Goal: Check status: Check status

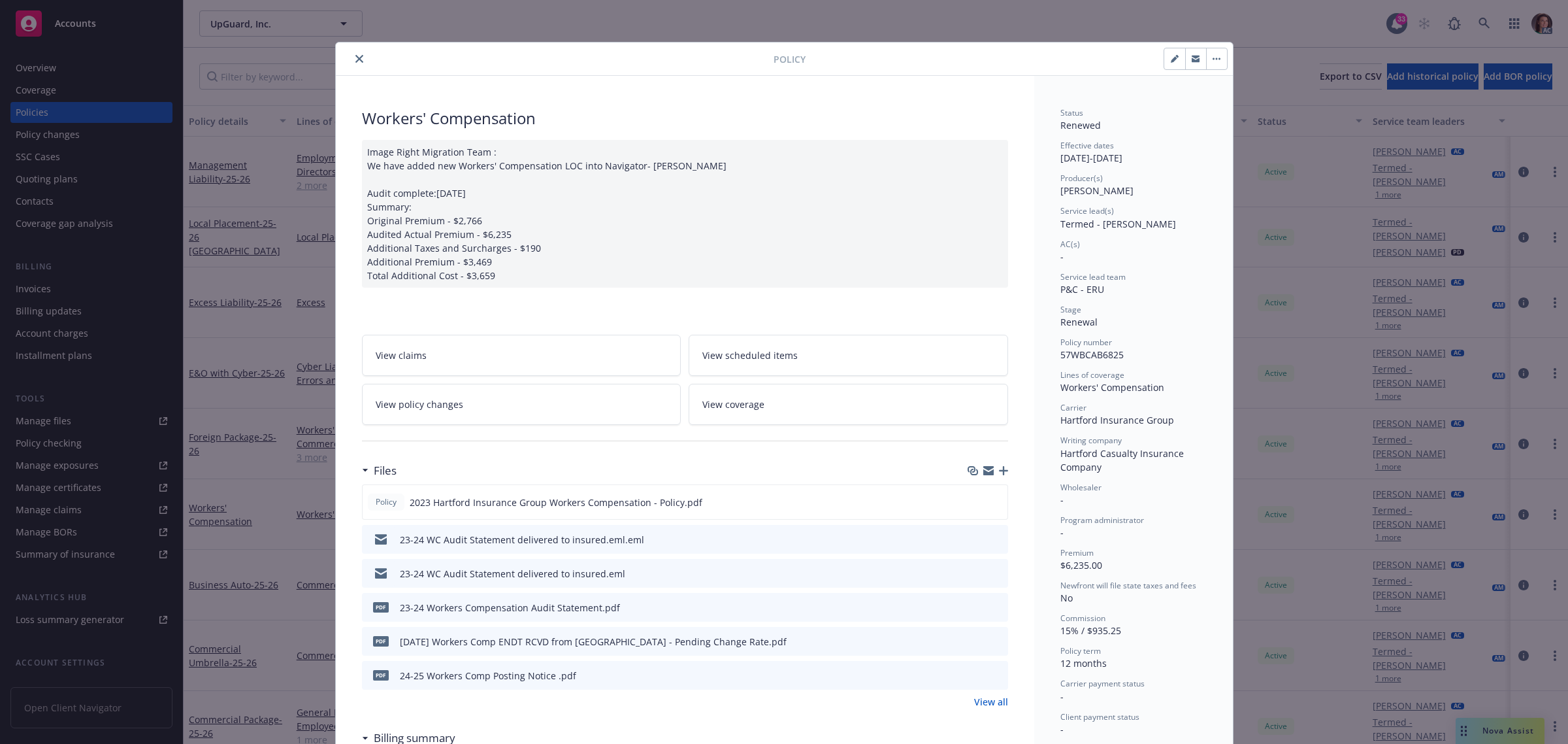
click at [355, 60] on icon "close" at bounding box center [359, 58] width 8 height 8
click at [1487, 18] on icon at bounding box center [1484, 23] width 11 height 11
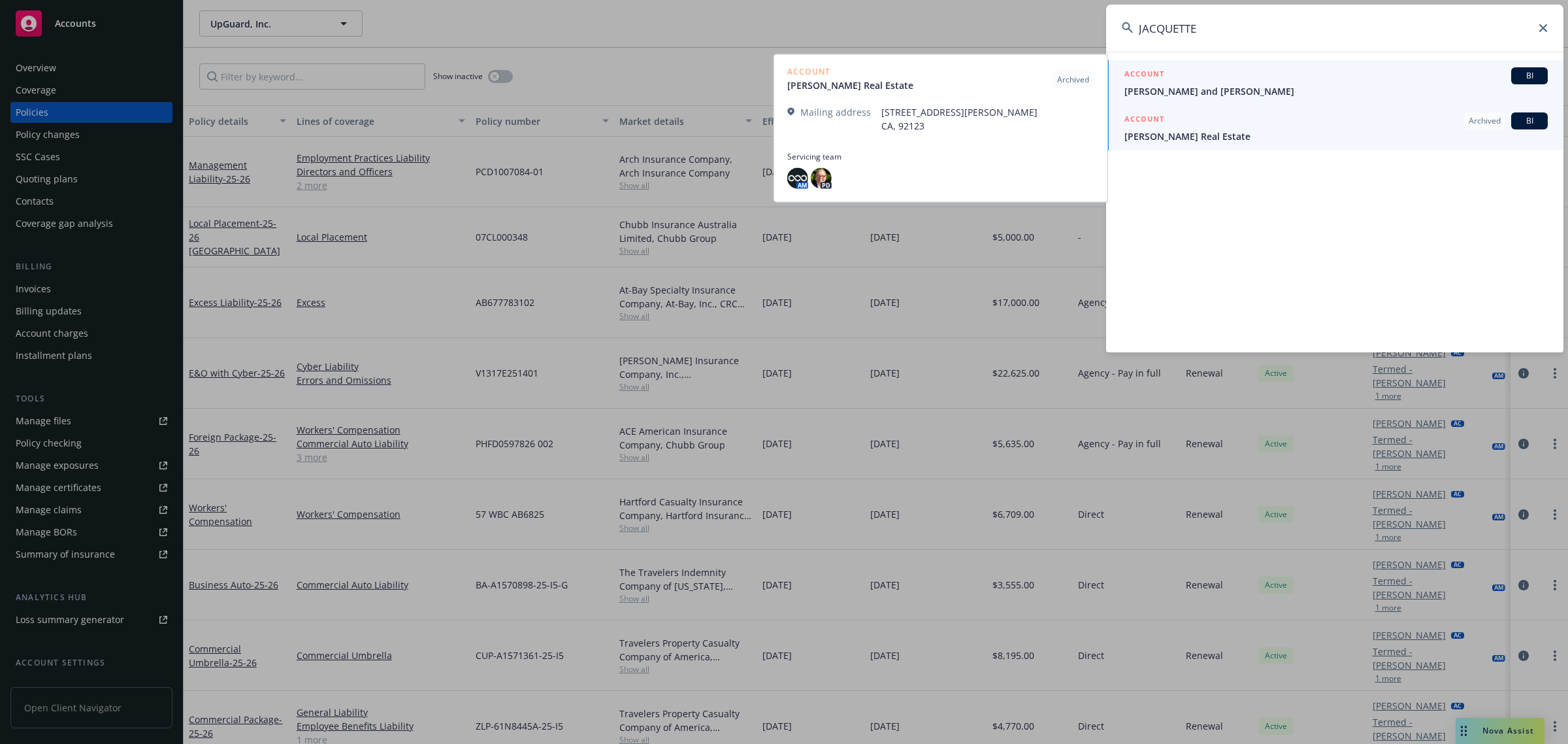
type input "JACQUETTE"
click at [1176, 91] on span "George and Emily Jaquette" at bounding box center [1336, 91] width 424 height 14
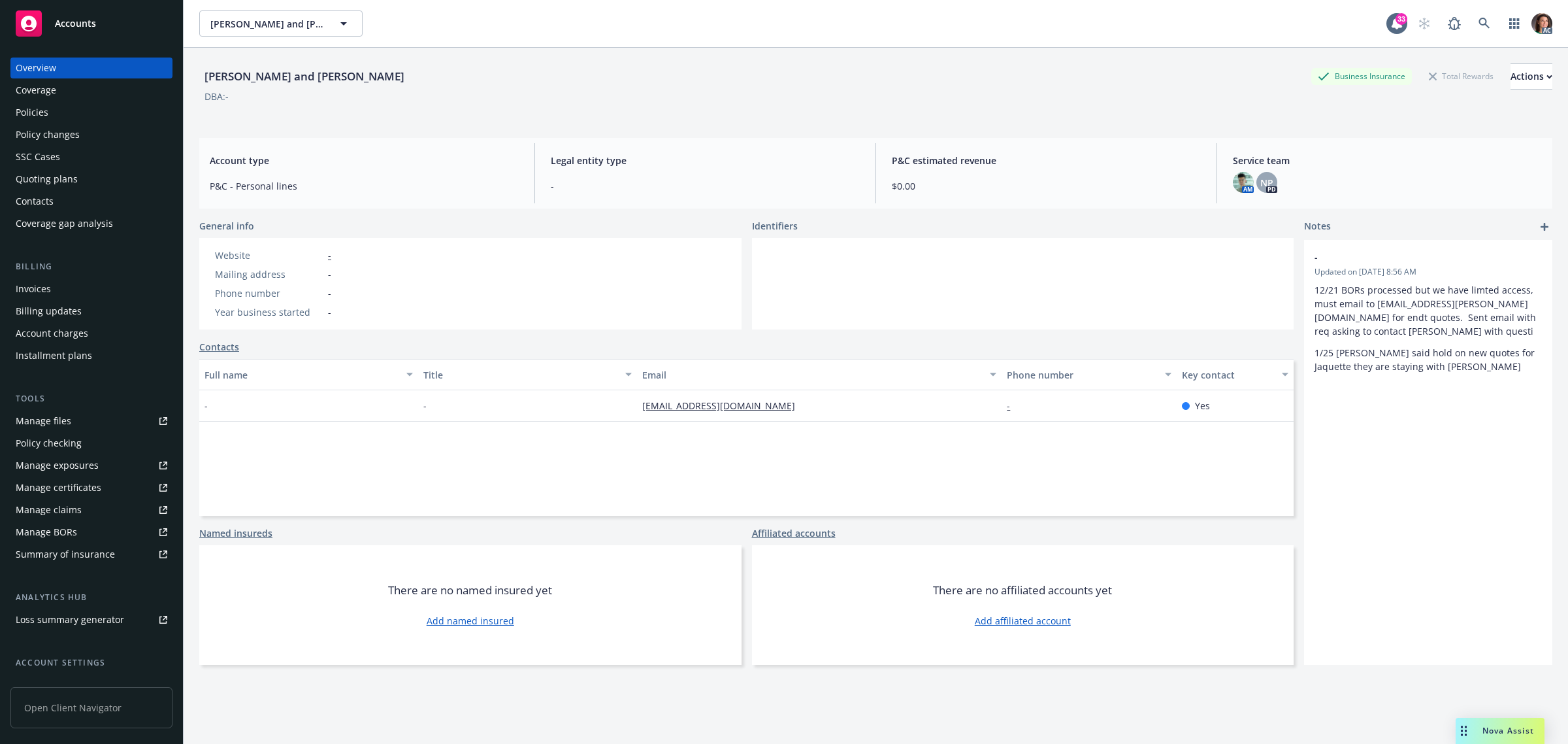
click at [43, 113] on div "Policies" at bounding box center [32, 113] width 33 height 21
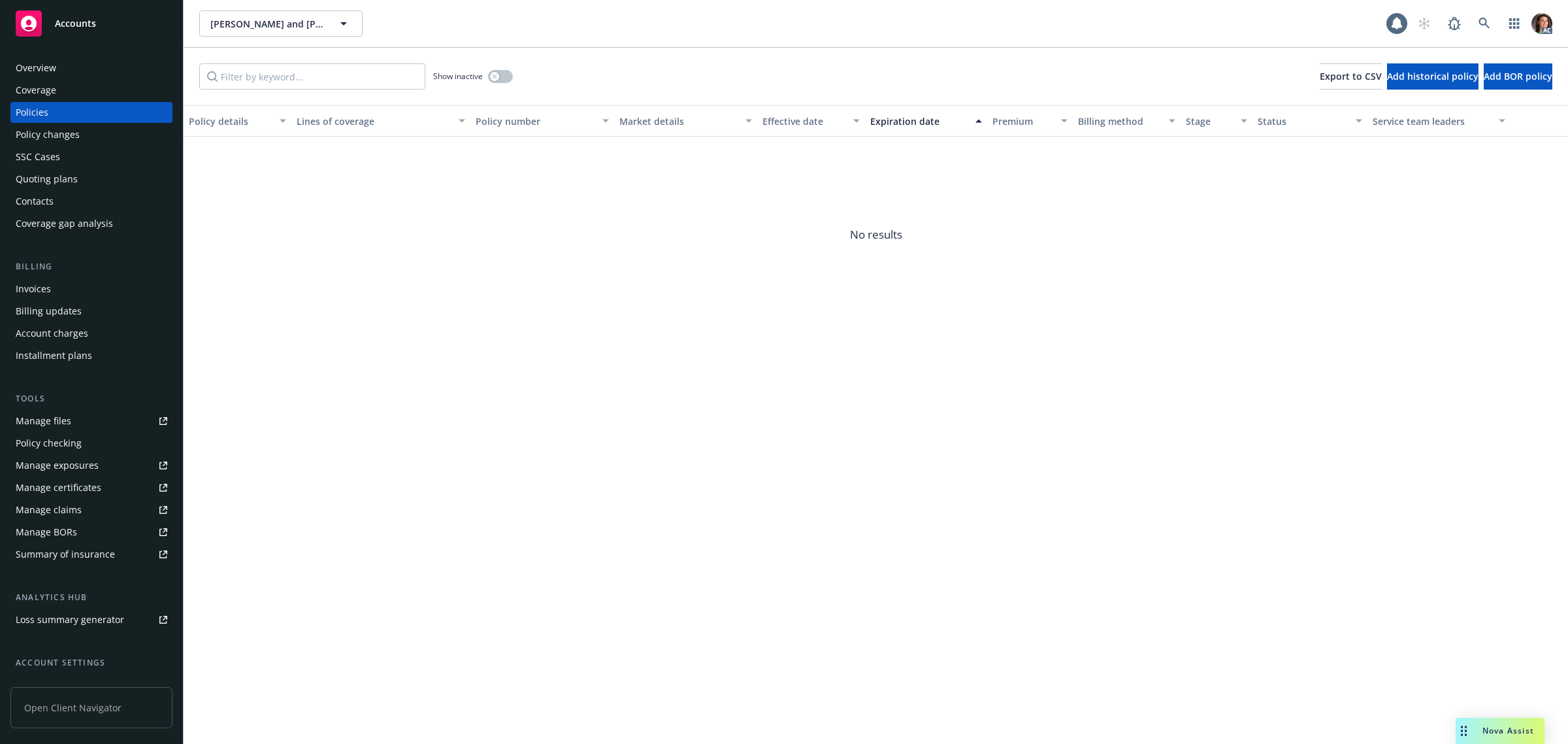
drag, startPoint x: 497, startPoint y: 68, endPoint x: 484, endPoint y: 108, distance: 42.1
click at [497, 69] on div "Show inactive" at bounding box center [473, 77] width 80 height 26
click at [502, 77] on button "button" at bounding box center [500, 77] width 25 height 13
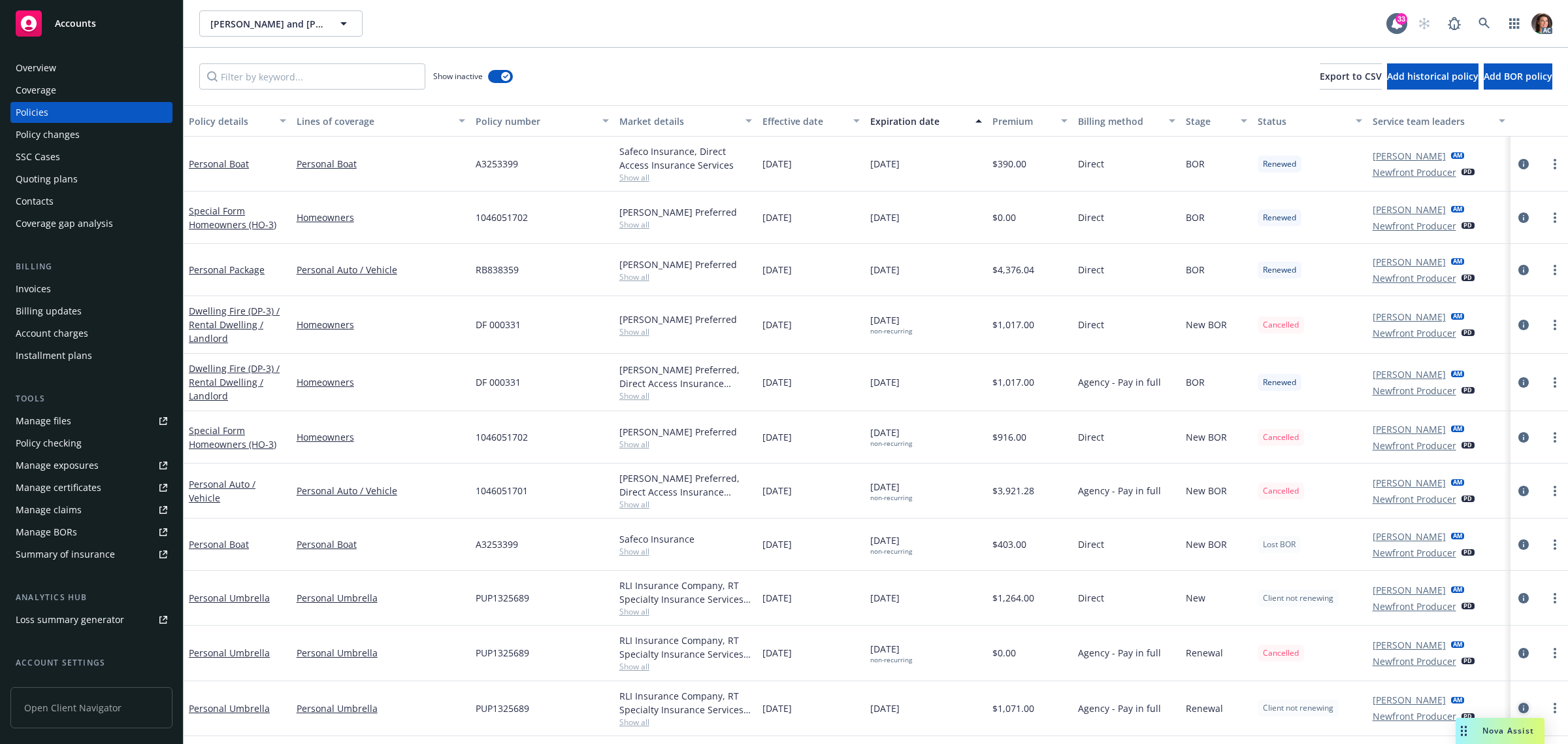
click at [1521, 704] on icon "circleInformation" at bounding box center [1524, 708] width 11 height 11
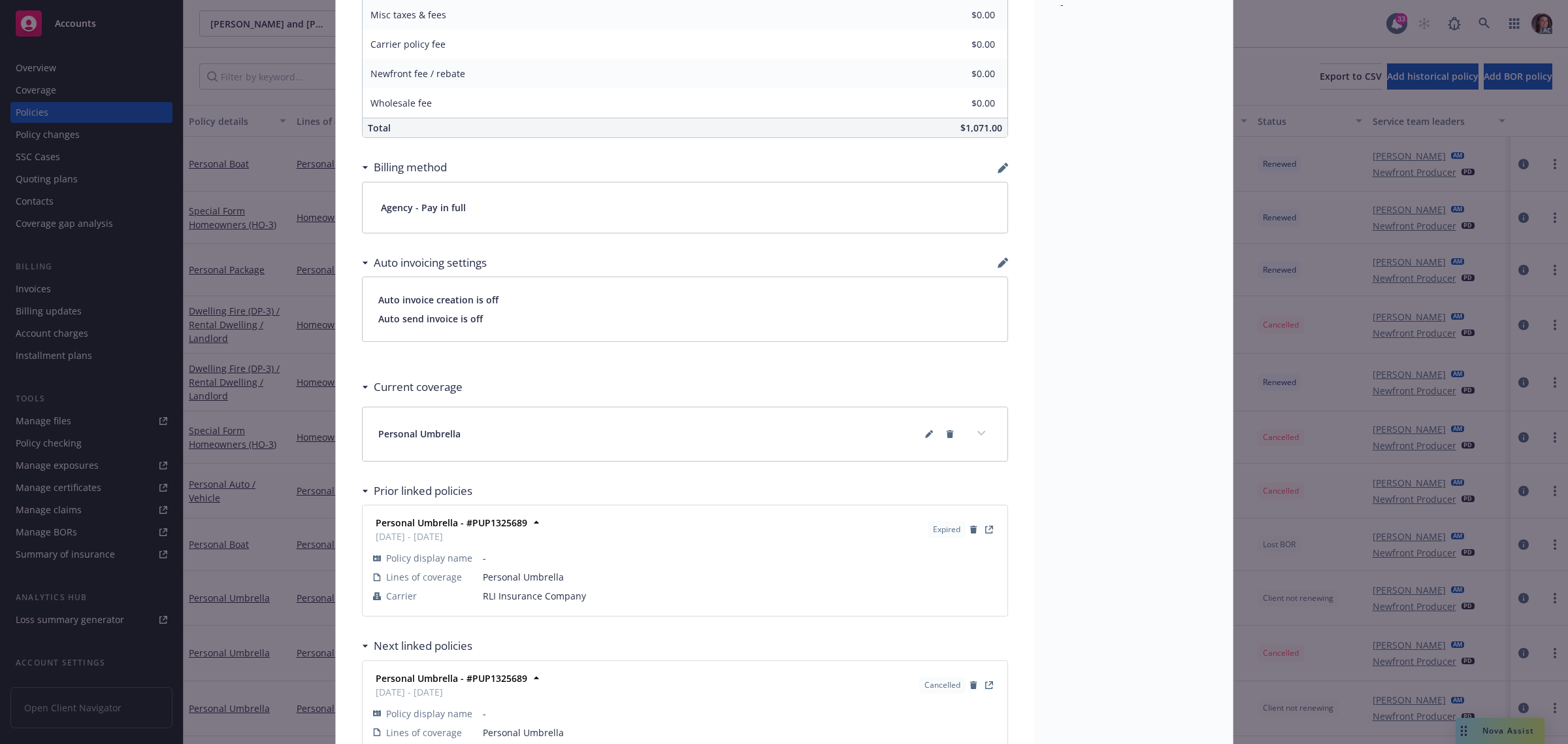
scroll to position [815, 0]
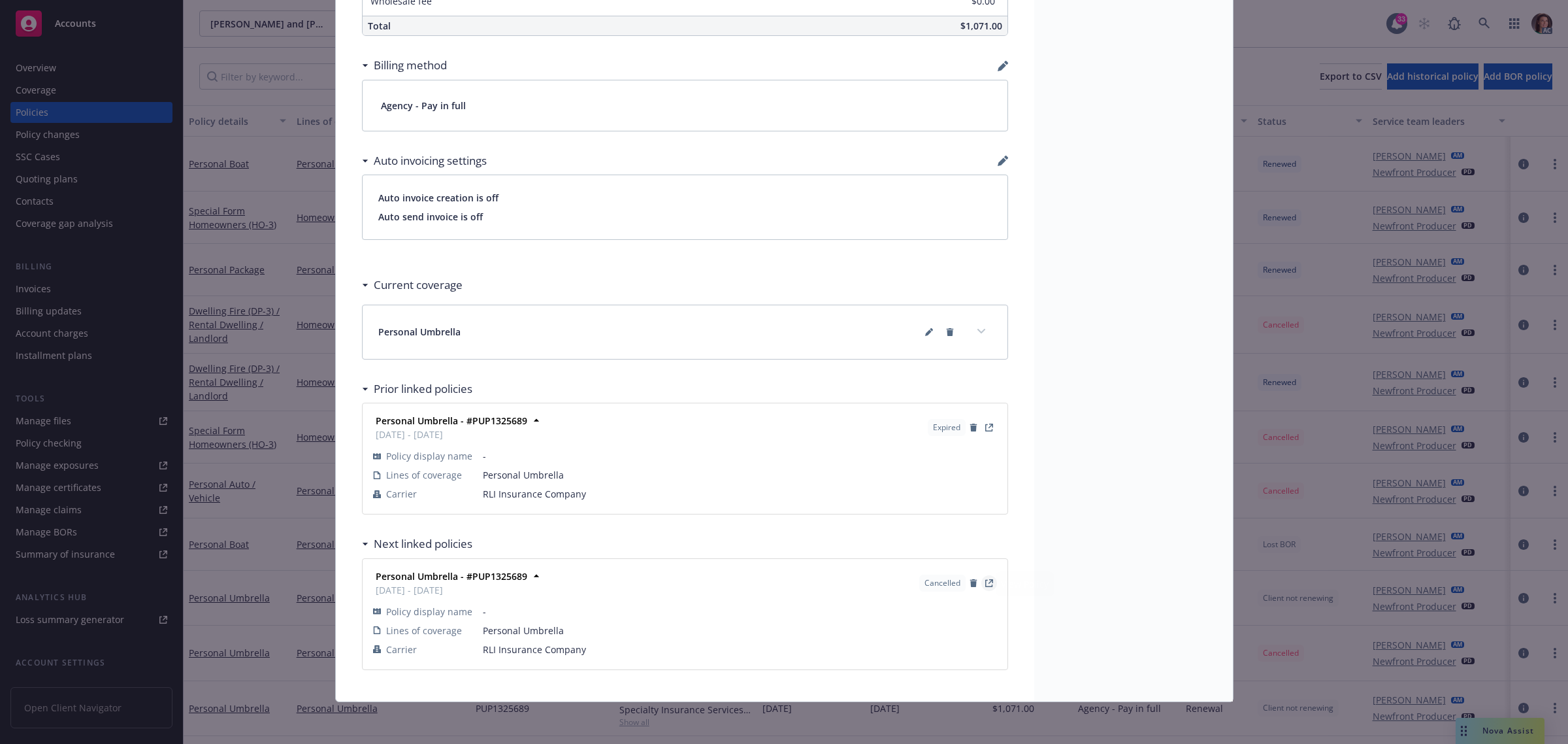
click at [988, 580] on icon "View Policy" at bounding box center [990, 581] width 4 height 4
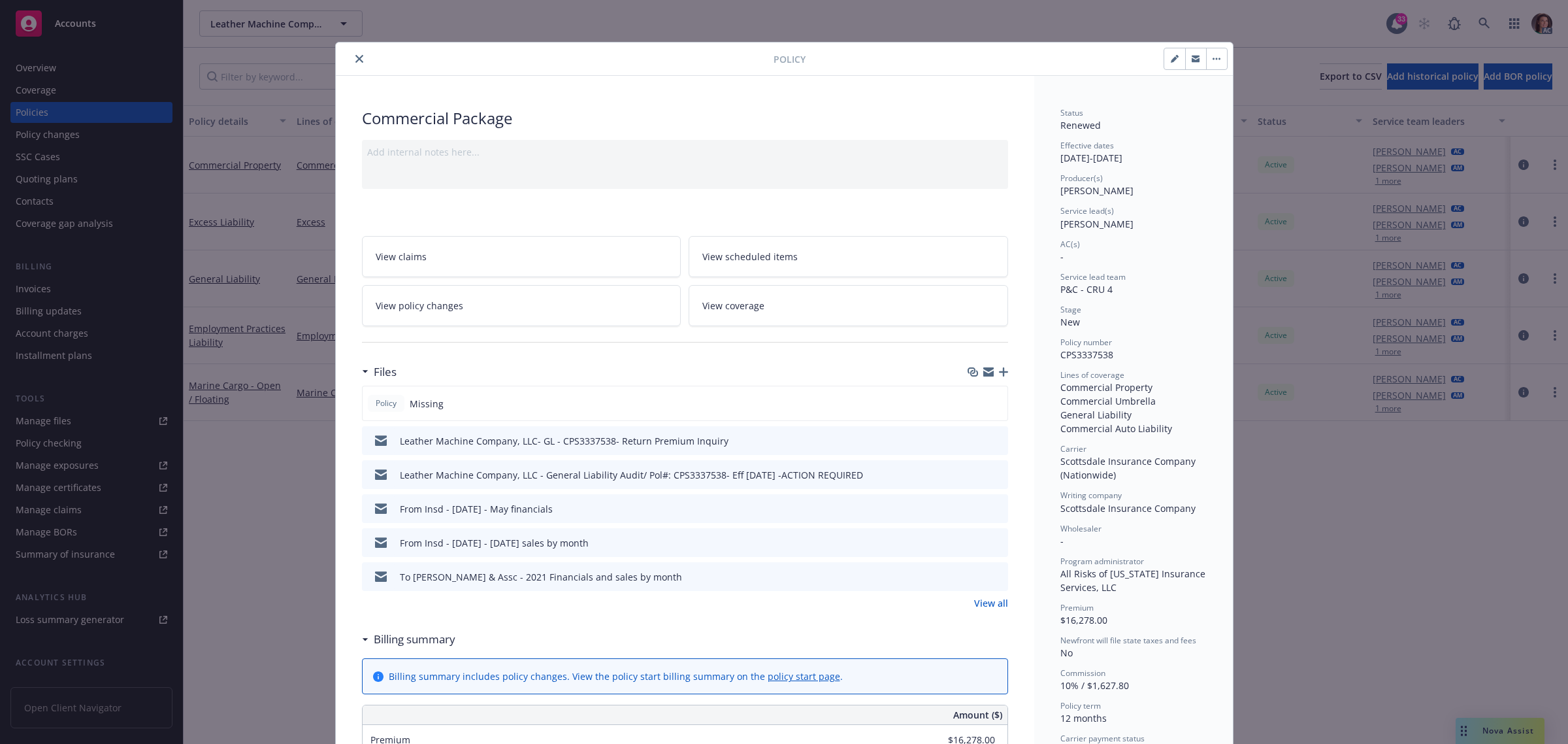
click at [994, 602] on link "View all" at bounding box center [991, 603] width 34 height 14
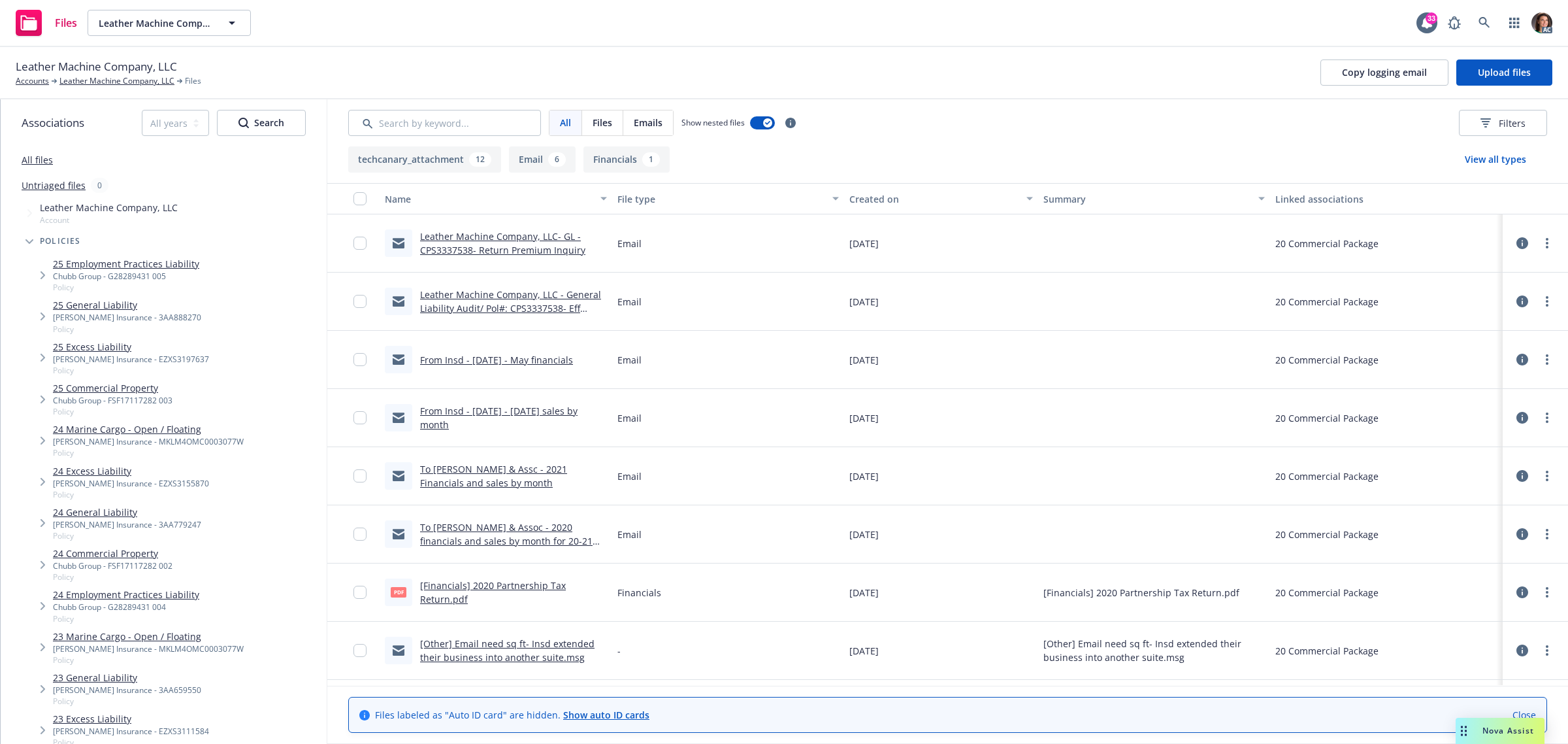
scroll to position [164, 0]
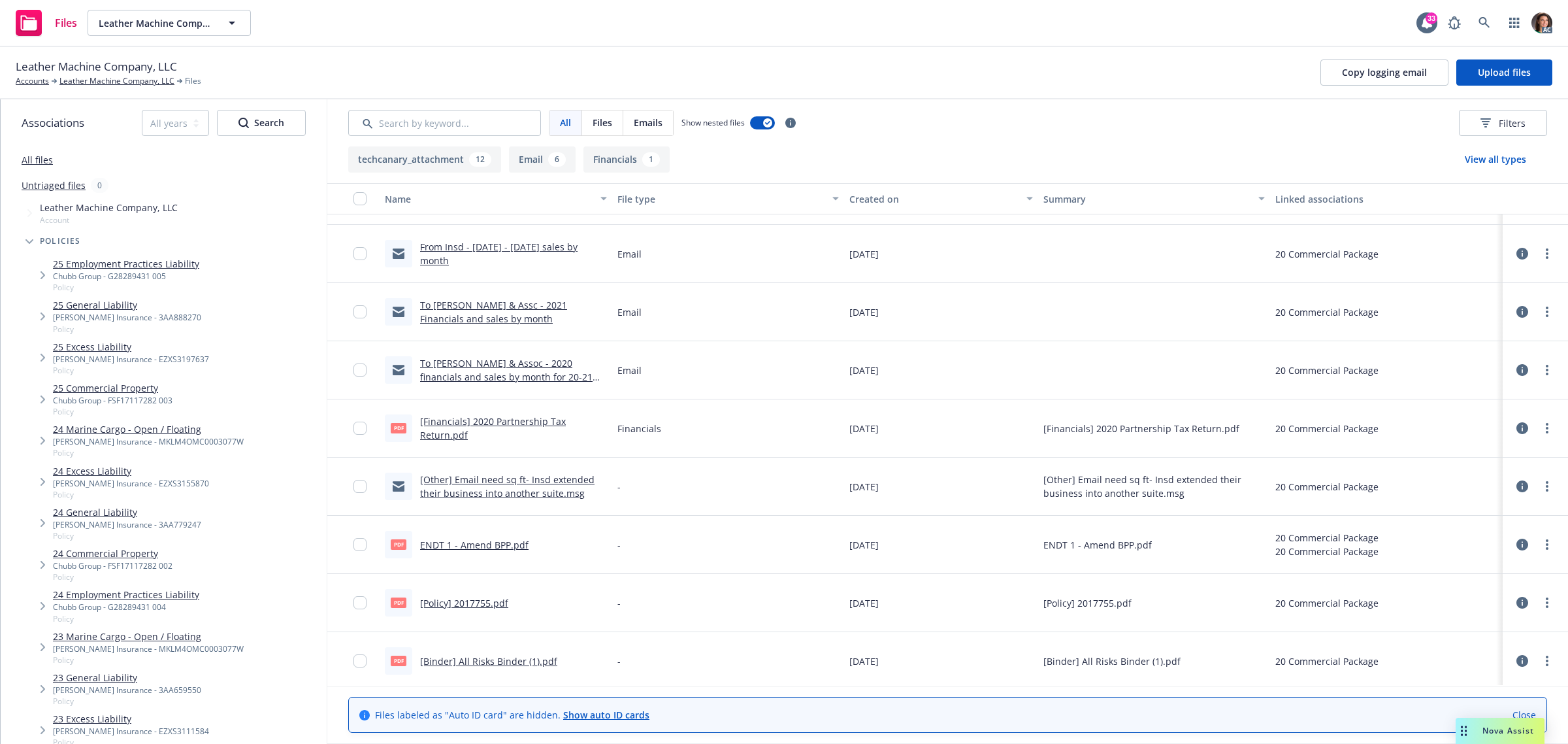
click at [478, 544] on link "ENDT 1 - Amend BPP.pdf" at bounding box center [474, 545] width 108 height 12
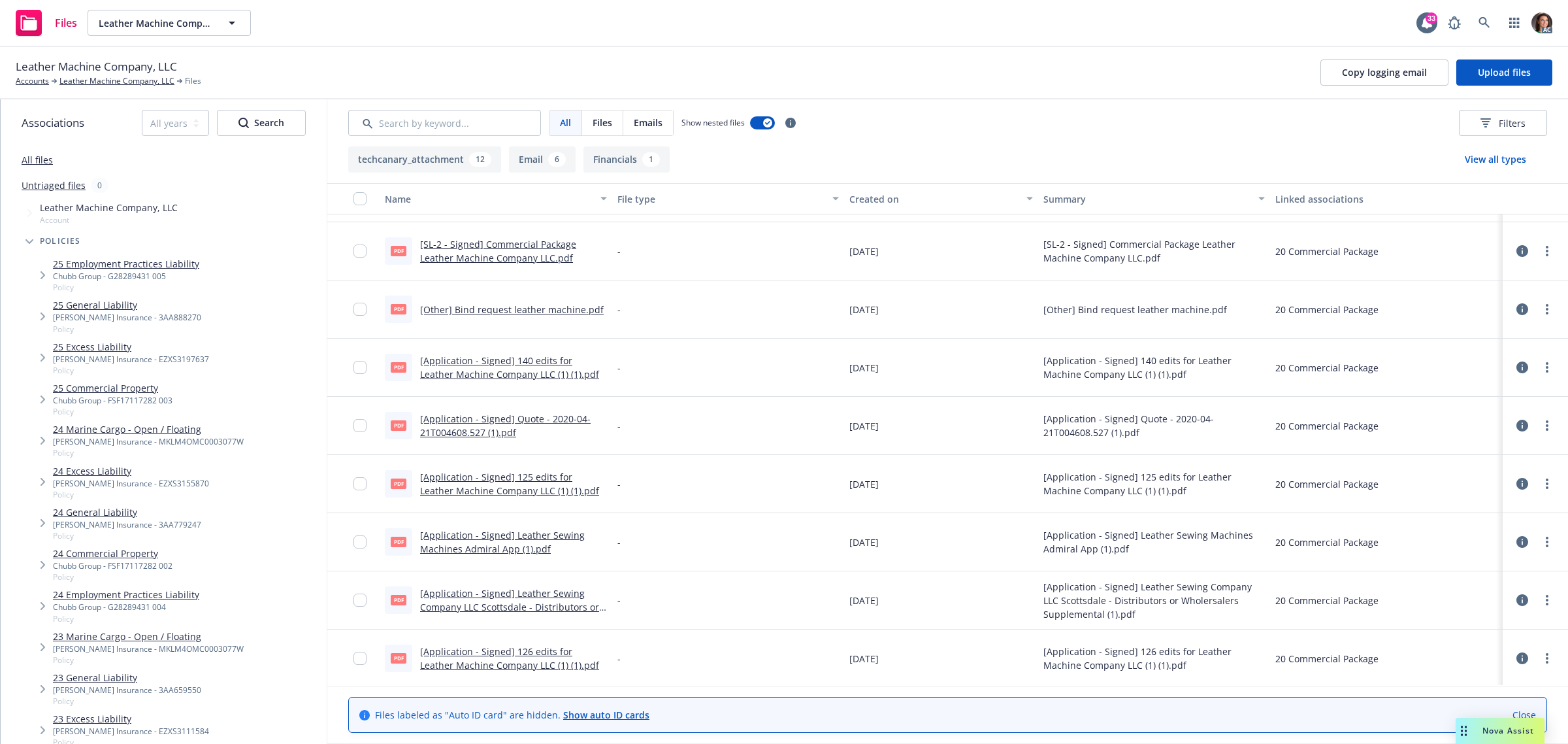
scroll to position [630, 0]
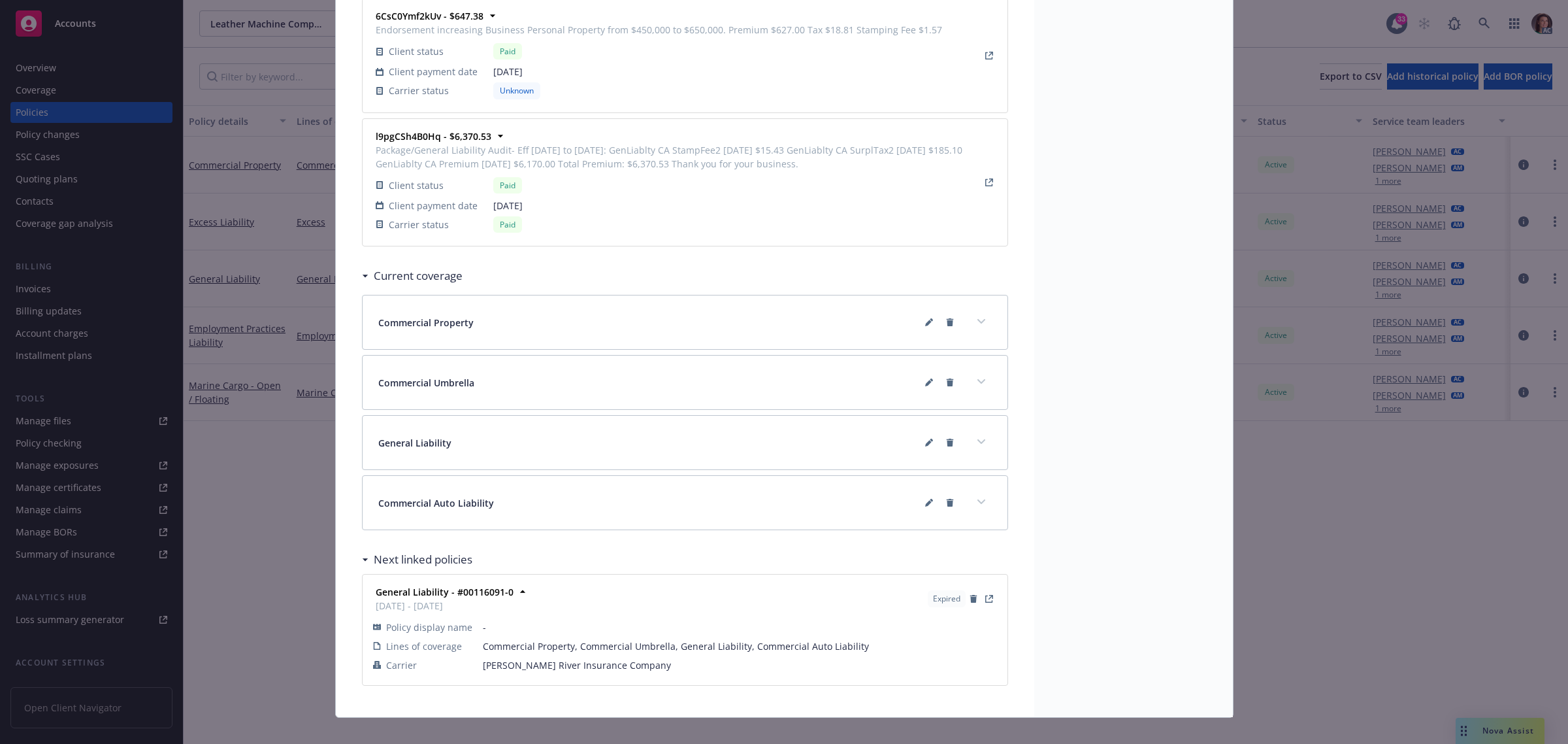
scroll to position [1116, 0]
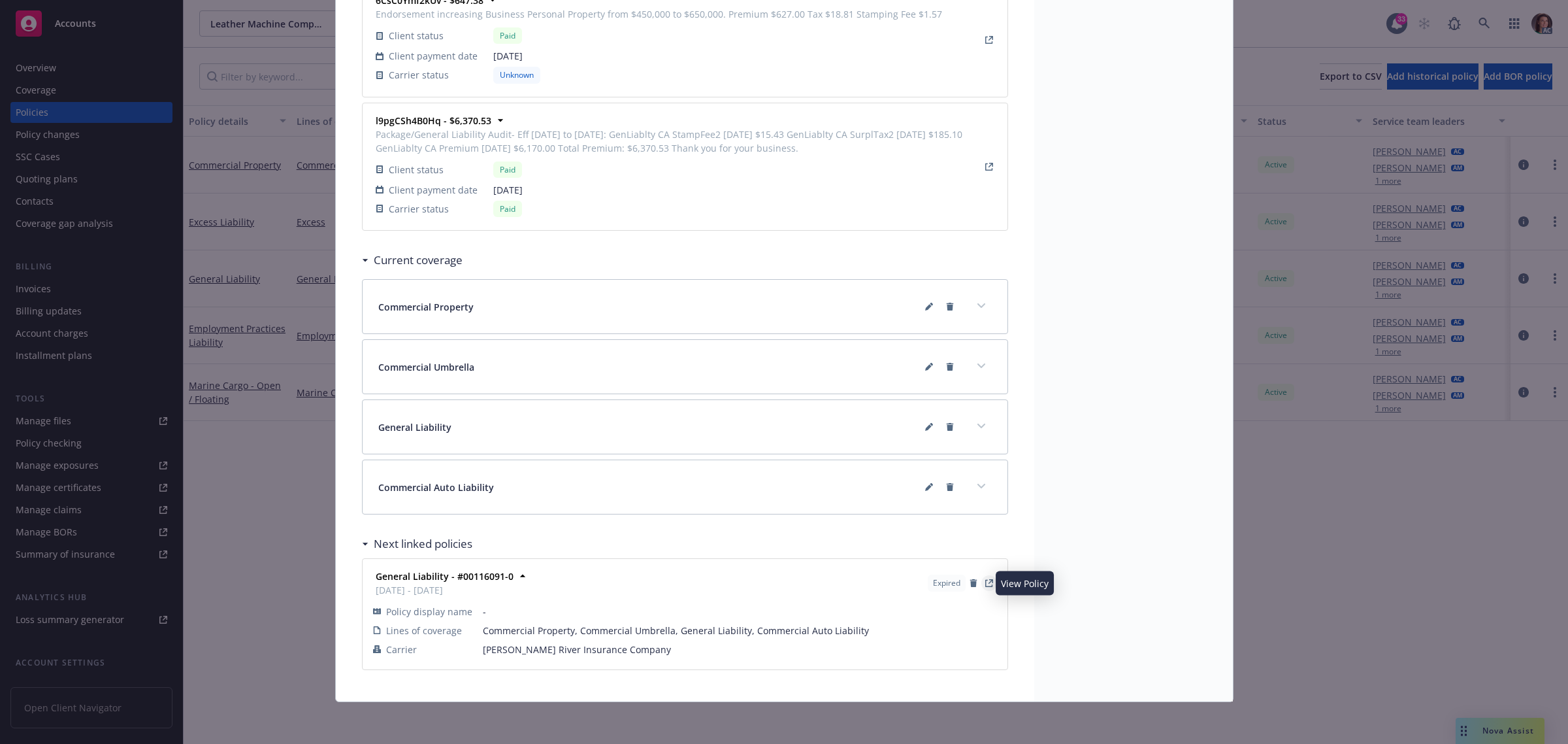
click at [985, 580] on link "View Policy" at bounding box center [990, 583] width 16 height 16
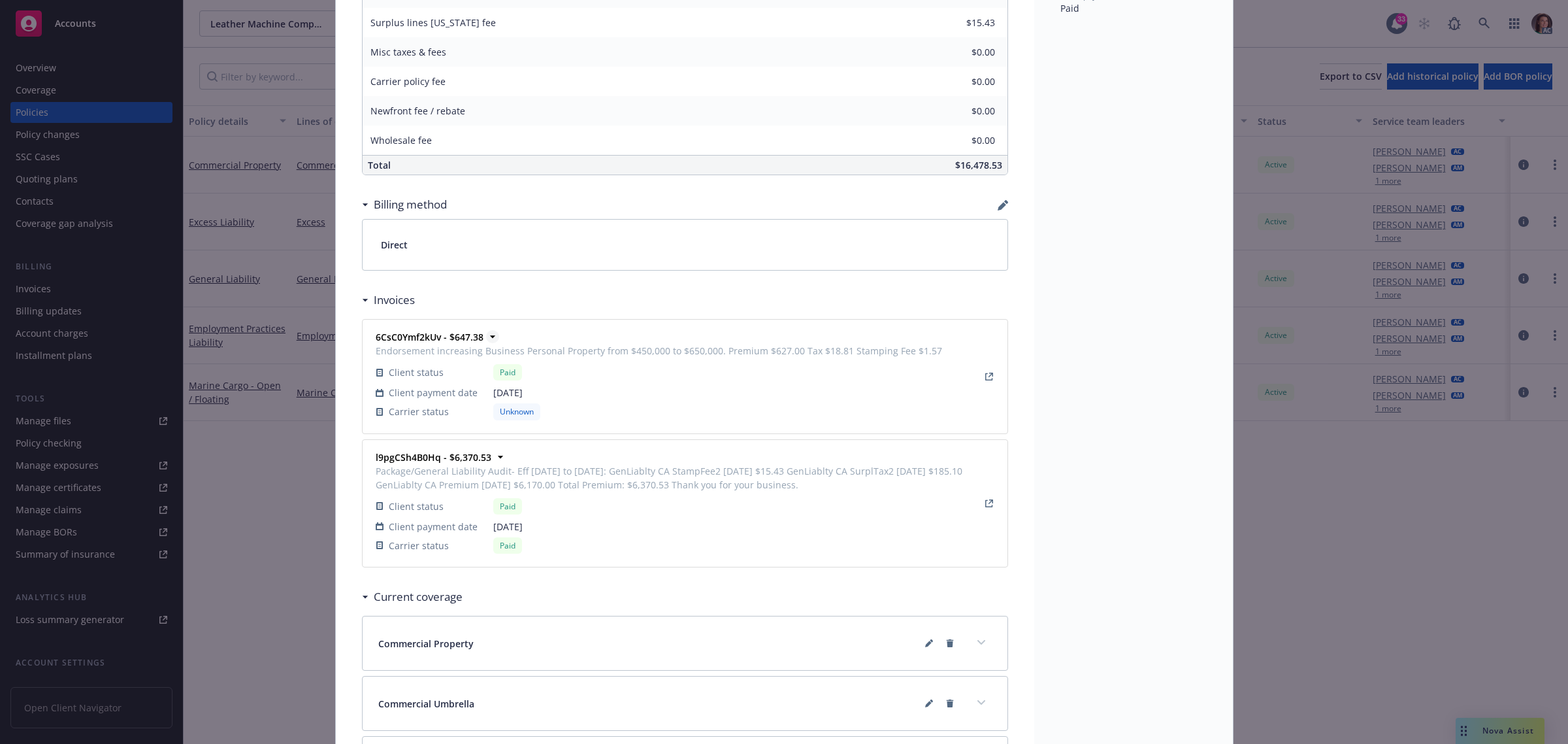
scroll to position [789, 0]
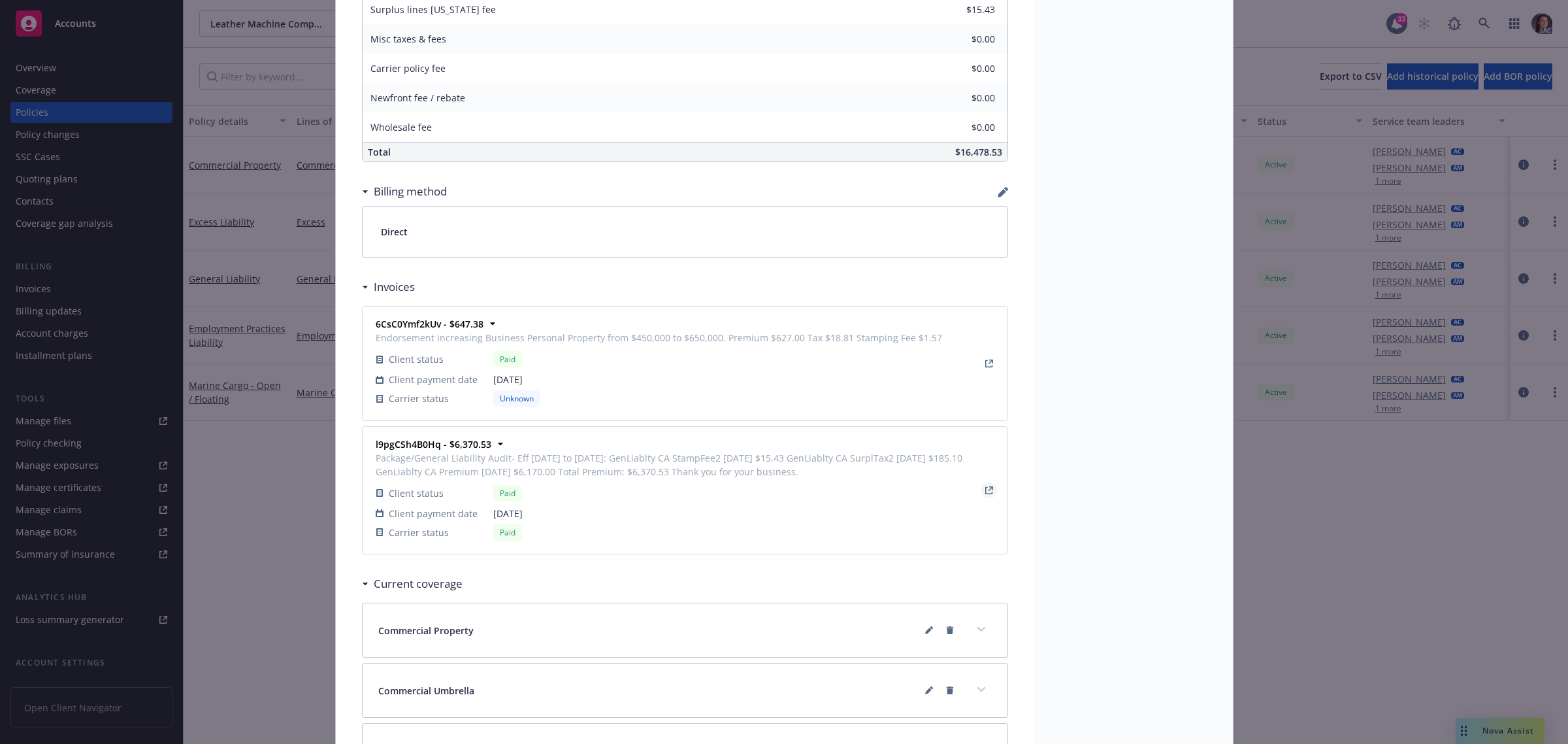
click at [985, 491] on icon "View Invoice" at bounding box center [989, 490] width 8 height 8
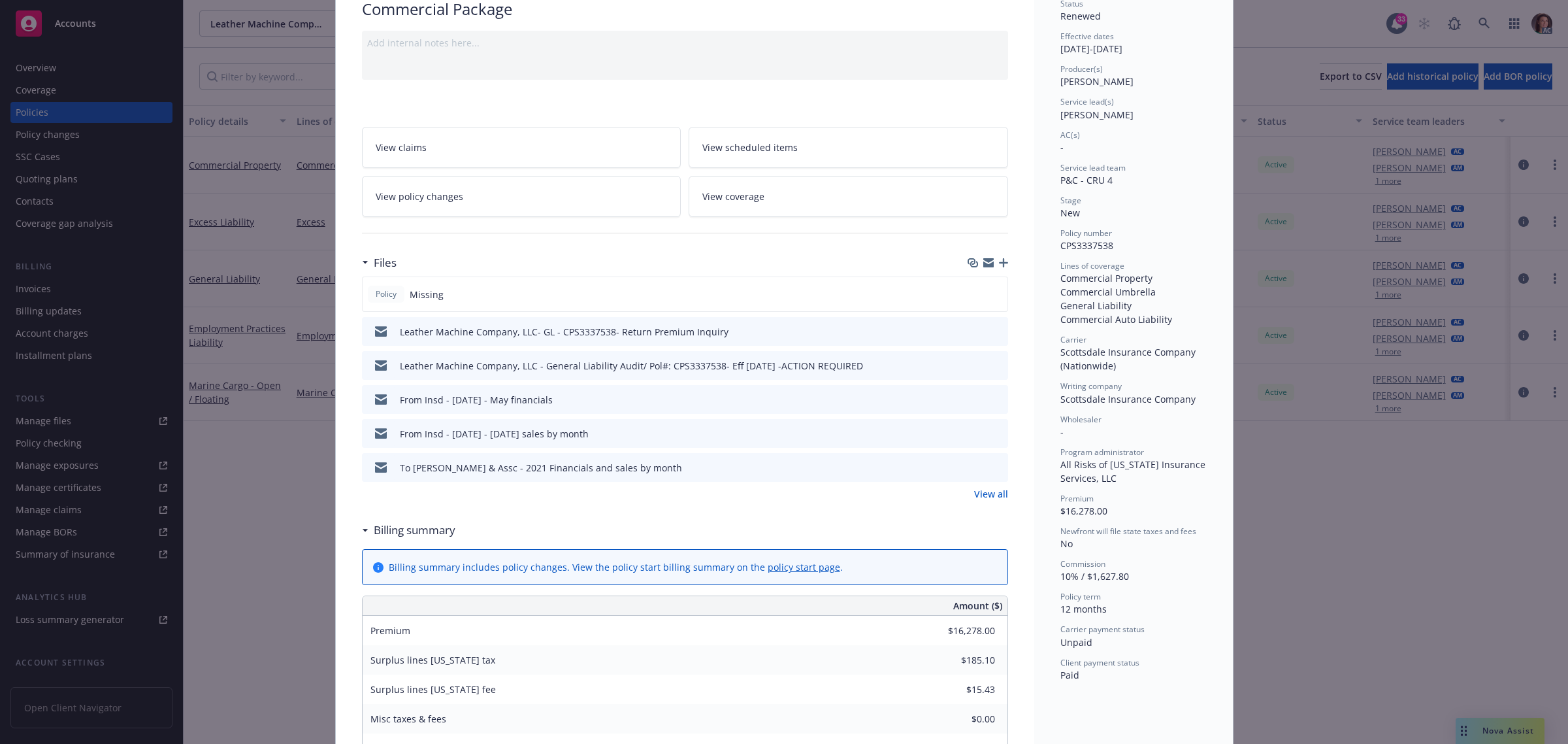
scroll to position [0, 0]
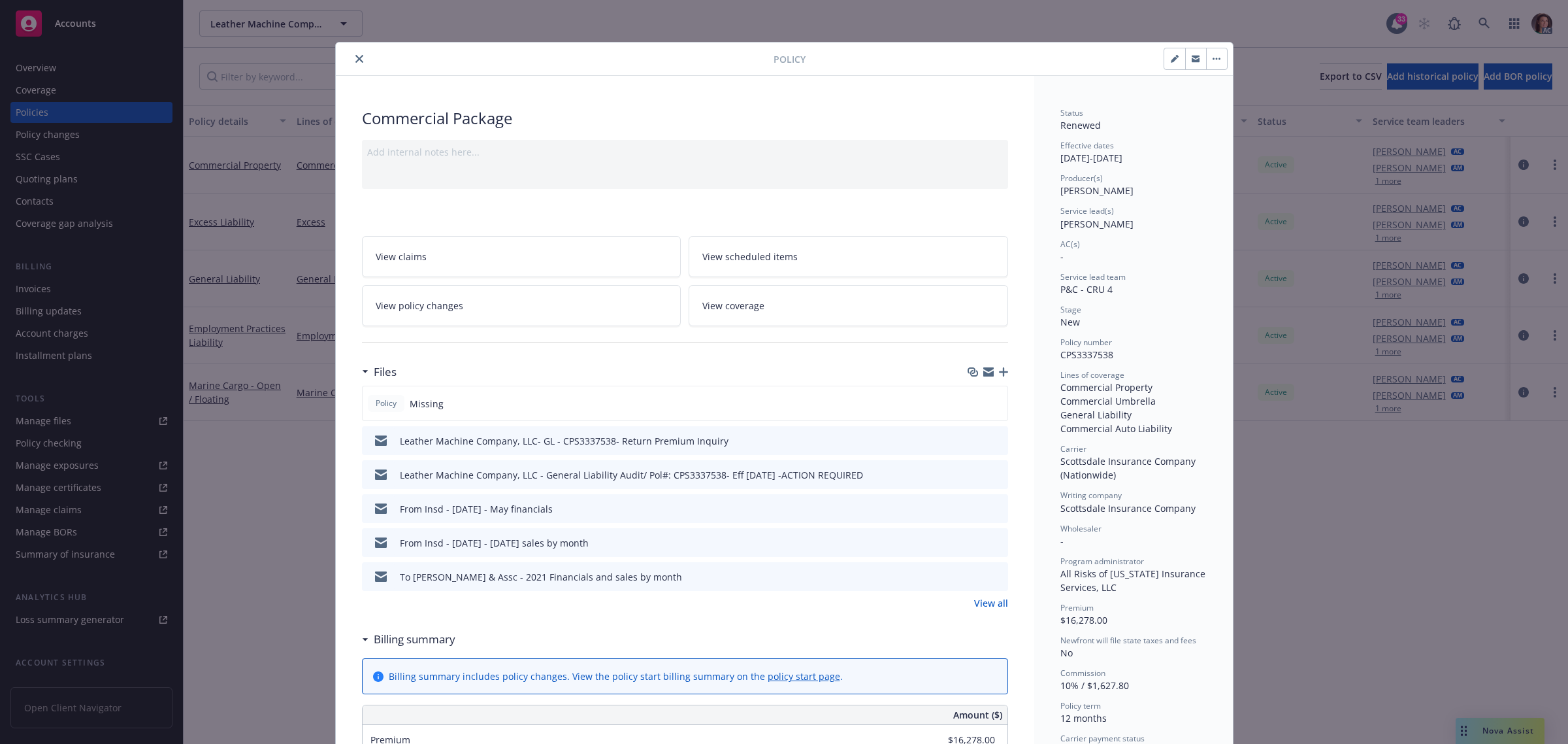
click at [998, 609] on link "View all" at bounding box center [991, 603] width 34 height 14
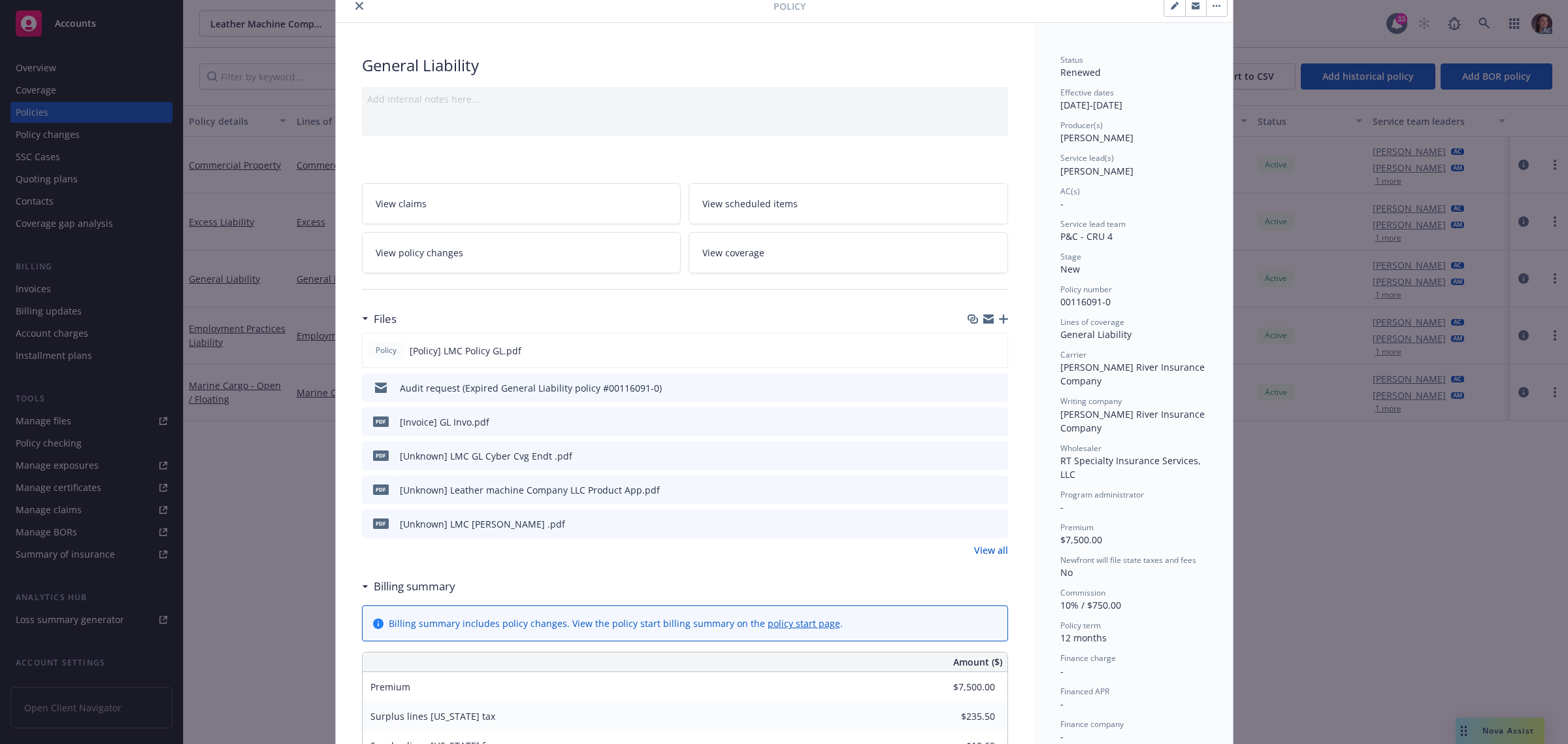
scroll to position [82, 0]
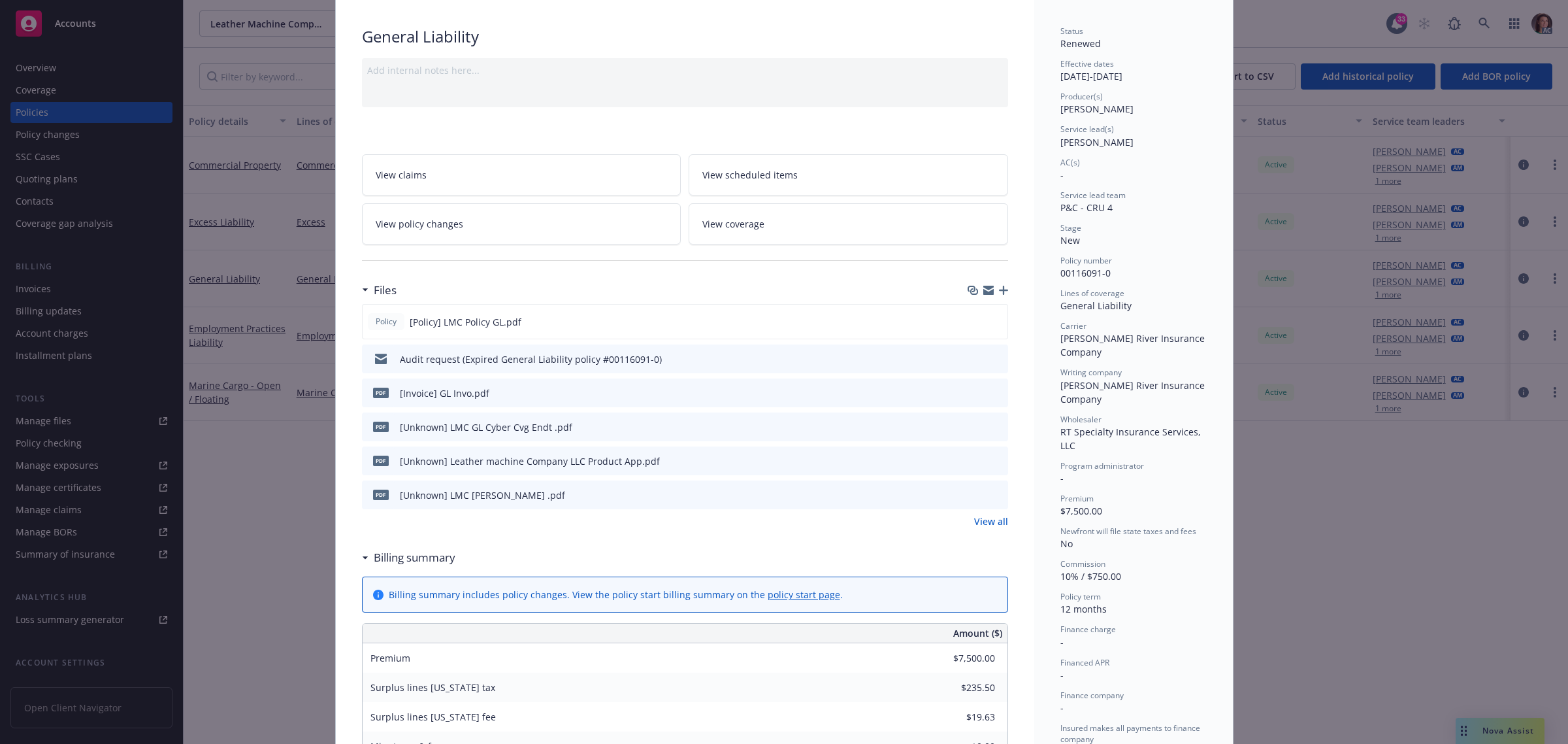
click at [449, 220] on span "View policy changes" at bounding box center [419, 224] width 88 height 14
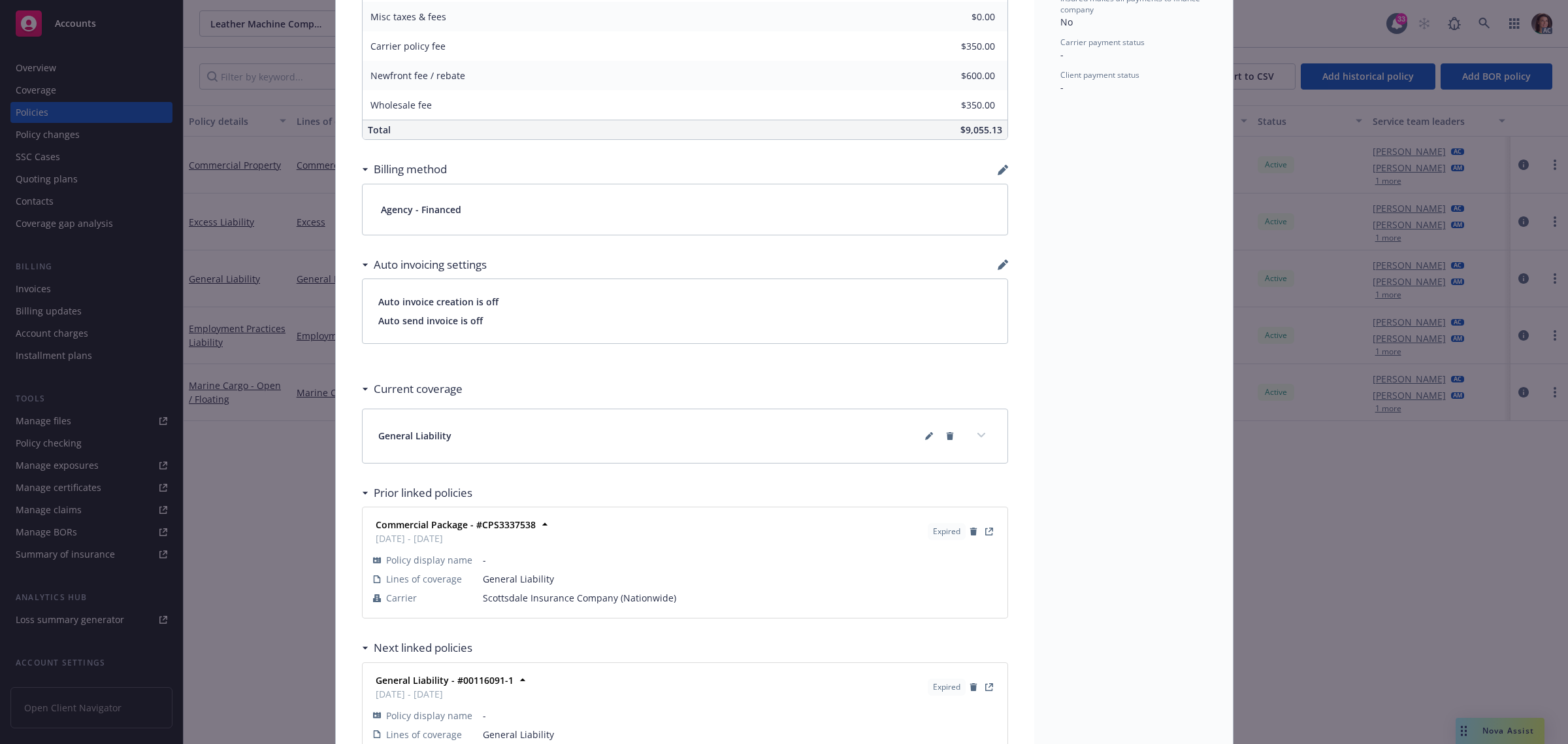
scroll to position [917, 0]
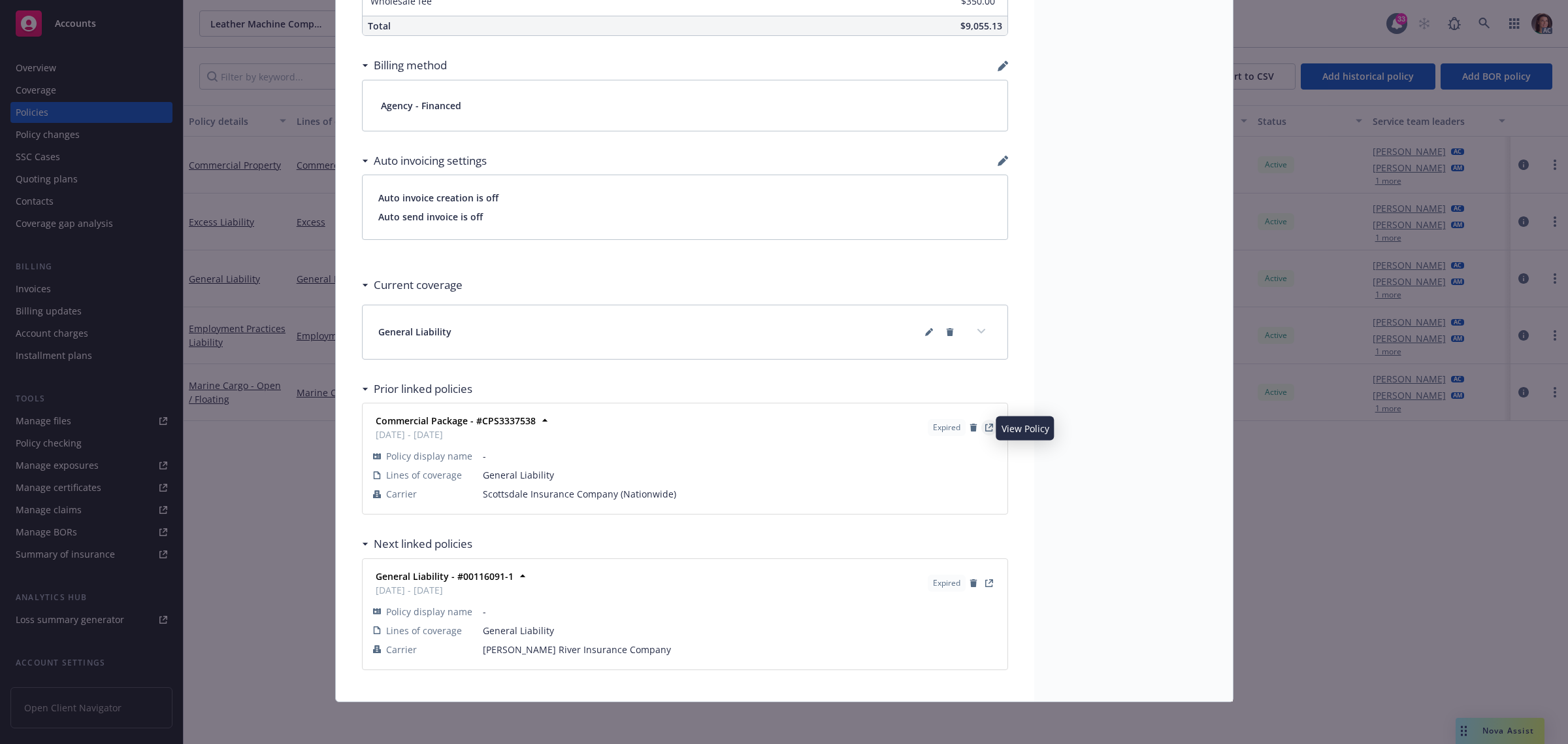
click at [985, 429] on icon "View Policy" at bounding box center [989, 427] width 8 height 8
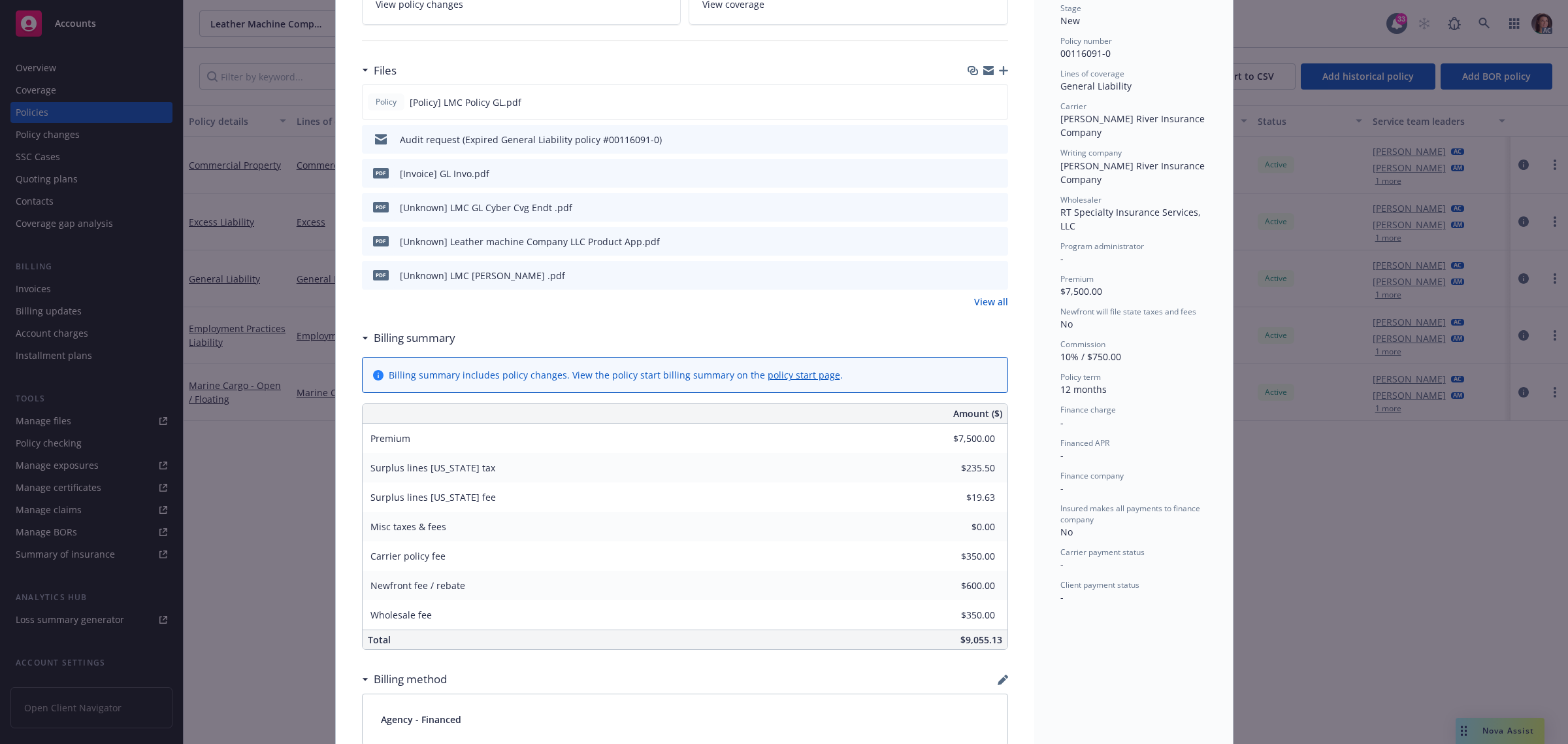
scroll to position [264, 0]
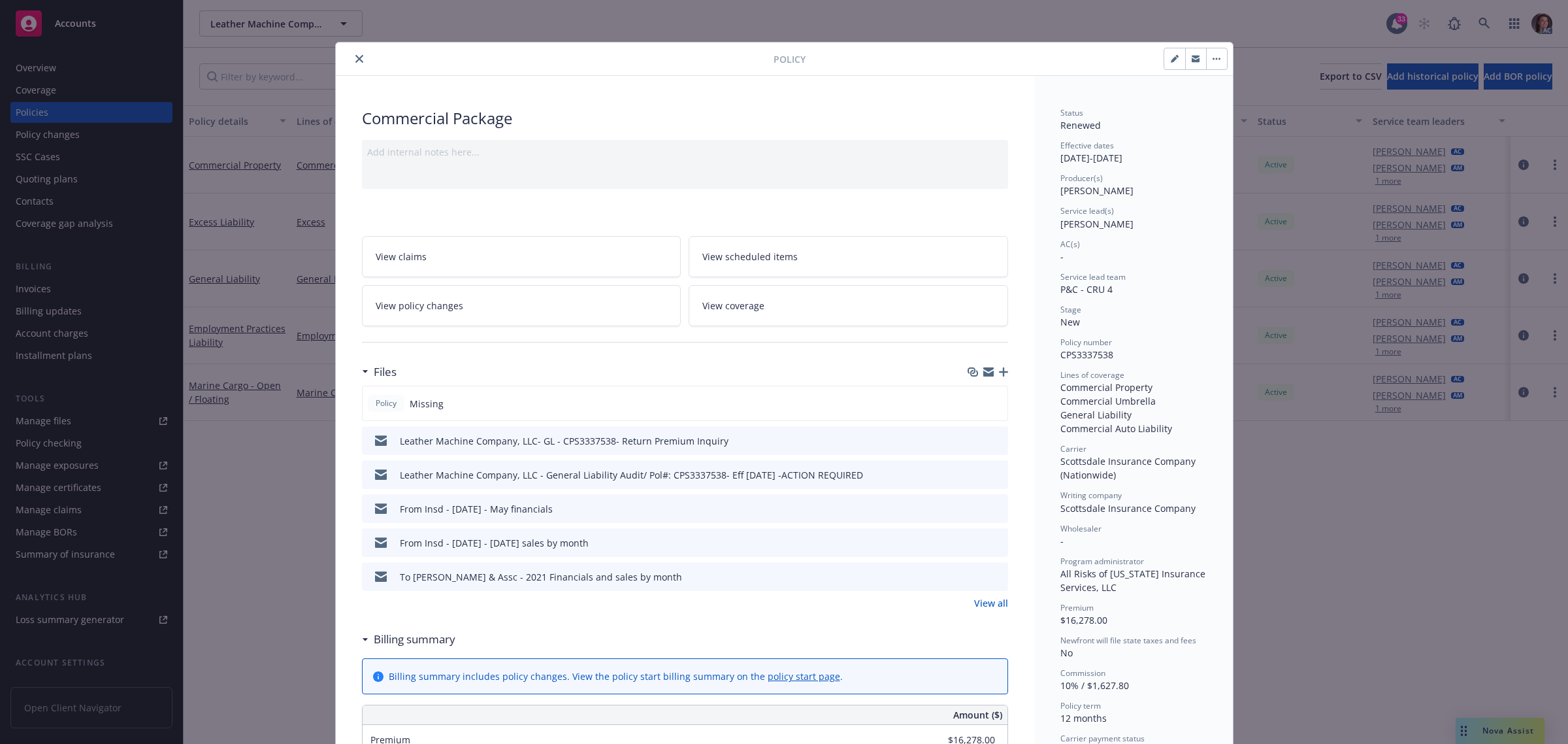
click at [494, 305] on link "View policy changes" at bounding box center [522, 305] width 320 height 41
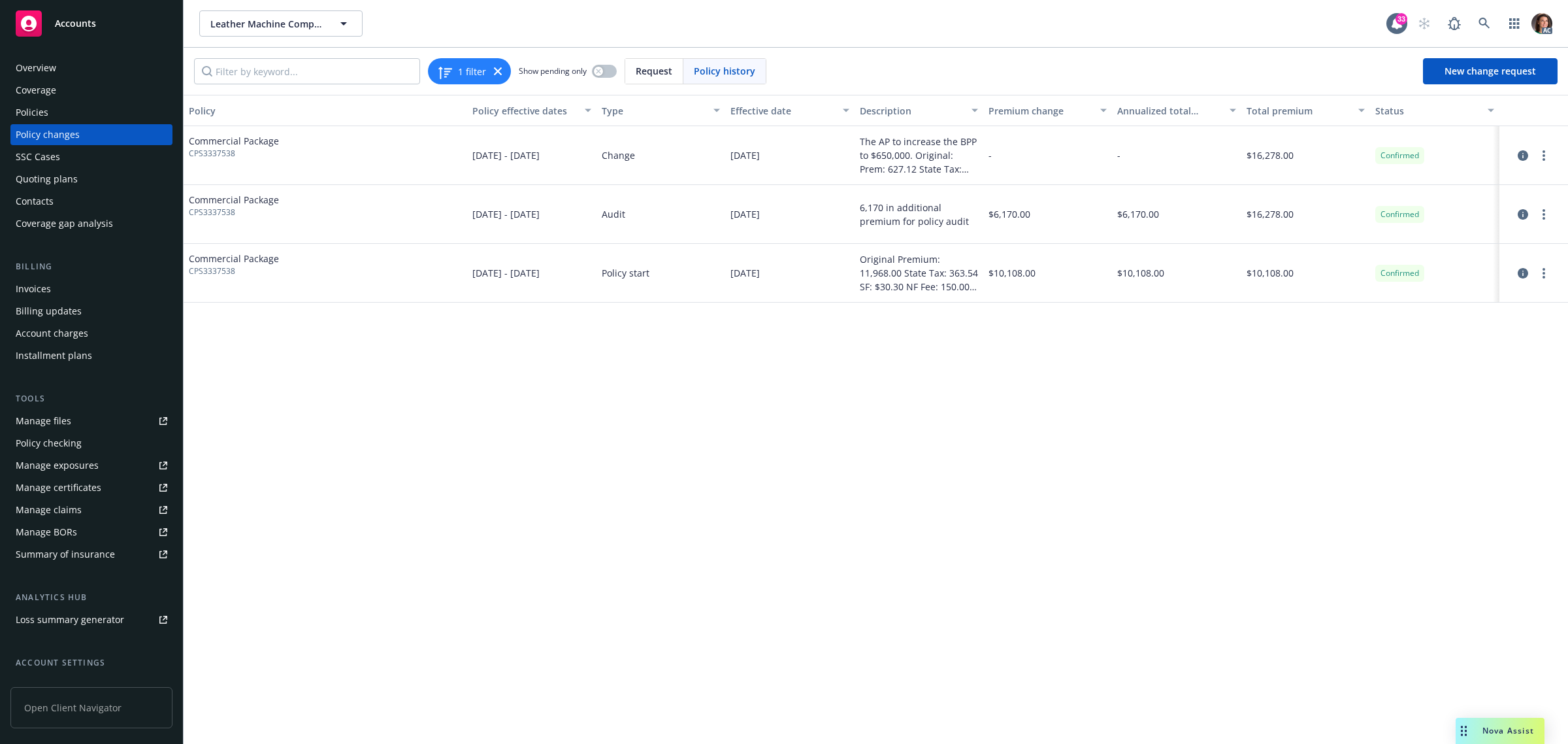
drag, startPoint x: 34, startPoint y: 295, endPoint x: 131, endPoint y: 307, distance: 97.7
click at [34, 295] on div "Invoices" at bounding box center [33, 289] width 35 height 21
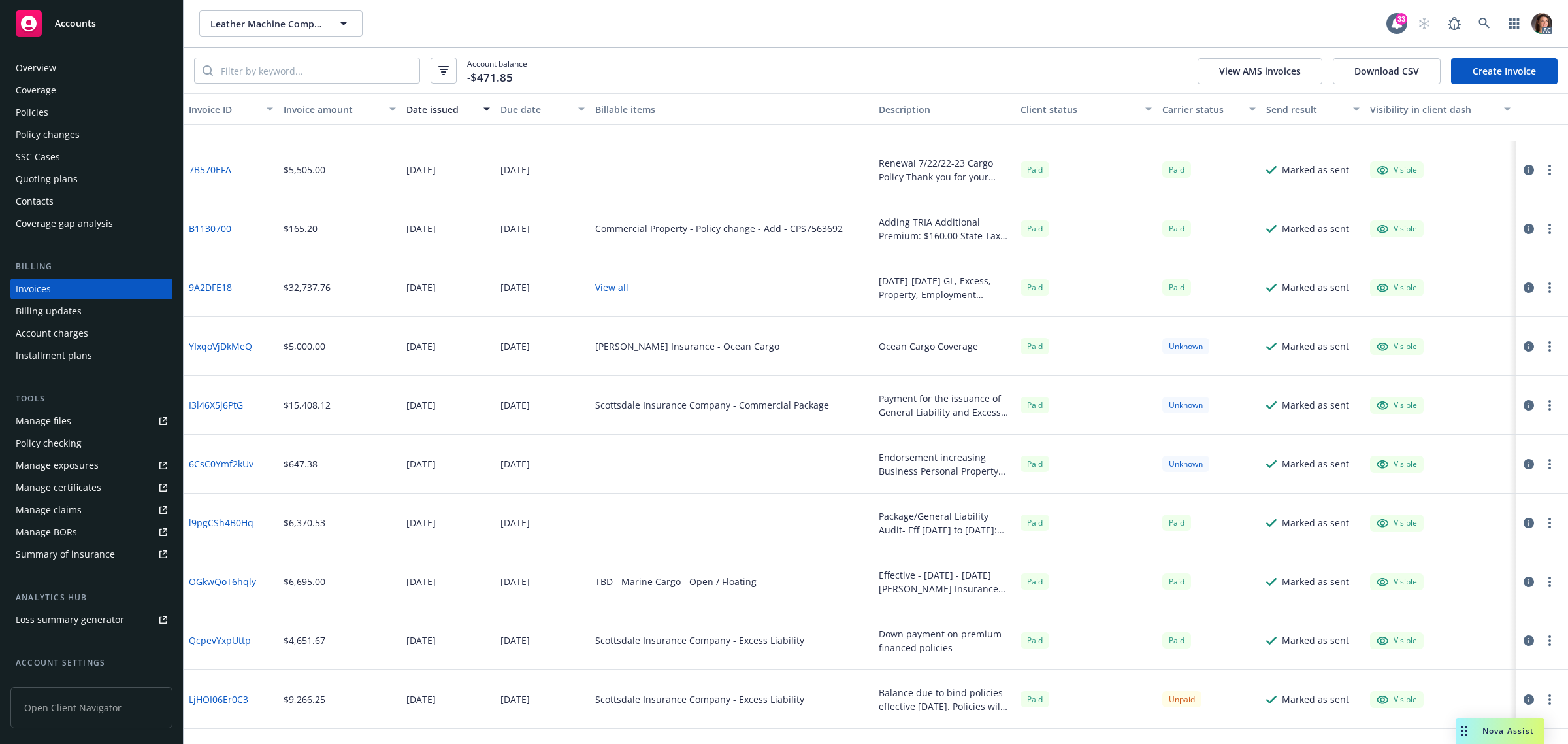
scroll to position [593, 0]
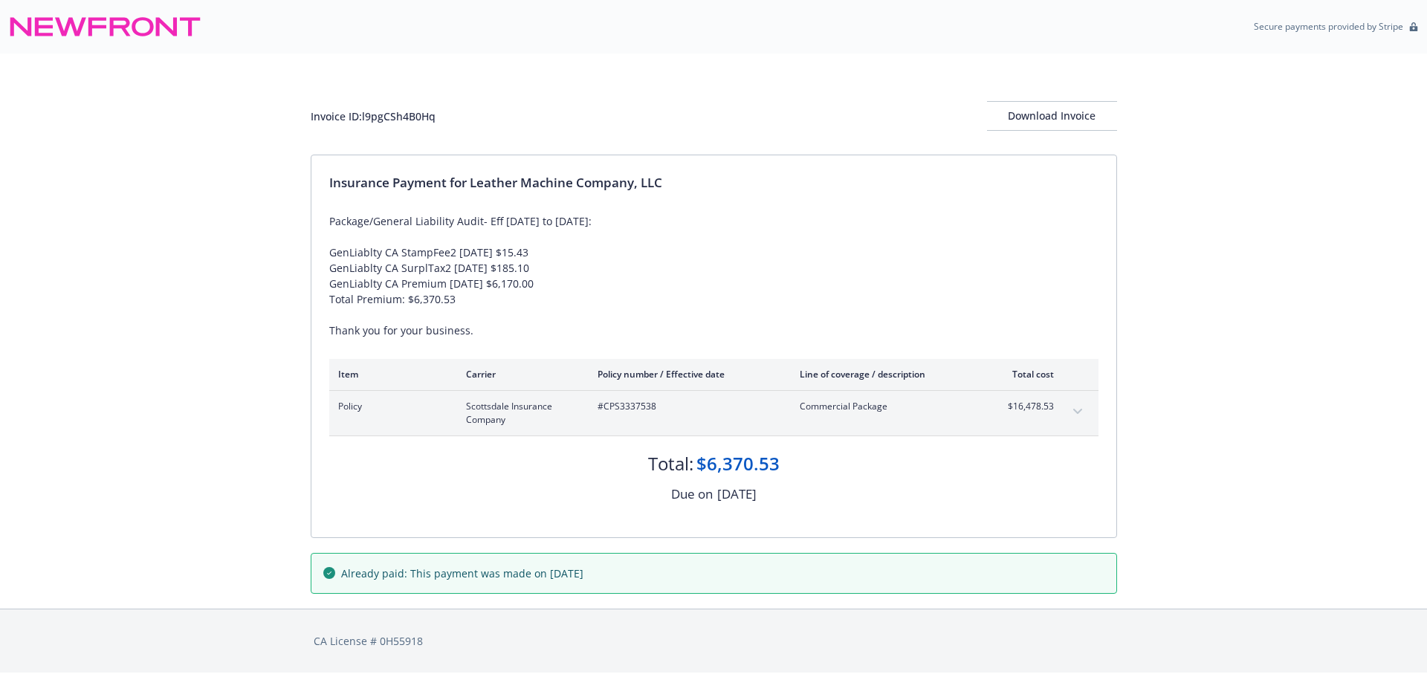
click at [1082, 409] on button "expand content" at bounding box center [1078, 412] width 24 height 24
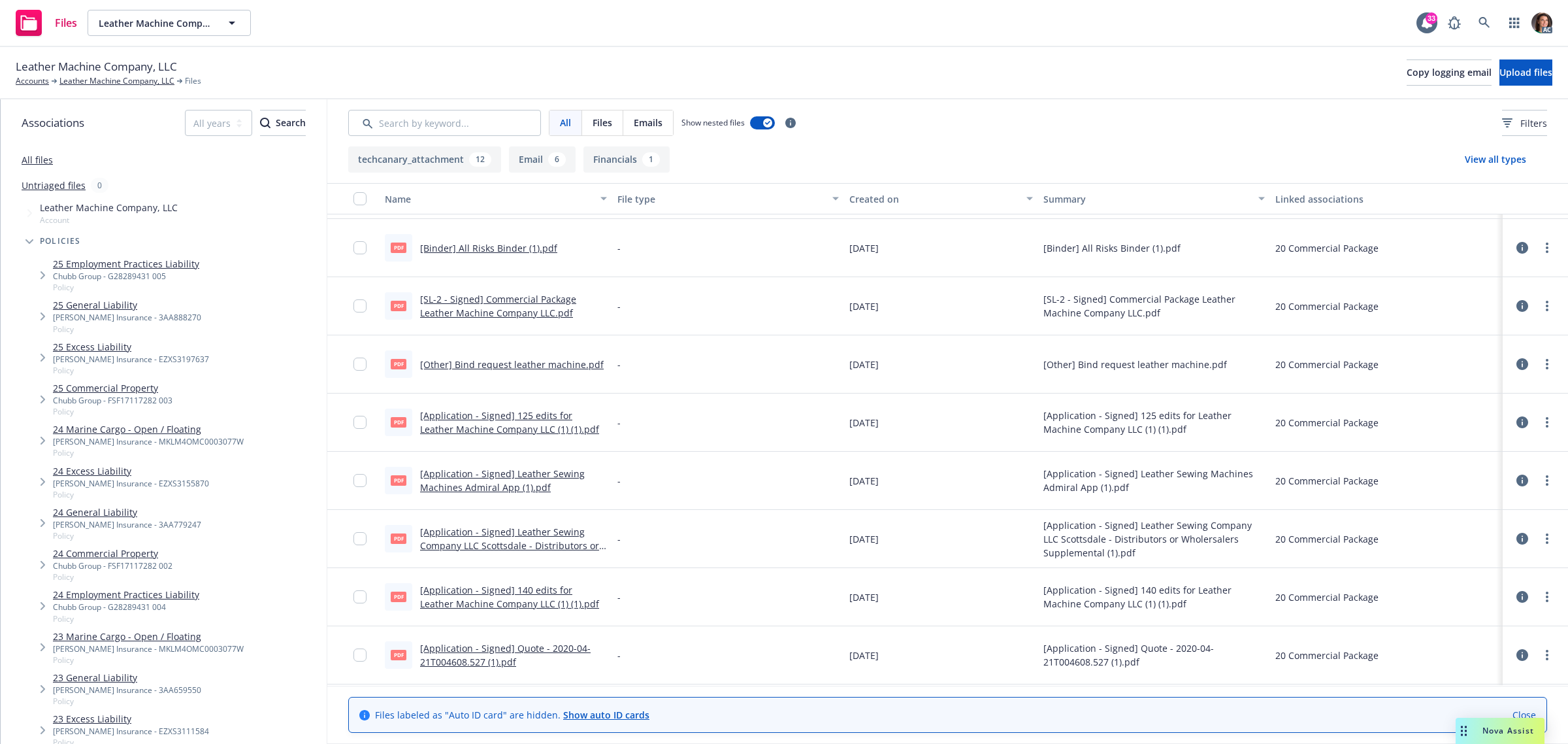
scroll to position [491, 0]
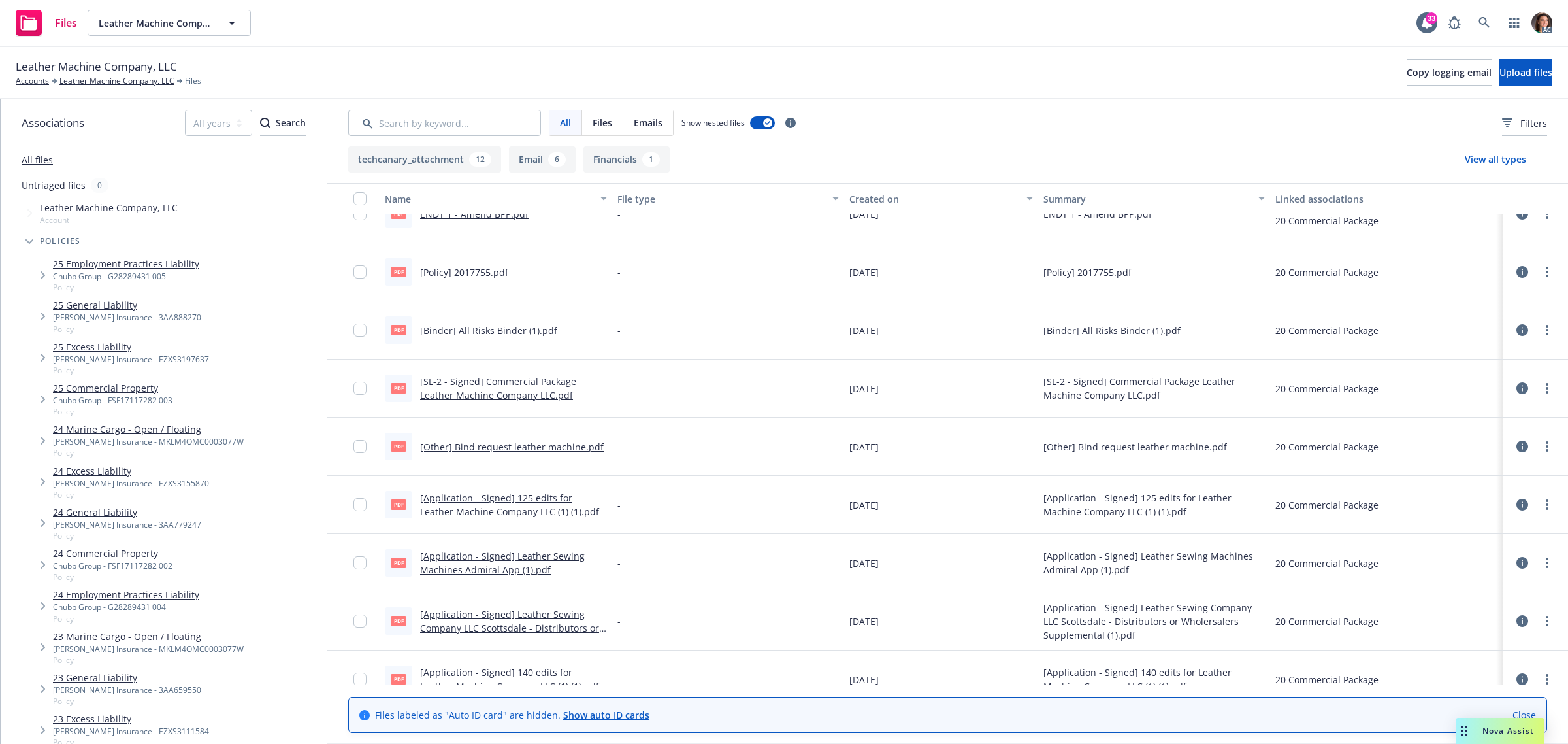
click at [488, 331] on link "[Binder] All Risks Binder (1).pdf" at bounding box center [489, 331] width 137 height 12
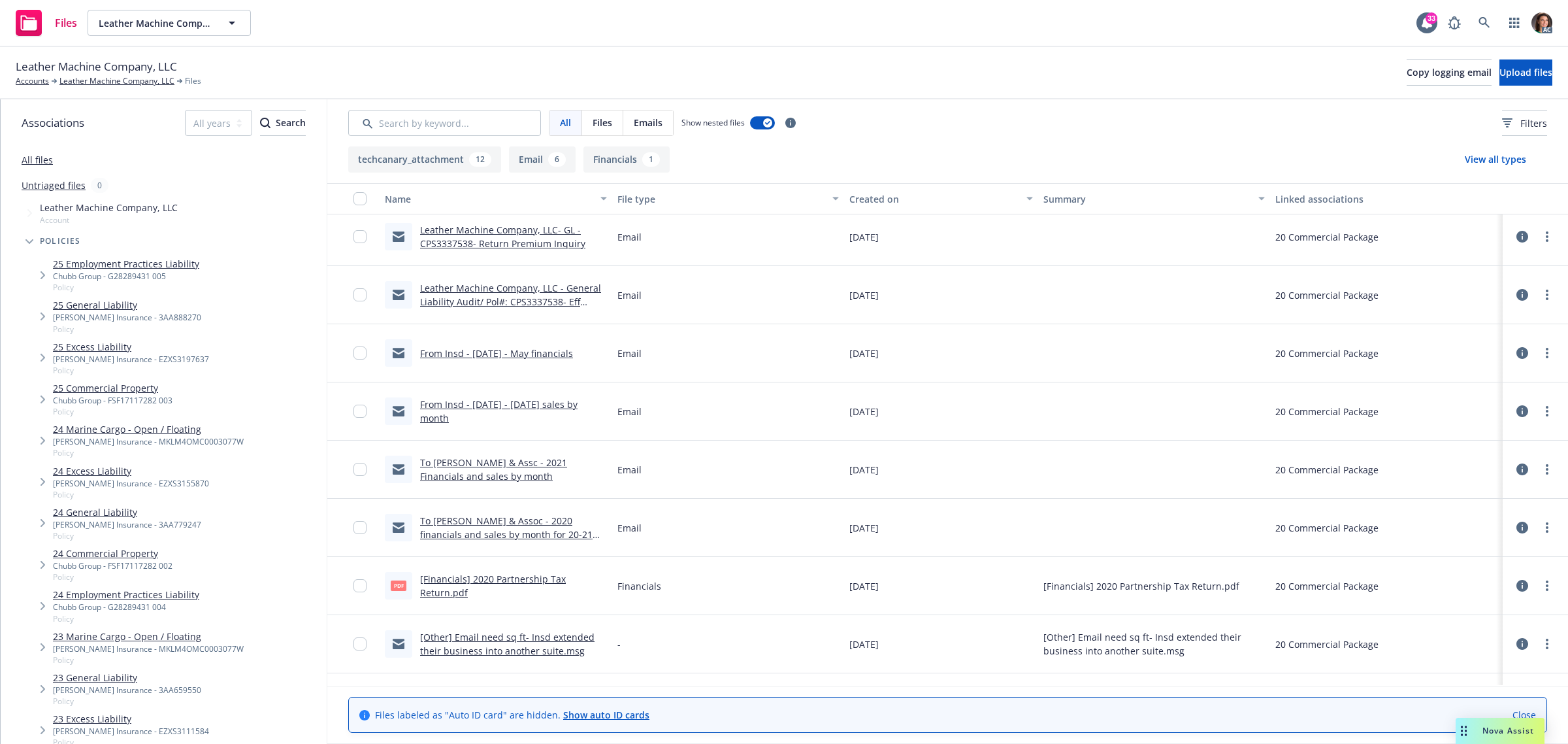
scroll to position [0, 0]
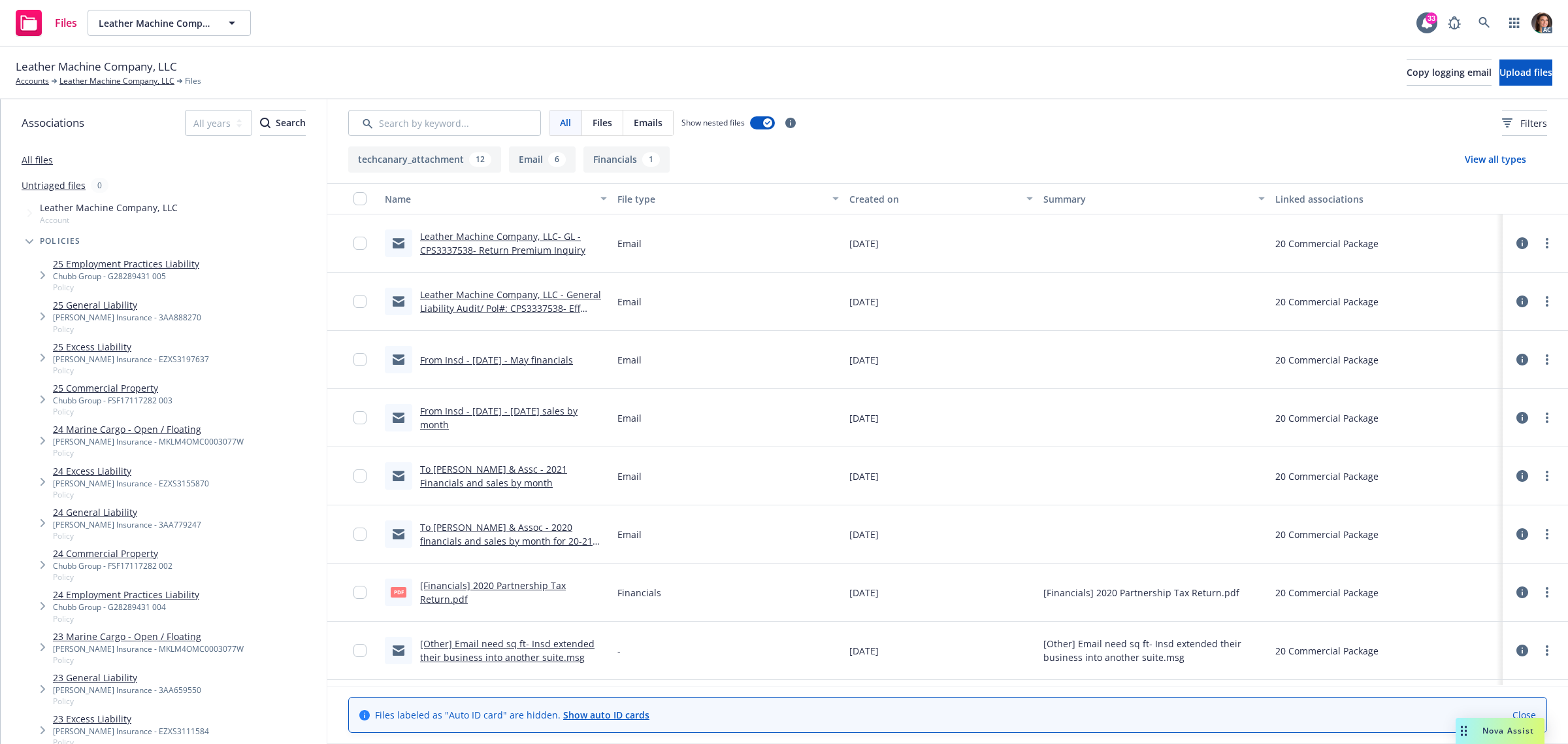
click at [510, 295] on link "Leather Machine Company, LLC - General Liability Audit/ Pol#: CPS3337538- Eff […" at bounding box center [511, 308] width 181 height 40
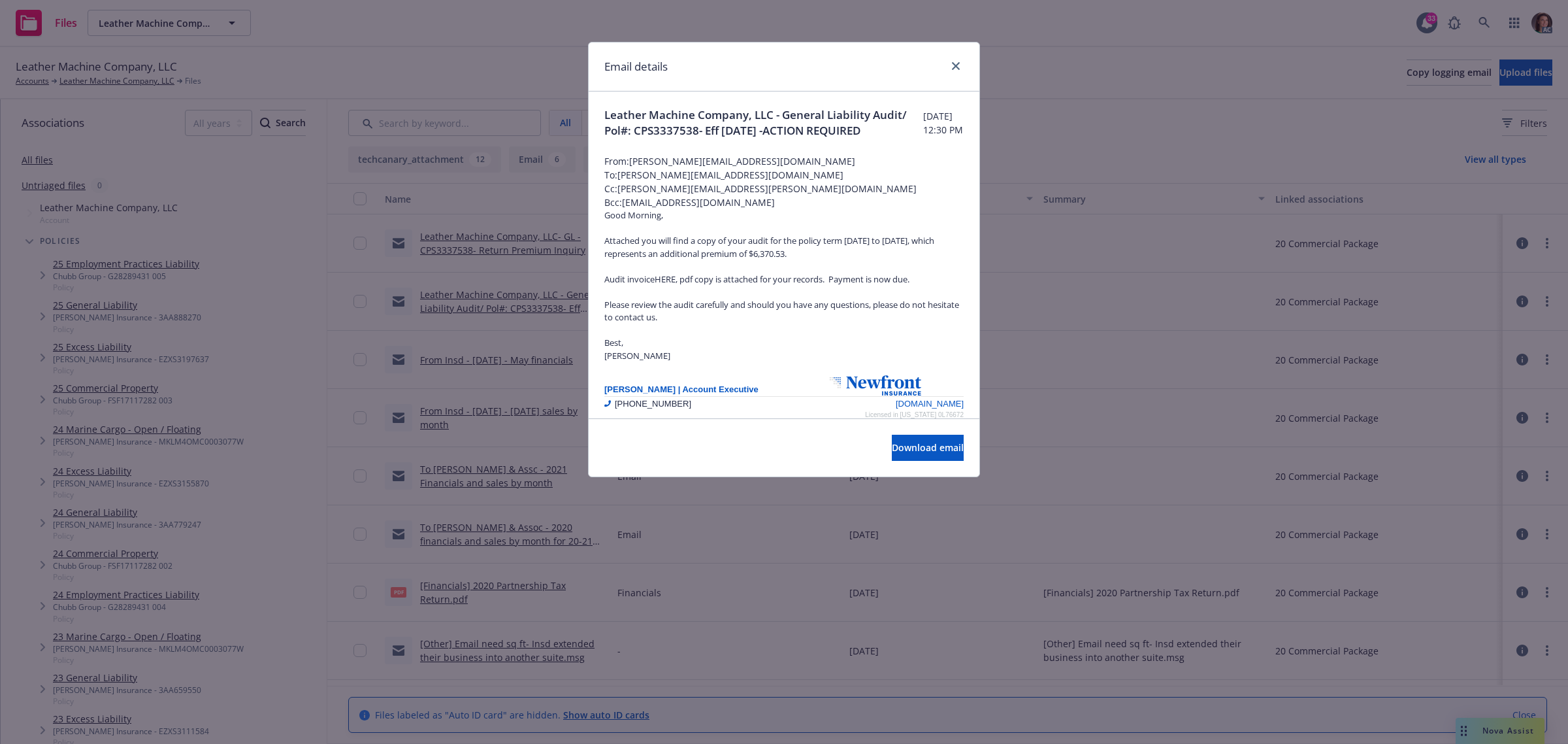
scroll to position [46, 0]
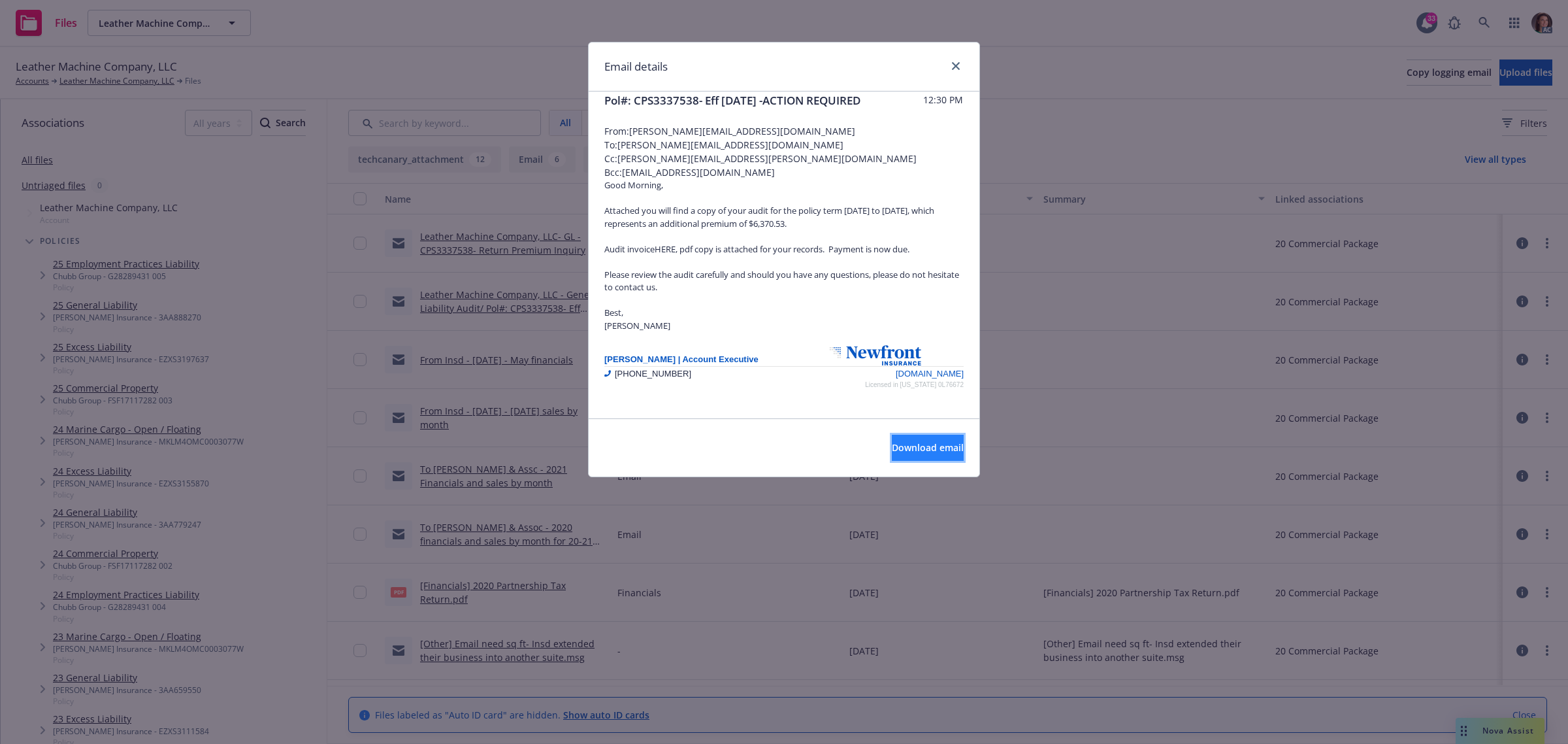
click at [915, 448] on span "Download email" at bounding box center [928, 448] width 72 height 12
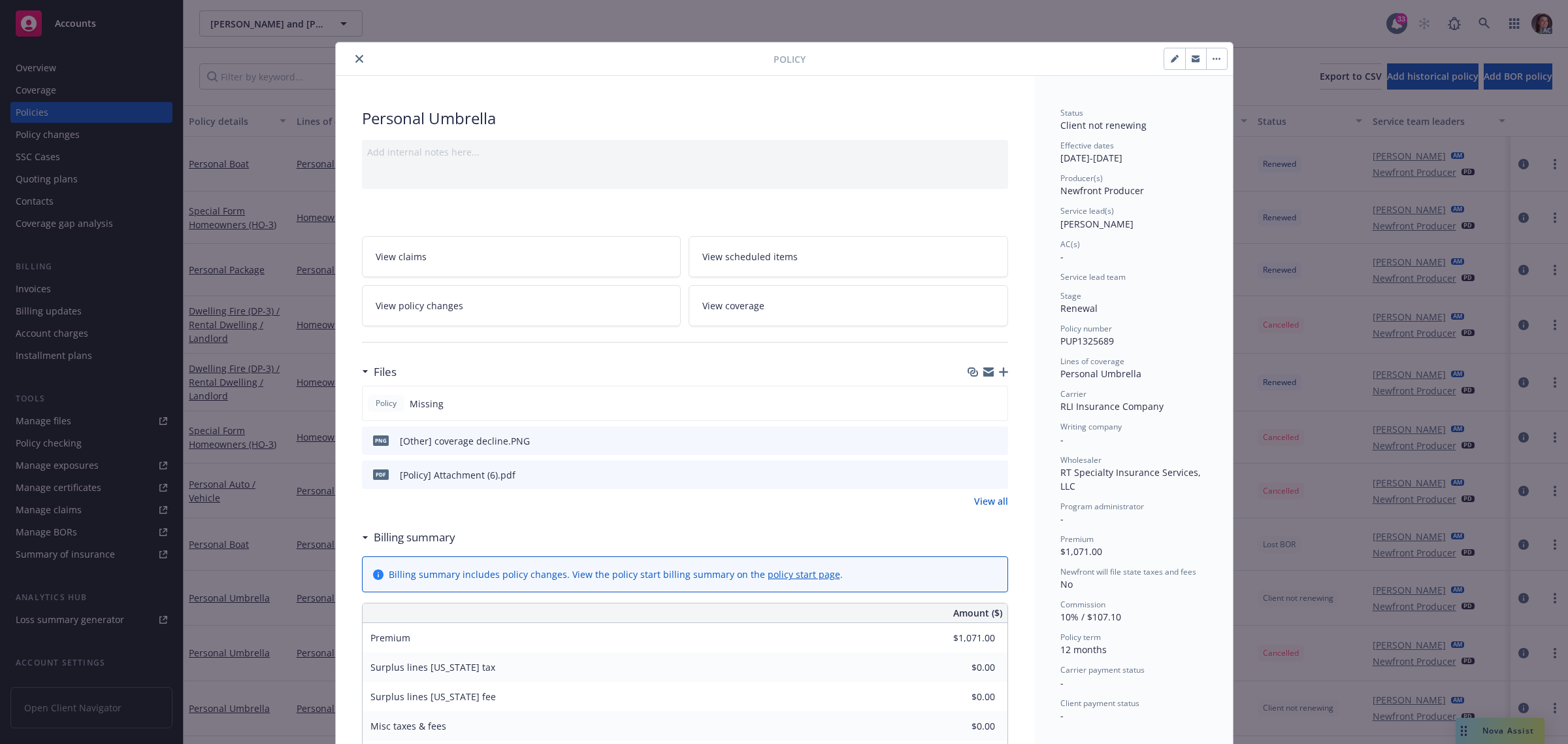
click at [353, 54] on button "close" at bounding box center [359, 59] width 16 height 16
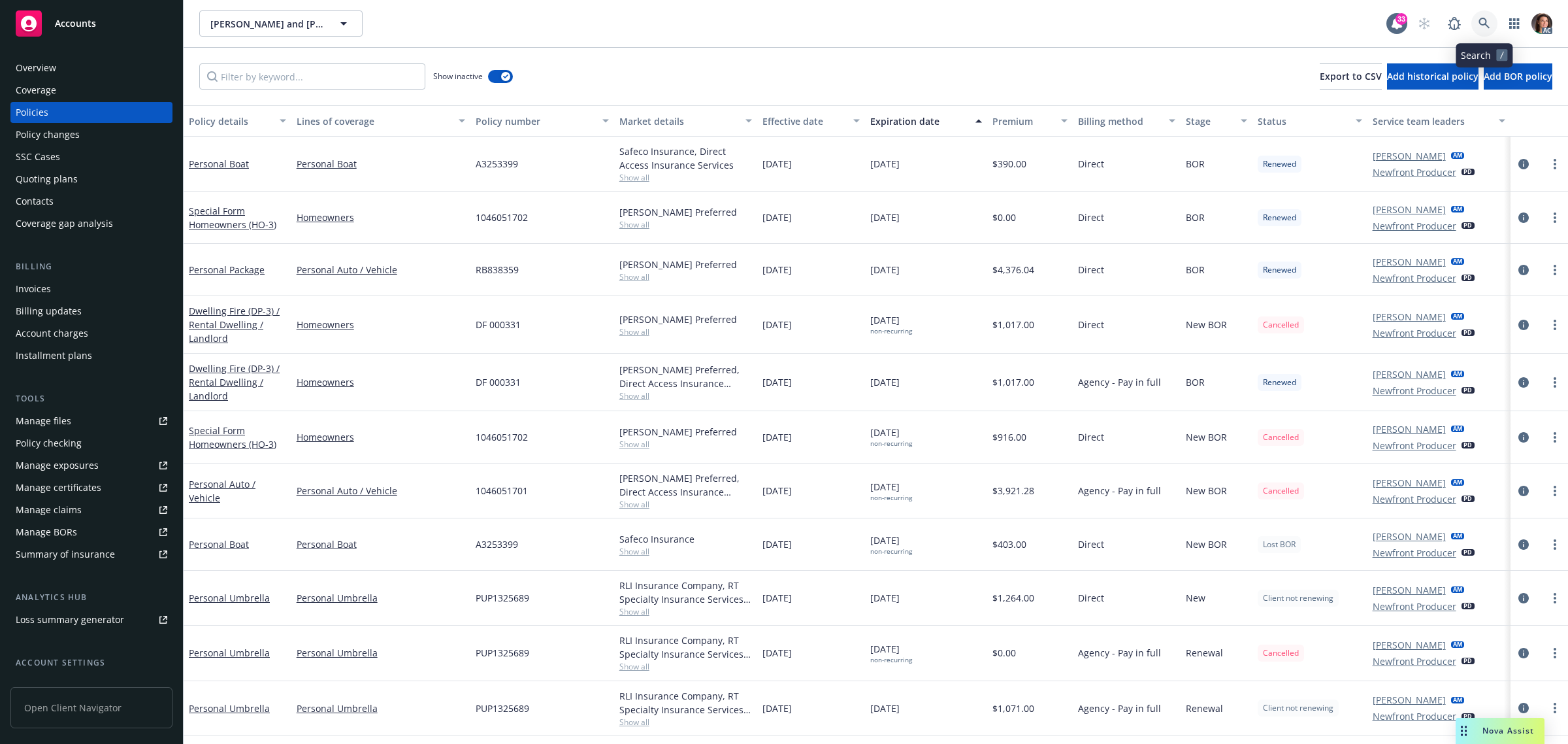
click at [1484, 23] on icon at bounding box center [1484, 23] width 11 height 11
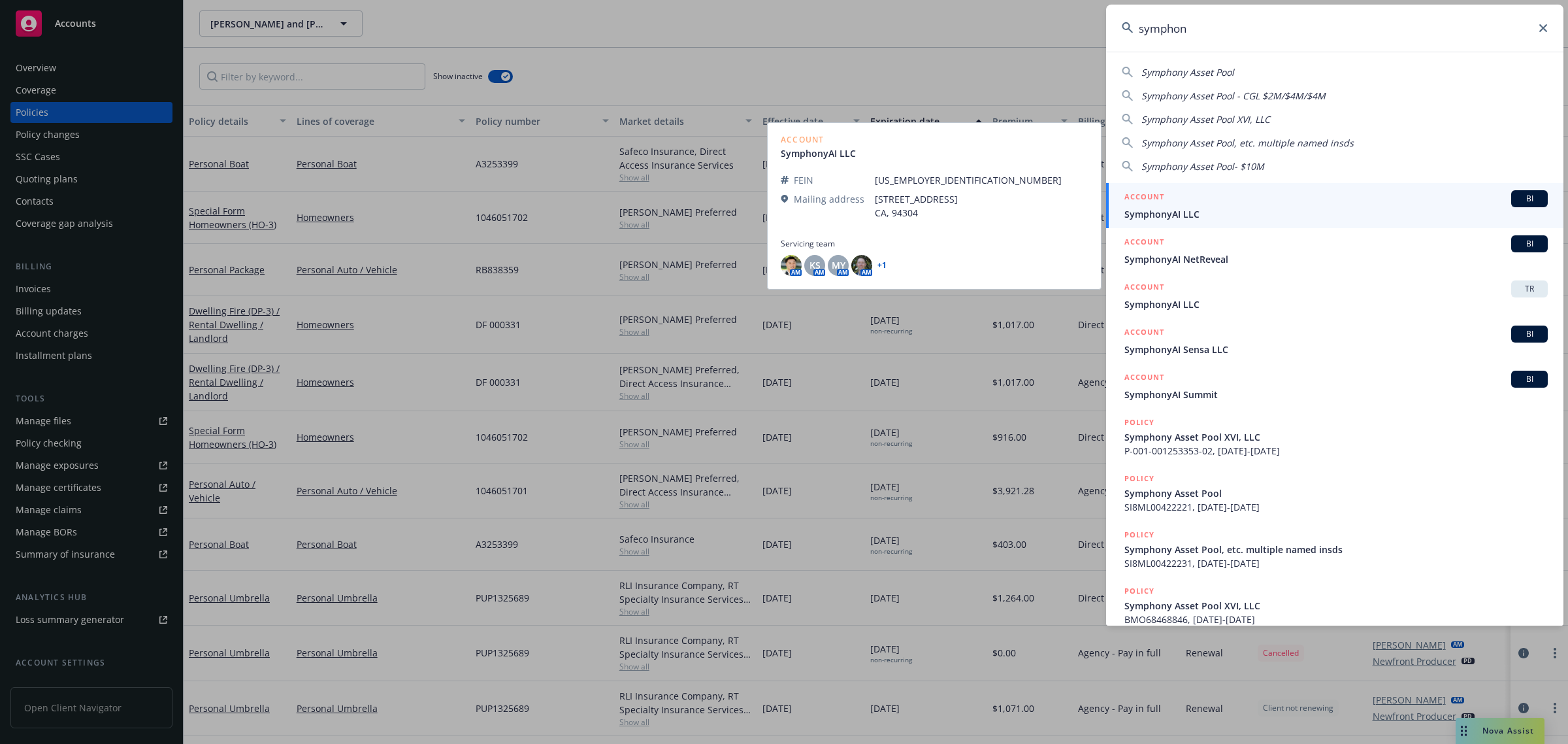
type input "symphon"
click at [1178, 213] on span "SymphonyAI LLC" at bounding box center [1336, 215] width 424 height 14
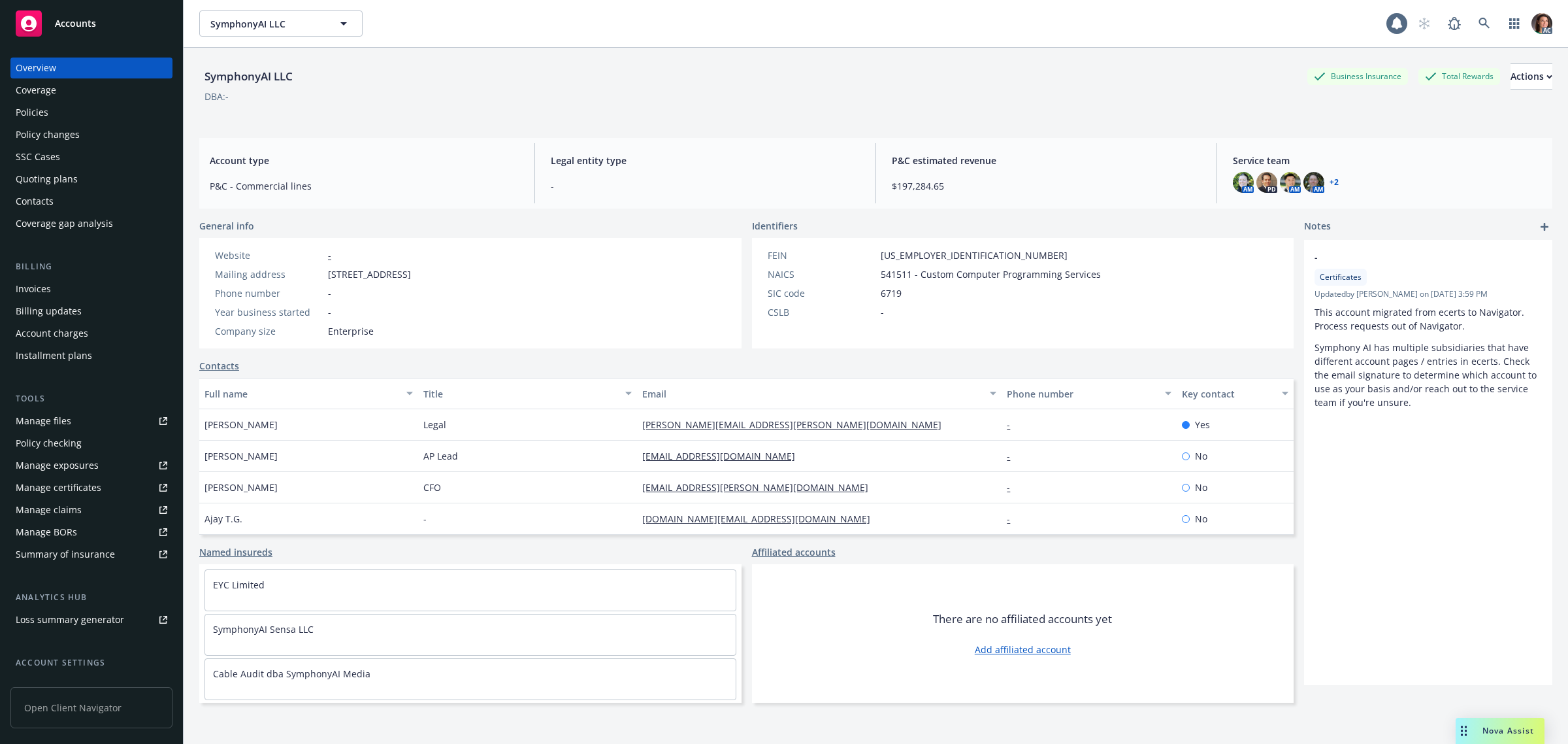
click at [37, 286] on div "Invoices" at bounding box center [33, 289] width 35 height 21
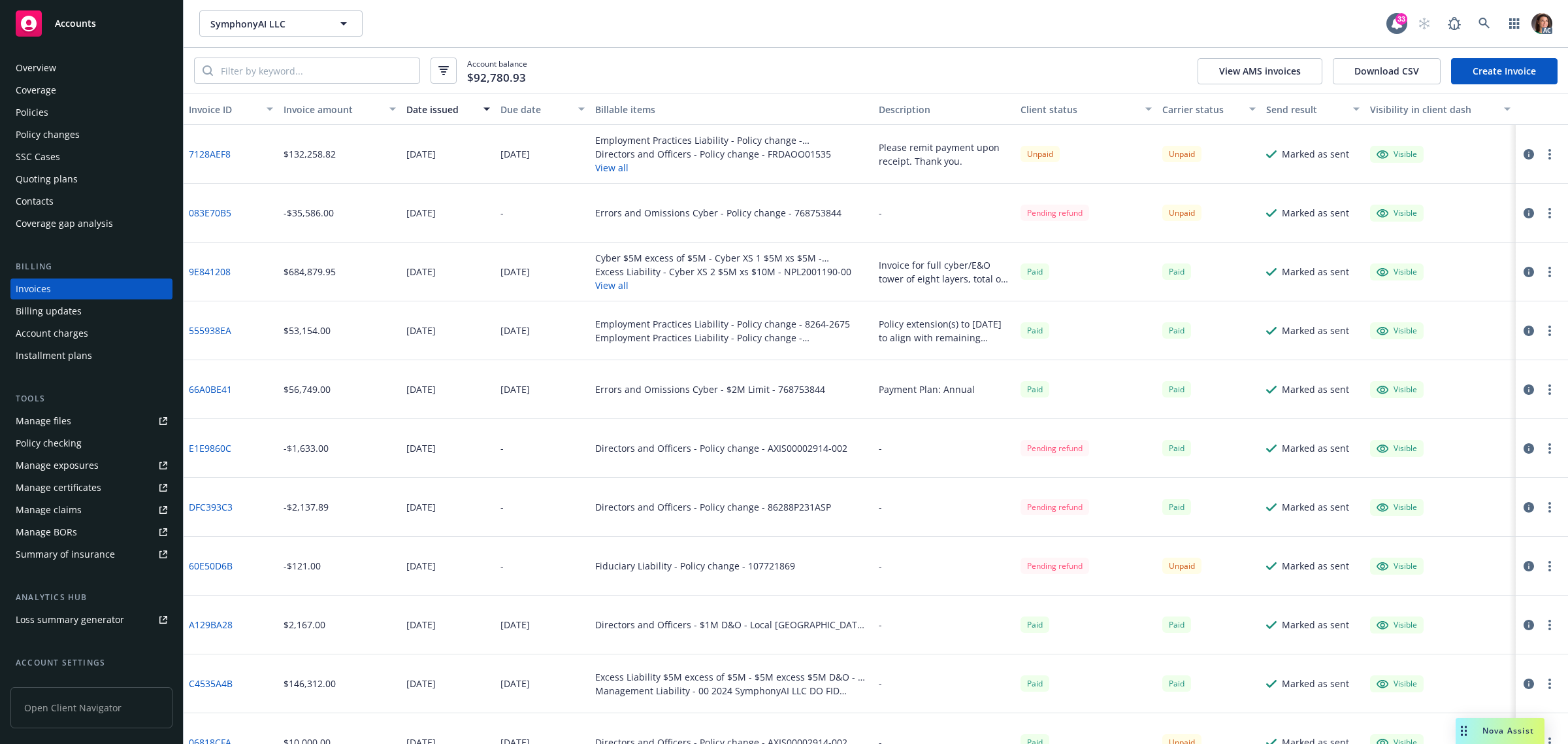
click at [220, 268] on link "9E841208" at bounding box center [210, 272] width 42 height 14
click at [204, 151] on link "7128AEF8" at bounding box center [210, 154] width 42 height 14
click at [1484, 20] on icon at bounding box center [1484, 23] width 11 height 11
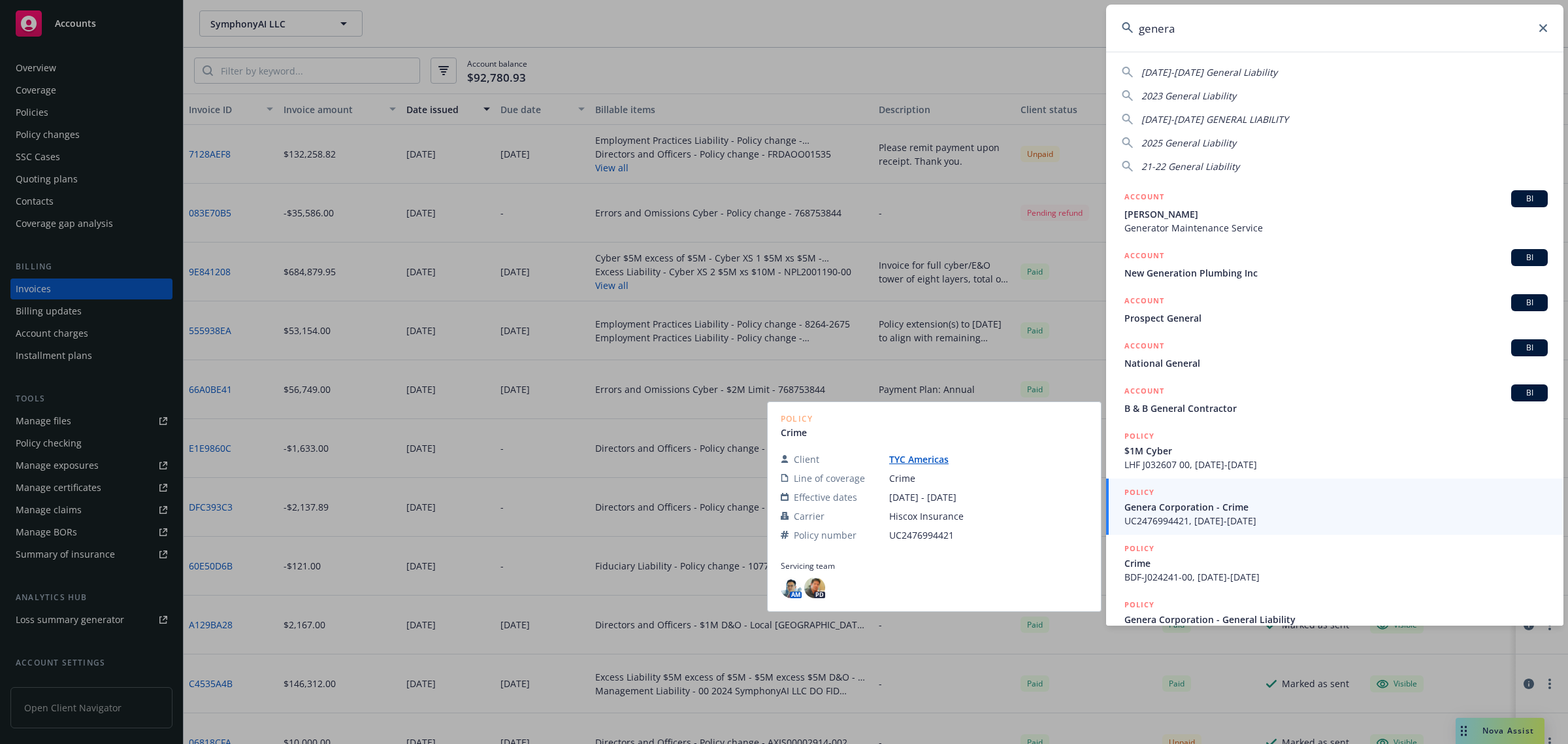
type input "genera"
click at [1226, 508] on span "Genera Corporation - Crime" at bounding box center [1336, 507] width 424 height 14
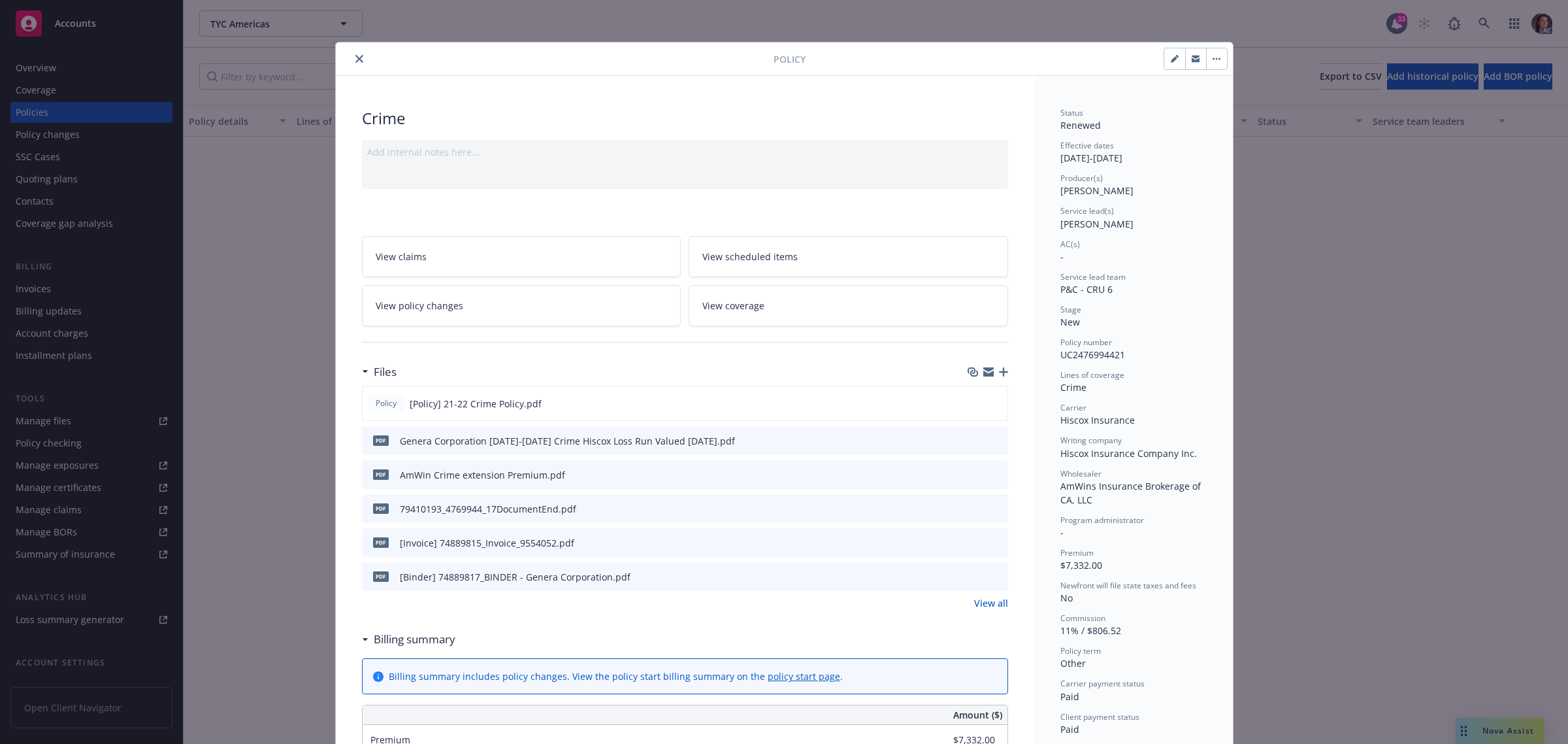
click at [355, 59] on icon "close" at bounding box center [359, 58] width 8 height 8
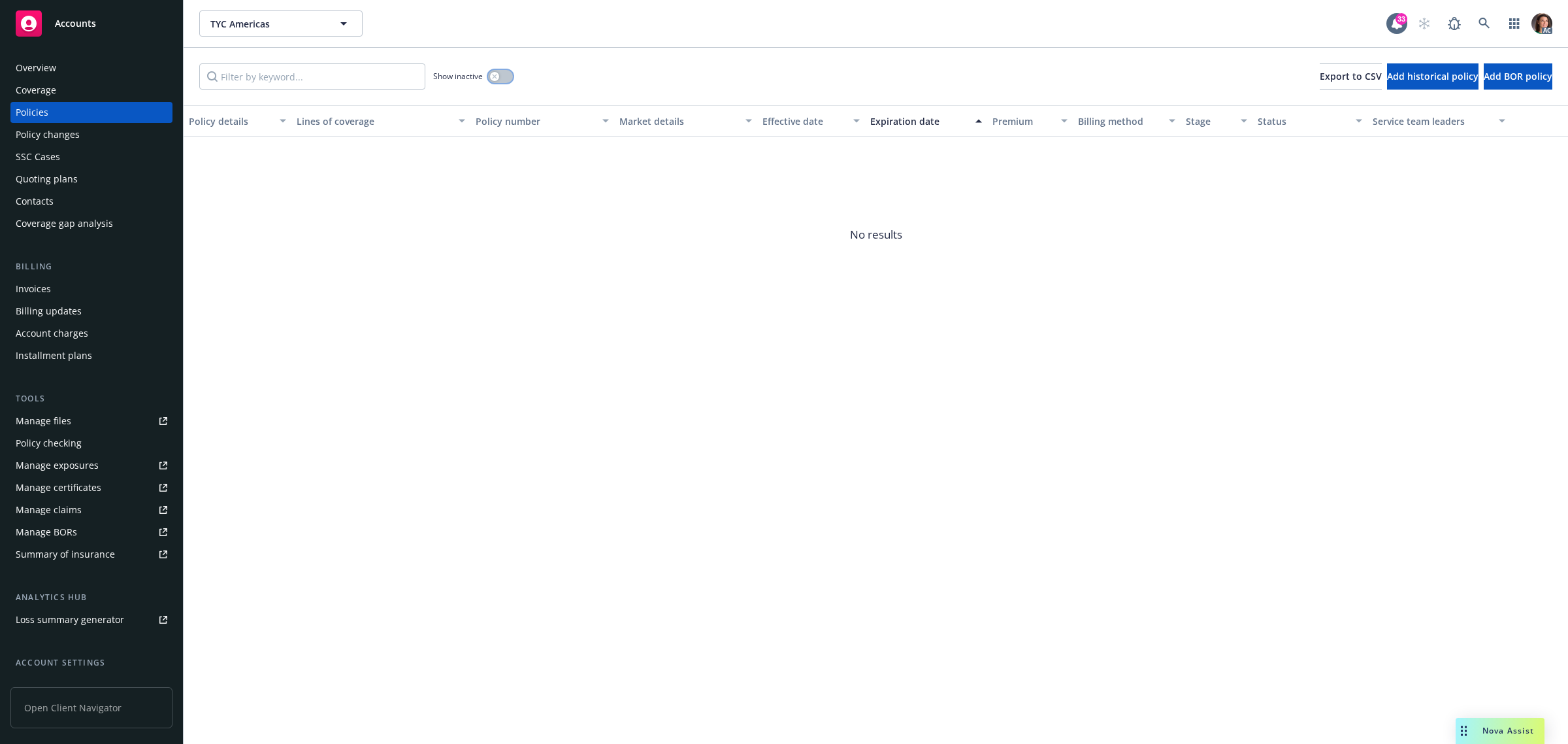
click at [501, 72] on button "button" at bounding box center [500, 77] width 25 height 13
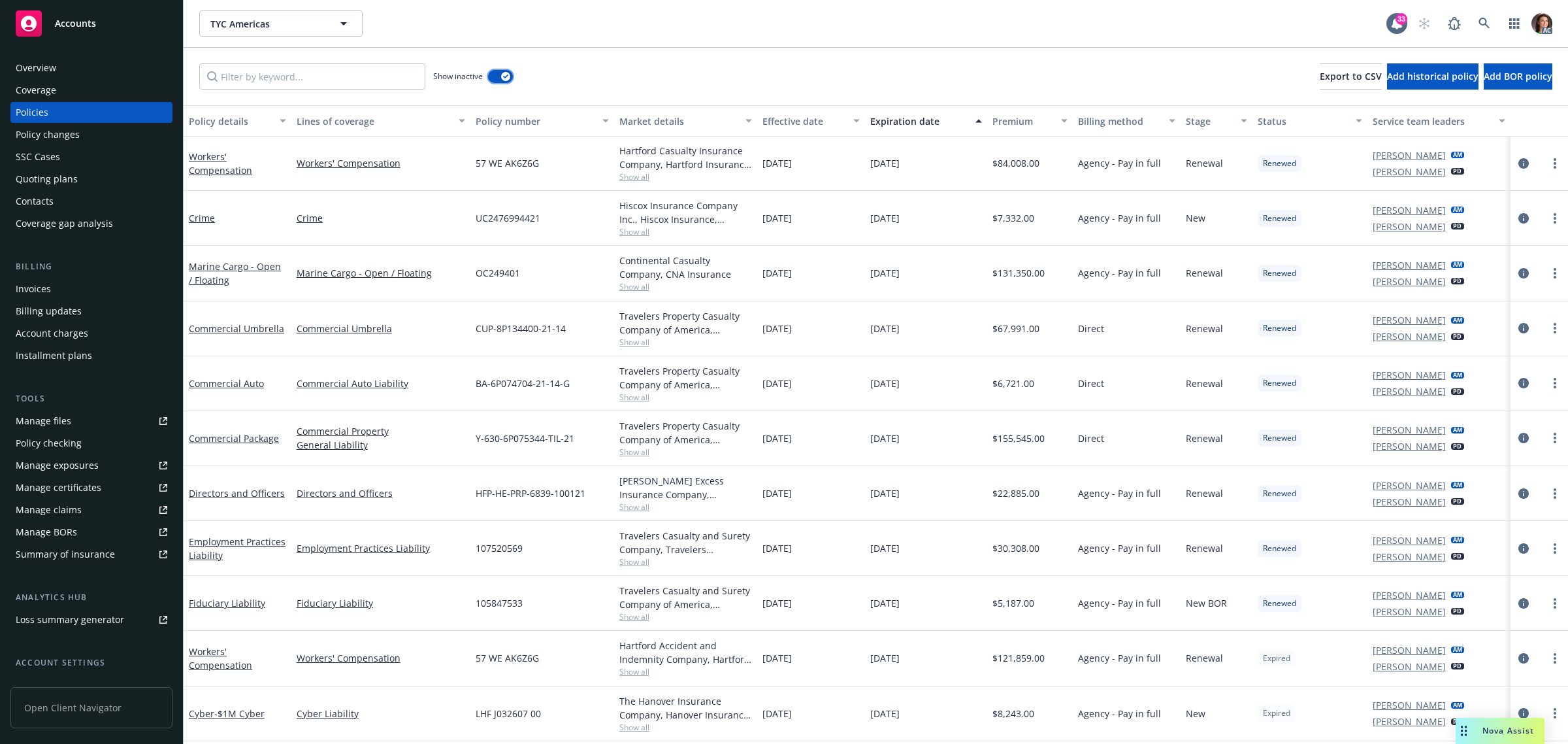
scroll to position [2043, 0]
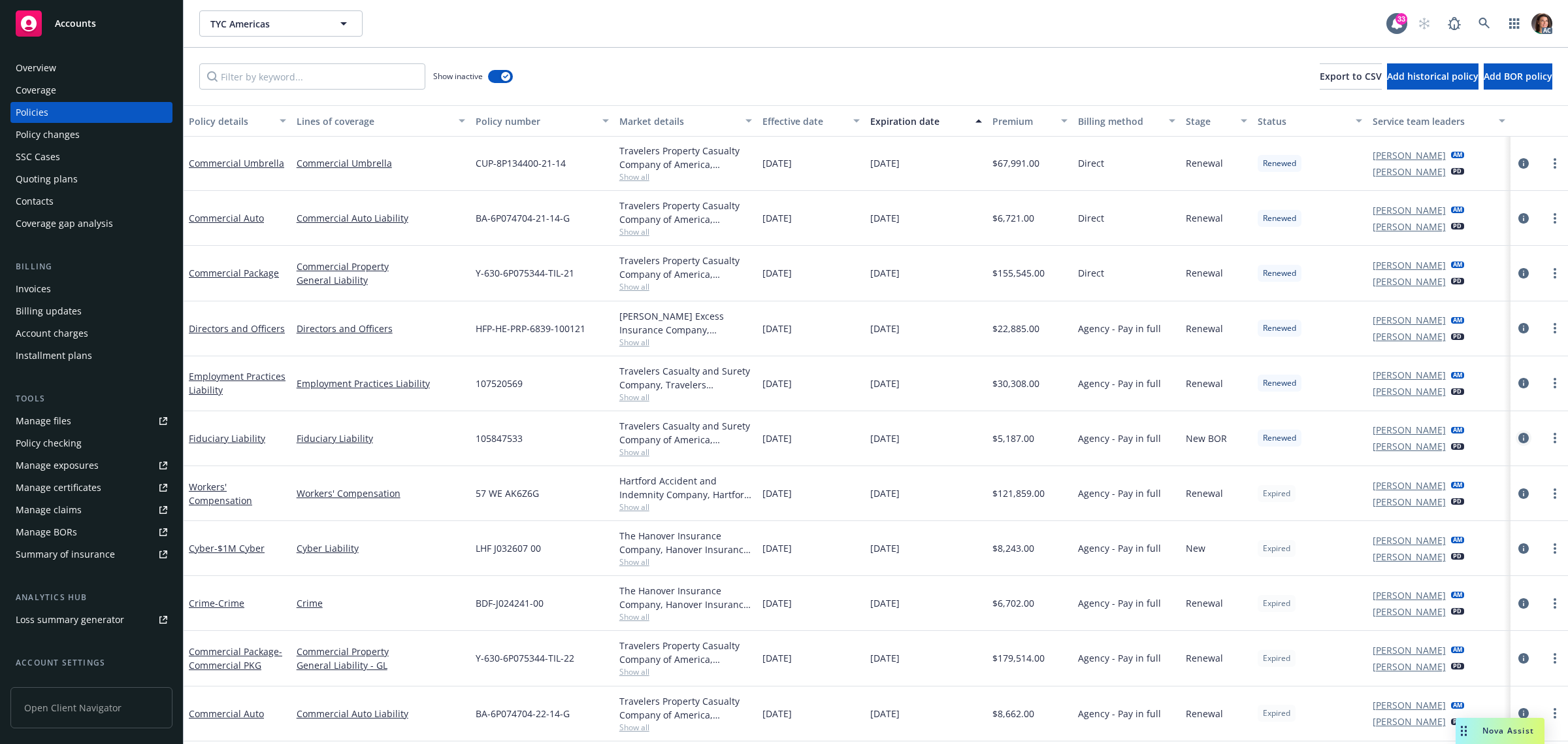
click at [1519, 440] on icon "circleInformation" at bounding box center [1524, 438] width 11 height 11
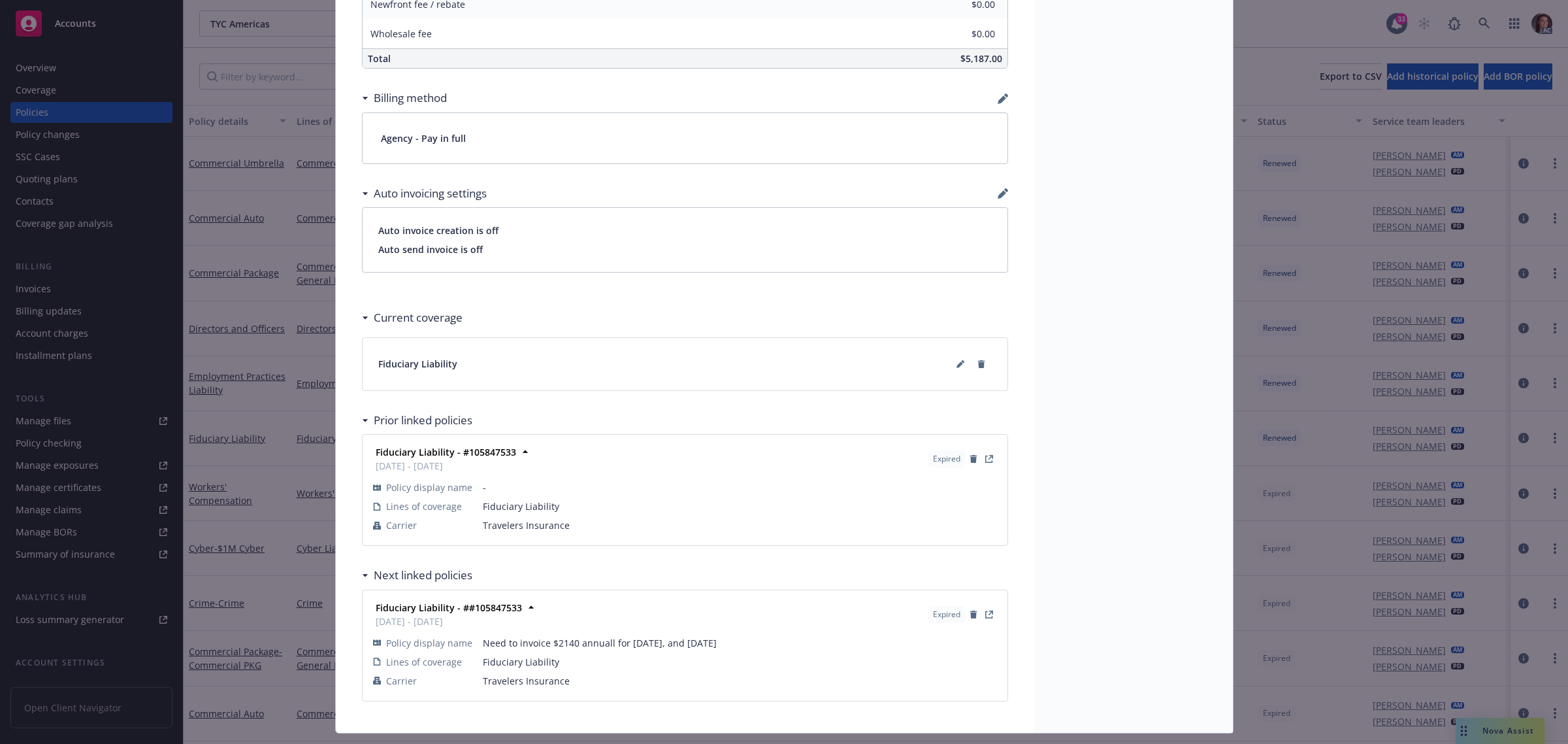
scroll to position [916, 0]
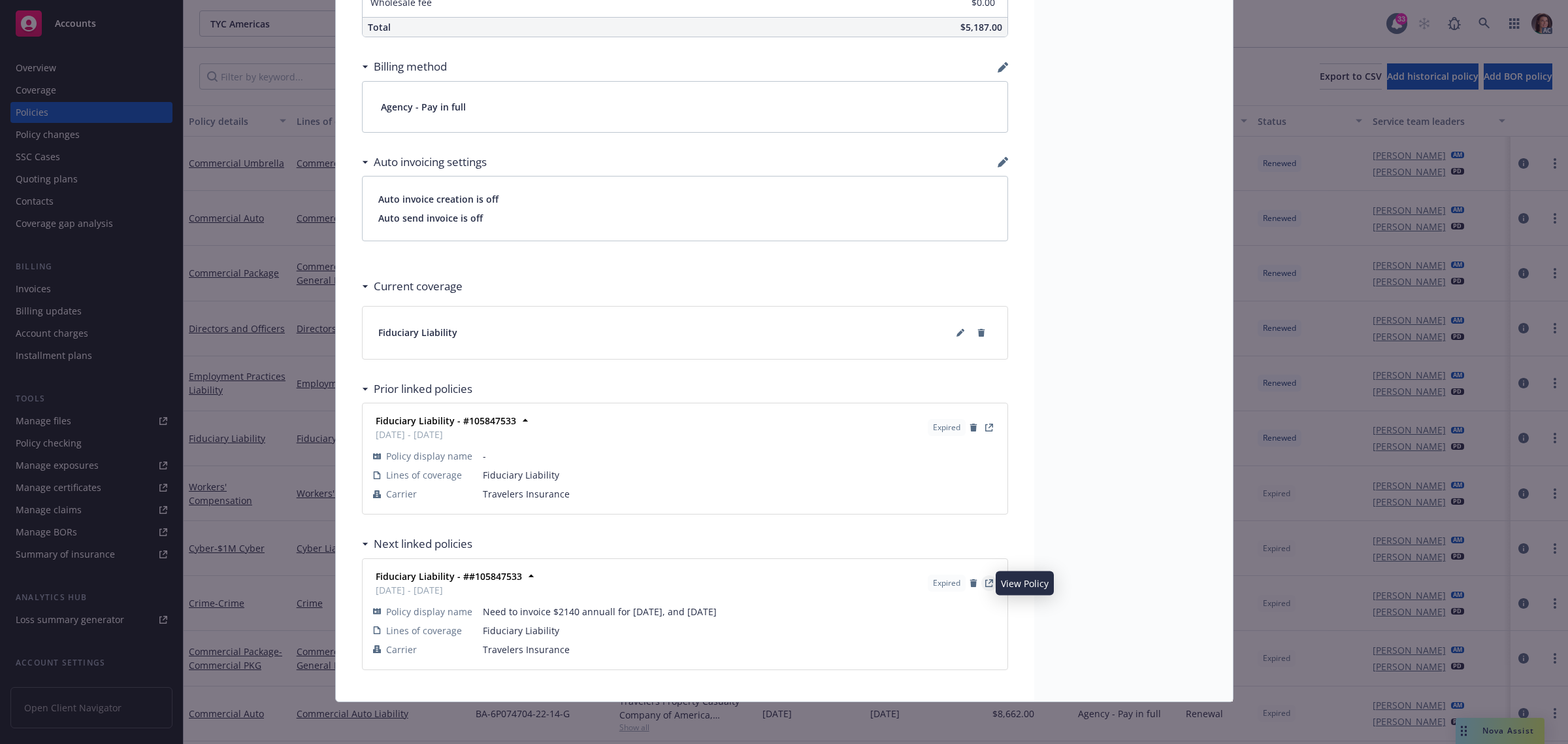
click at [988, 580] on icon "View Policy" at bounding box center [990, 581] width 4 height 4
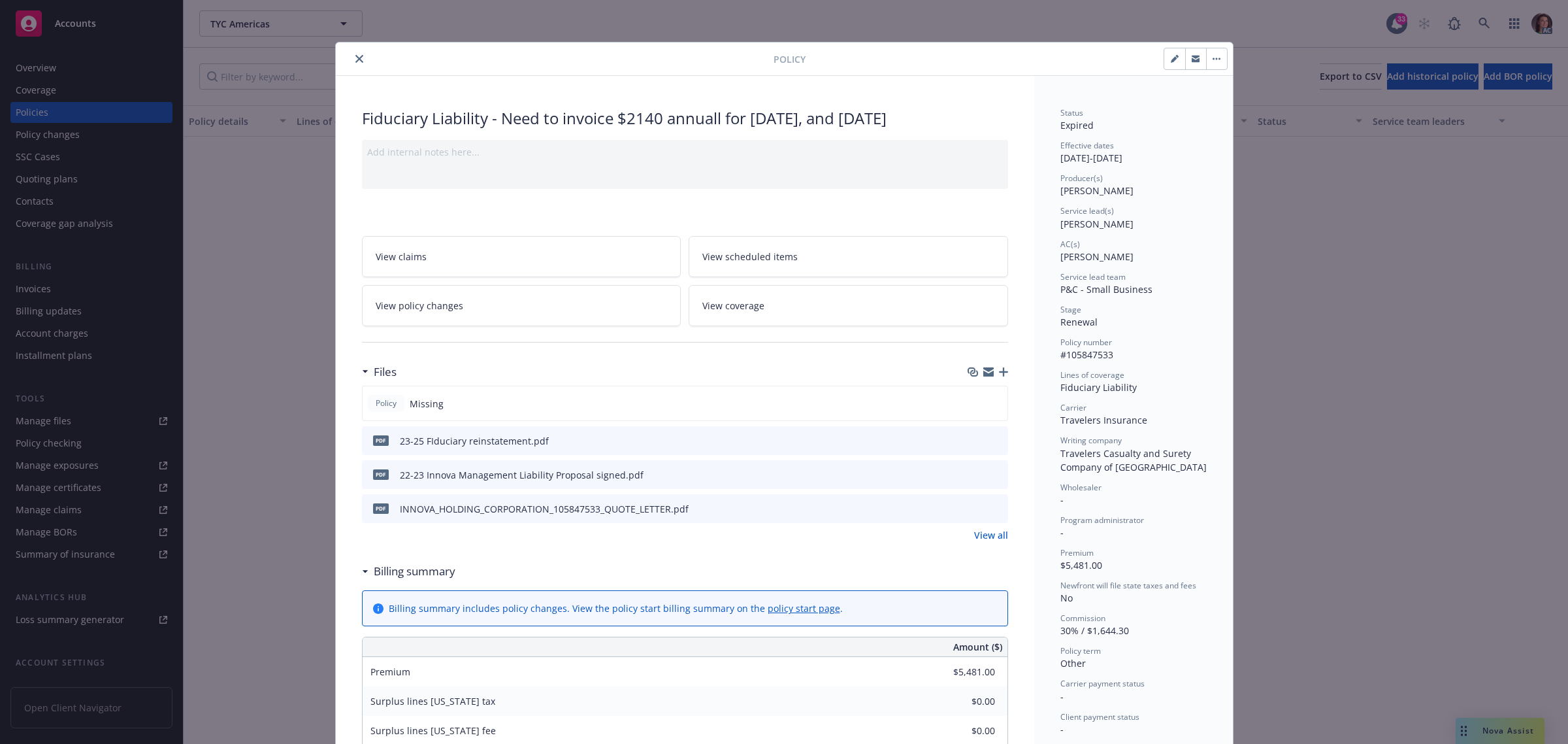
click at [1070, 350] on span "#105847533" at bounding box center [1087, 354] width 53 height 12
copy span "105847533"
click at [42, 282] on div "Policy Fiduciary Liability - Need to invoice $2140 annuall for [DATE], and [DAT…" at bounding box center [784, 372] width 1568 height 744
click at [44, 292] on div "Policy Fiduciary Liability - Need to invoice $2140 annuall for [DATE], and [DAT…" at bounding box center [784, 372] width 1568 height 744
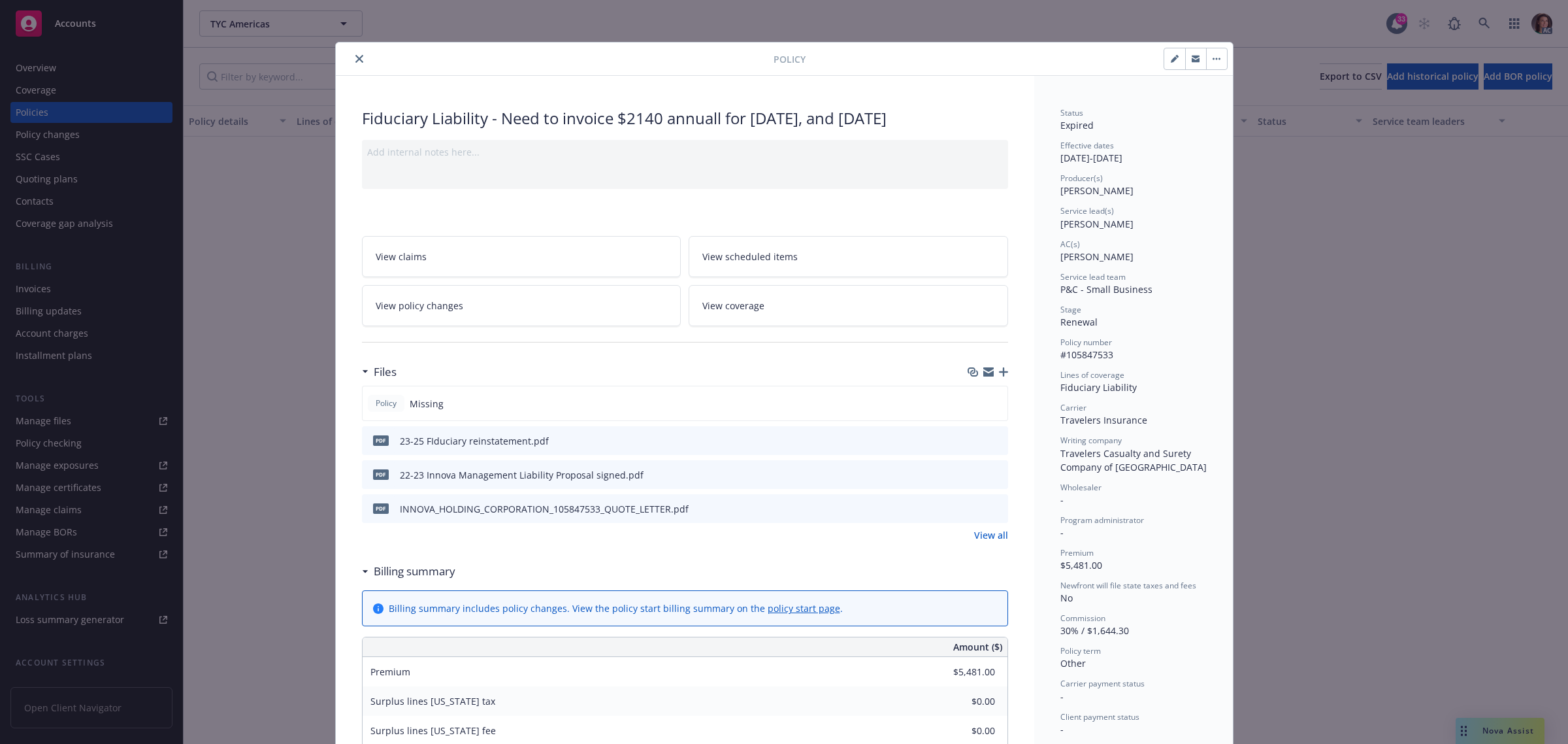
click at [358, 57] on button "close" at bounding box center [359, 59] width 16 height 16
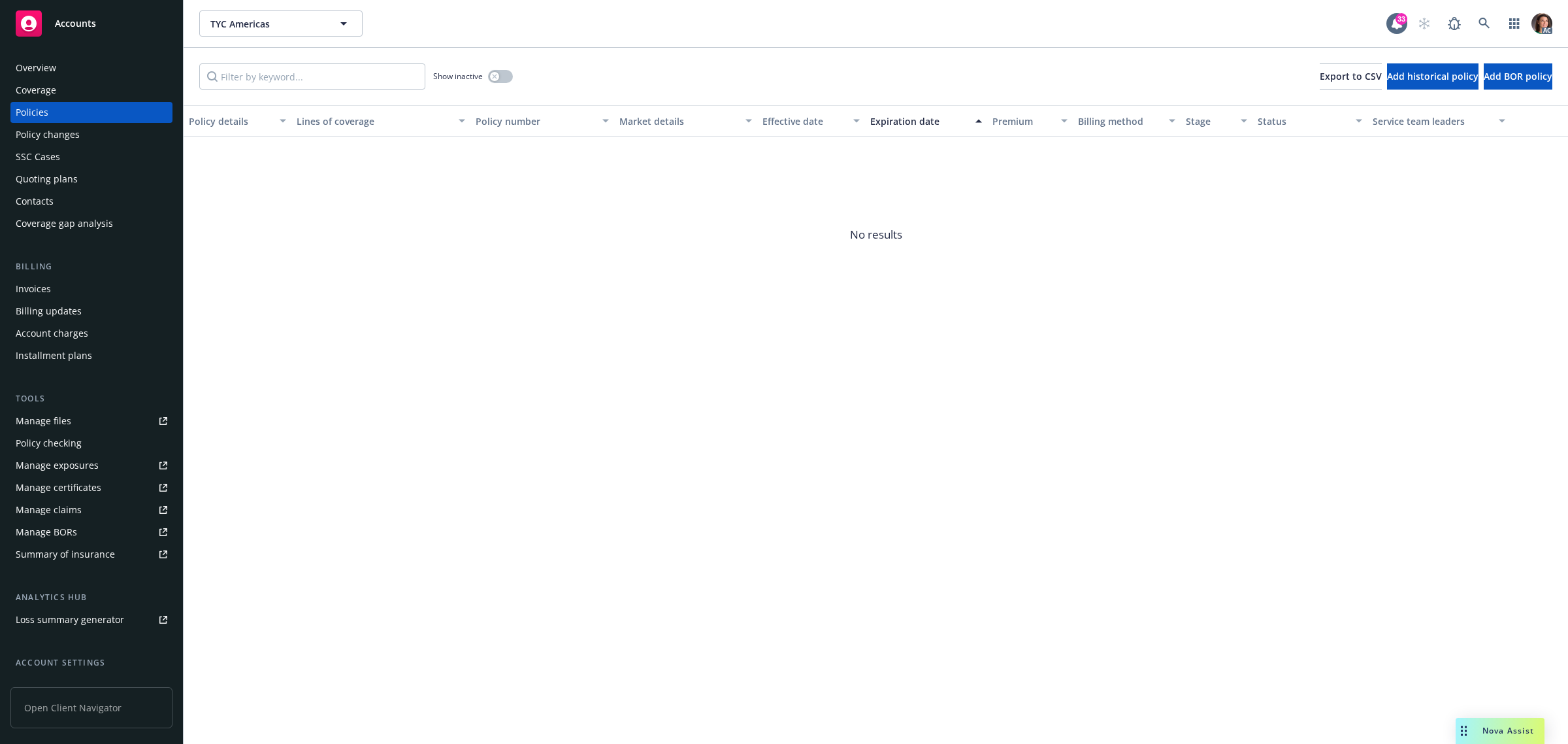
click at [36, 292] on div "Invoices" at bounding box center [33, 289] width 35 height 21
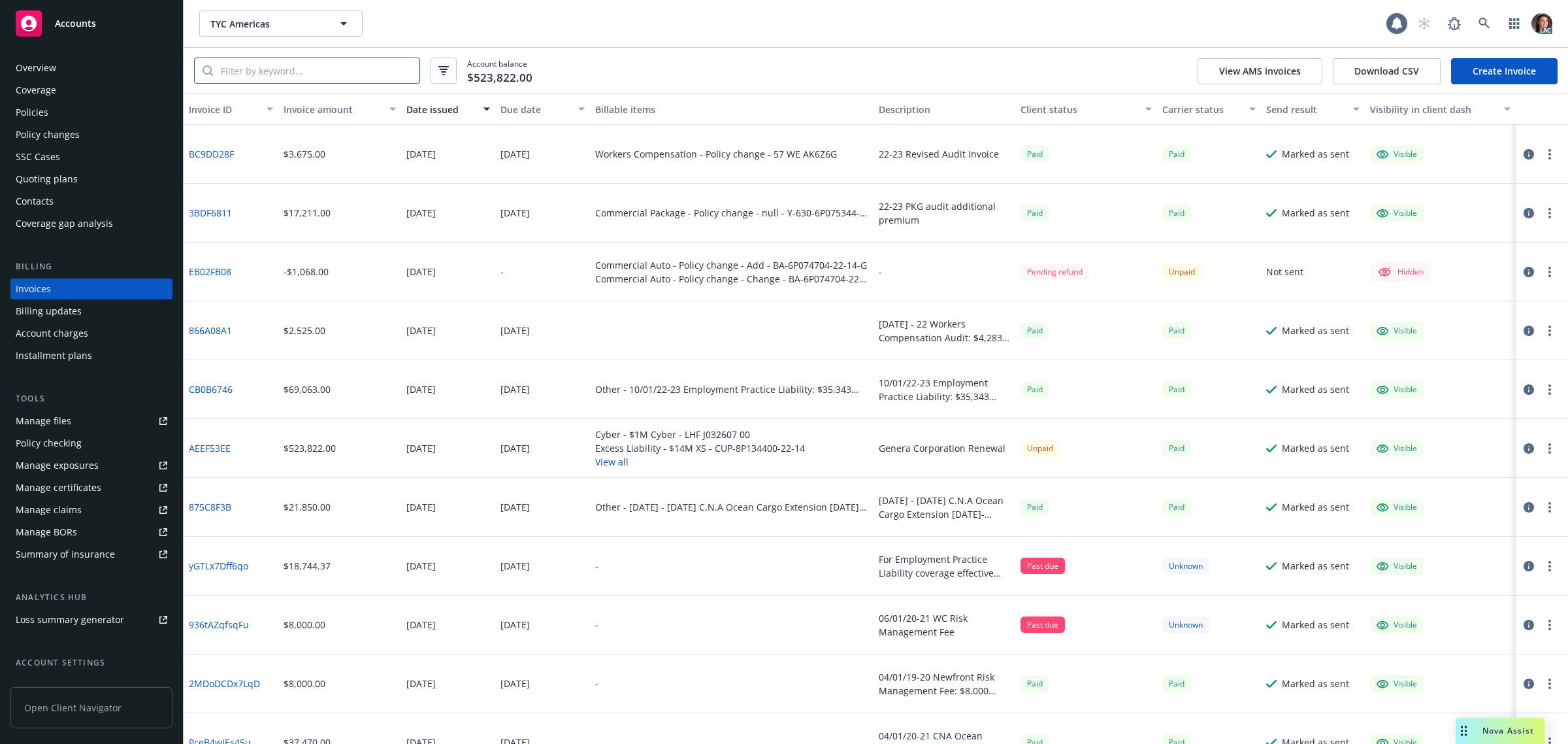
click at [358, 69] on input "search" at bounding box center [316, 70] width 207 height 25
paste input "105847533"
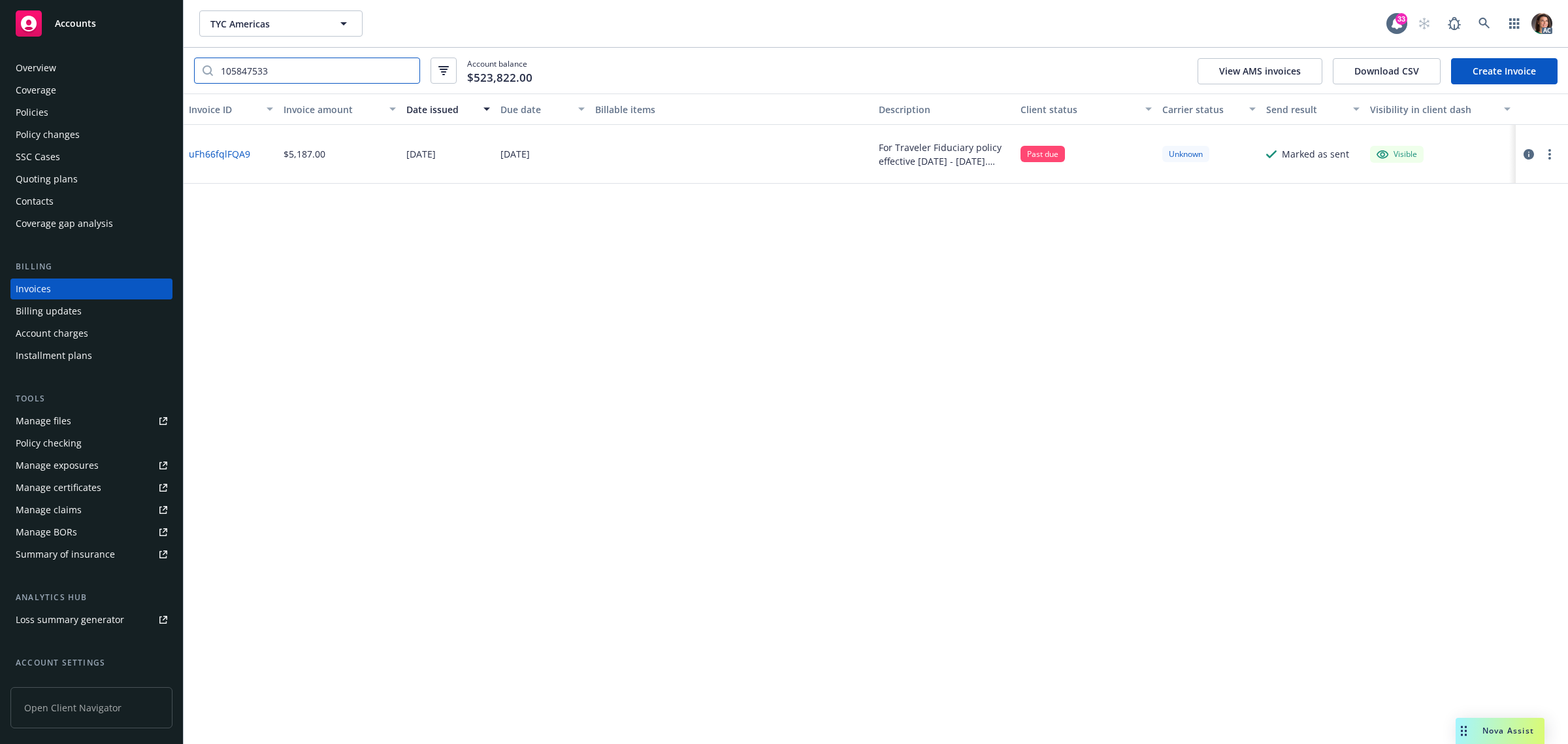
type input "105847533"
click at [1484, 19] on icon at bounding box center [1484, 23] width 11 height 11
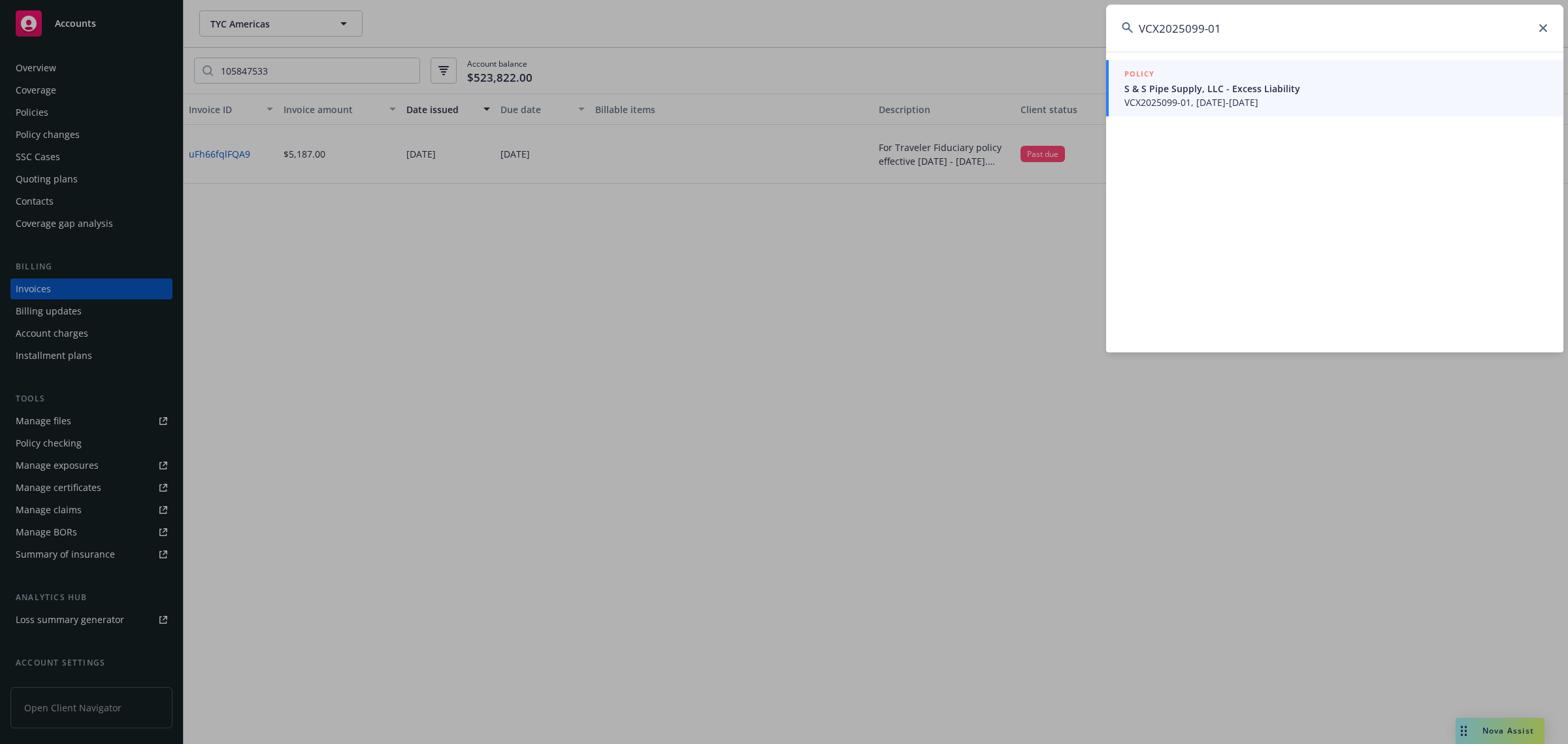
type input "VCX2025099-01"
click at [1214, 96] on span "VCX2025099-01, [DATE]-[DATE]" at bounding box center [1336, 103] width 424 height 14
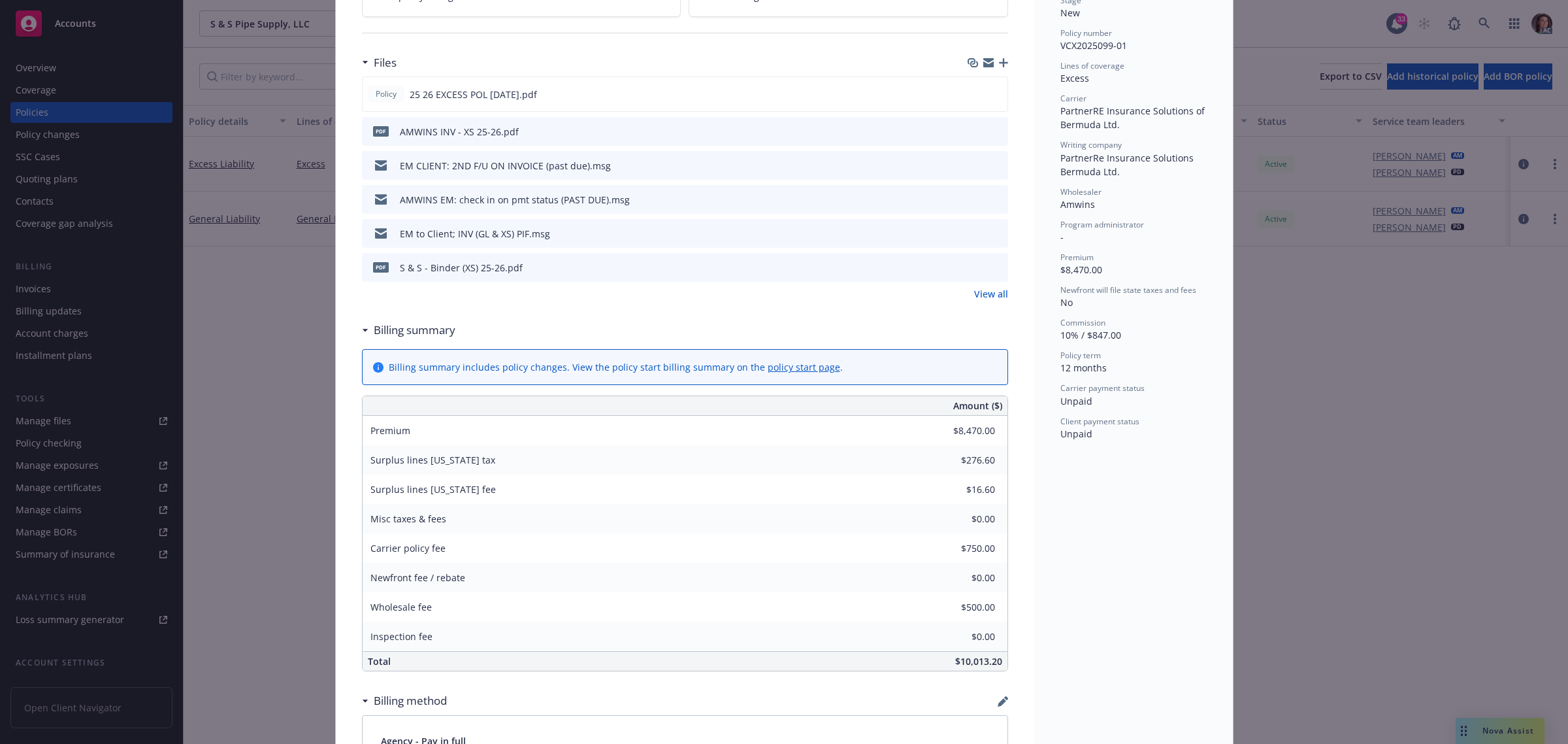
scroll to position [795, 0]
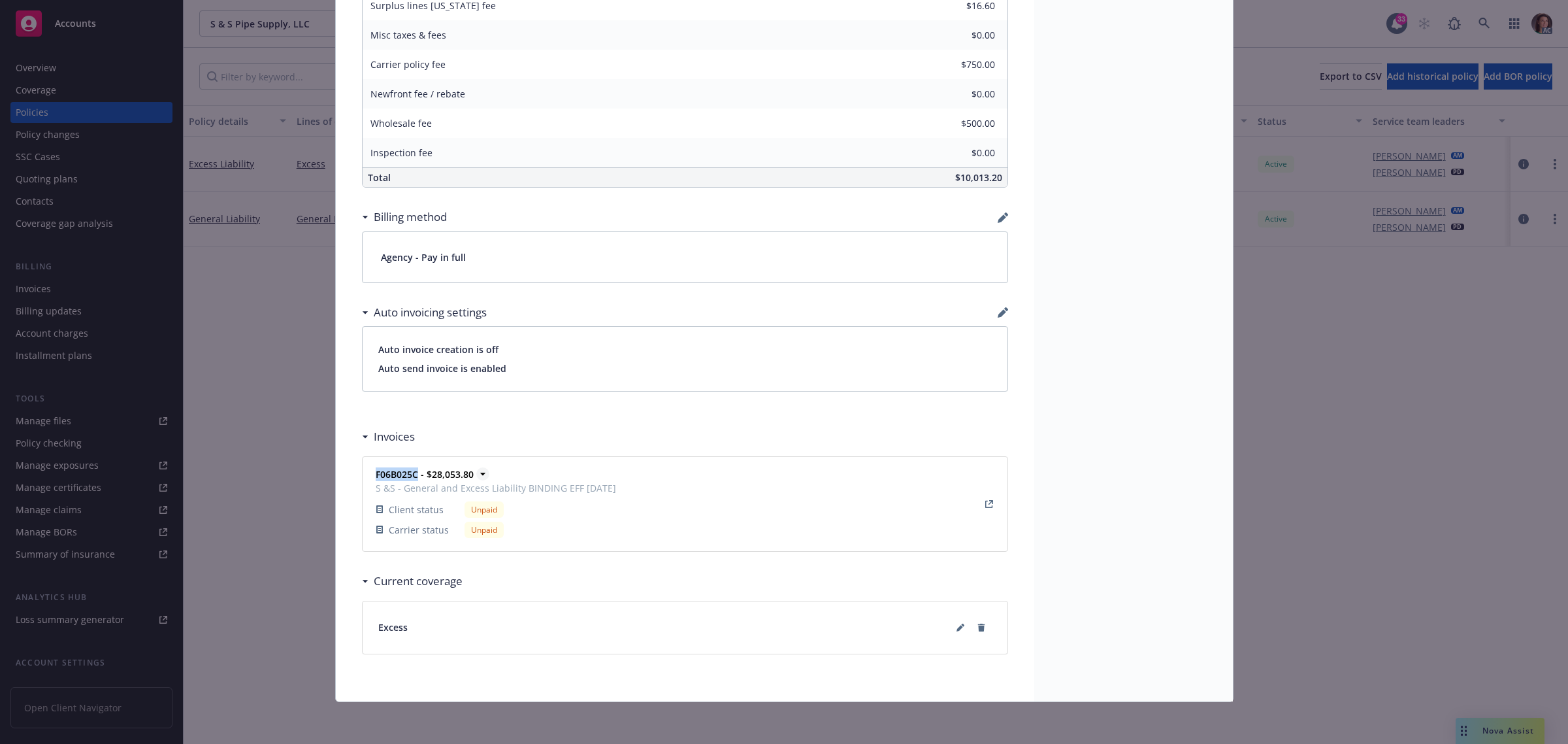
drag, startPoint x: 368, startPoint y: 475, endPoint x: 409, endPoint y: 474, distance: 41.0
click at [409, 475] on strong "F06B025C - $28,053.80" at bounding box center [425, 474] width 98 height 12
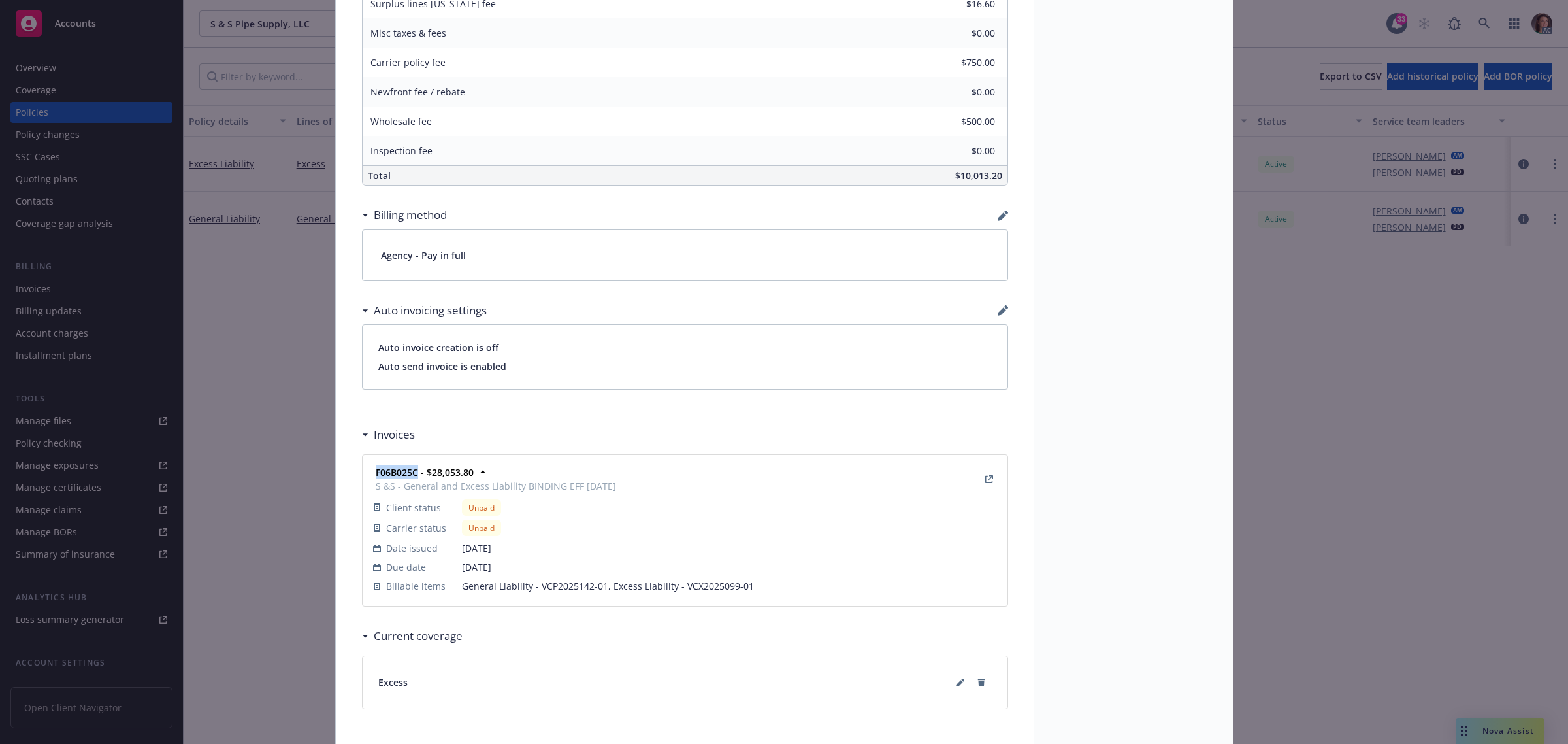
copy strong "F06B025C"
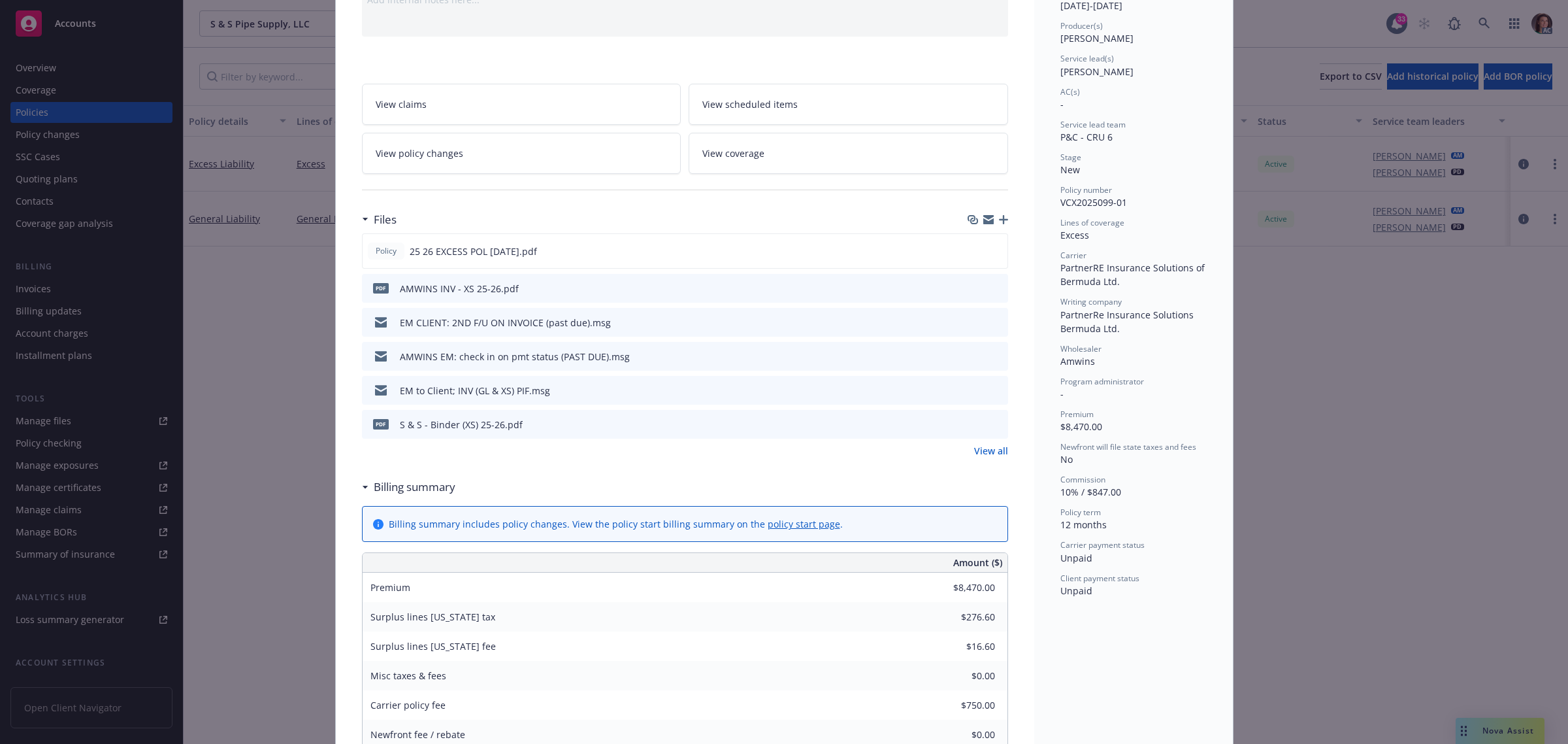
scroll to position [0, 0]
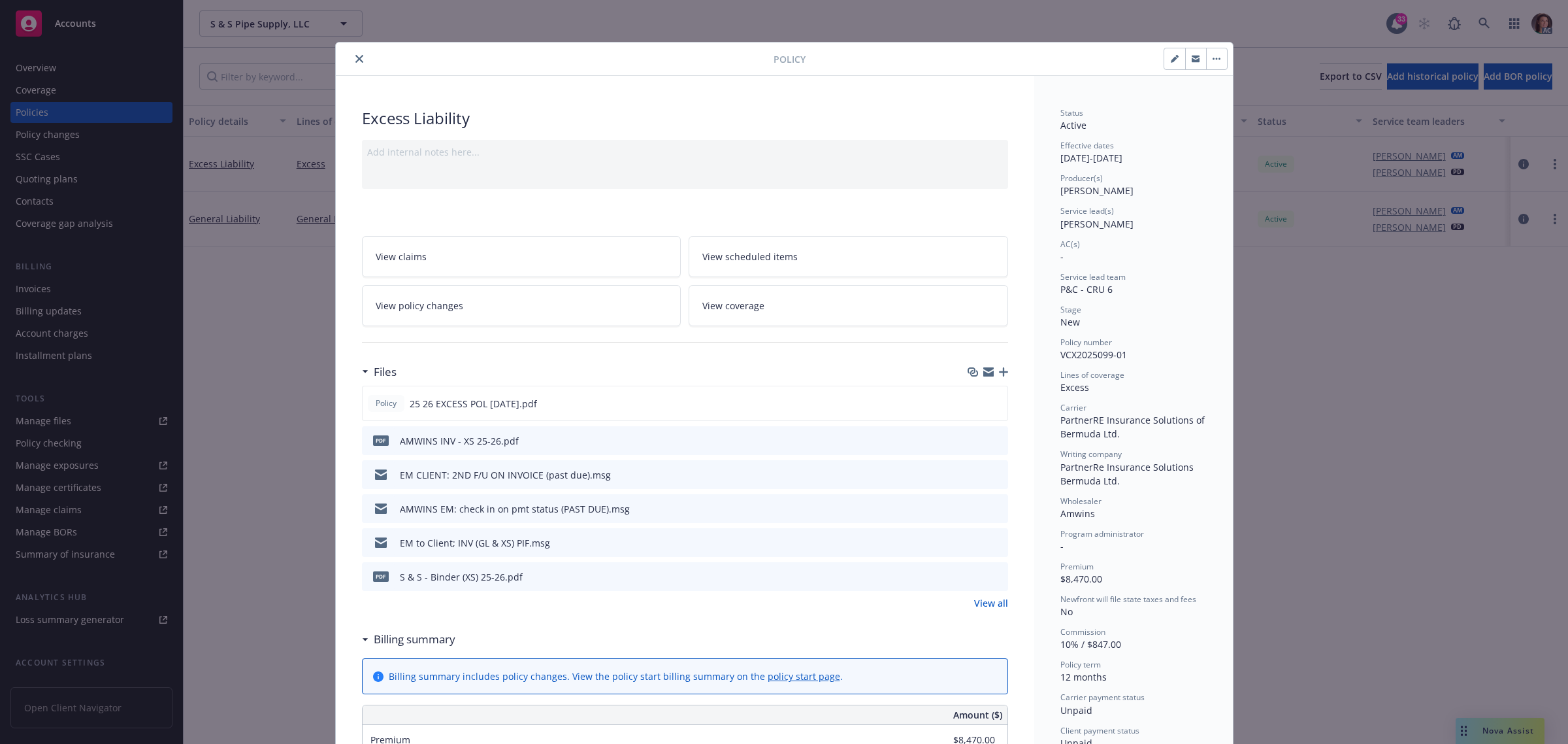
click at [355, 55] on icon "close" at bounding box center [359, 58] width 8 height 8
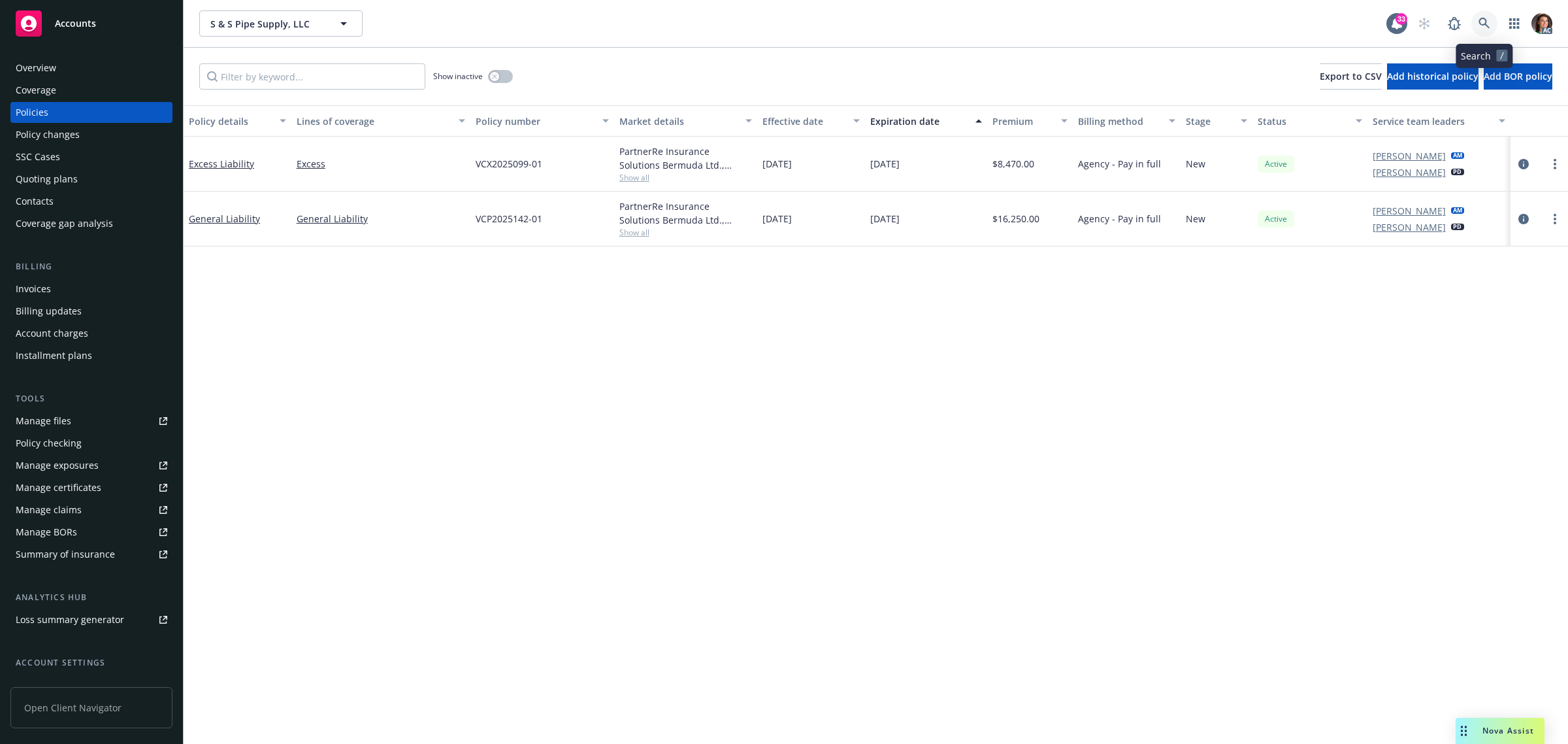
click at [1486, 24] on icon at bounding box center [1484, 23] width 11 height 11
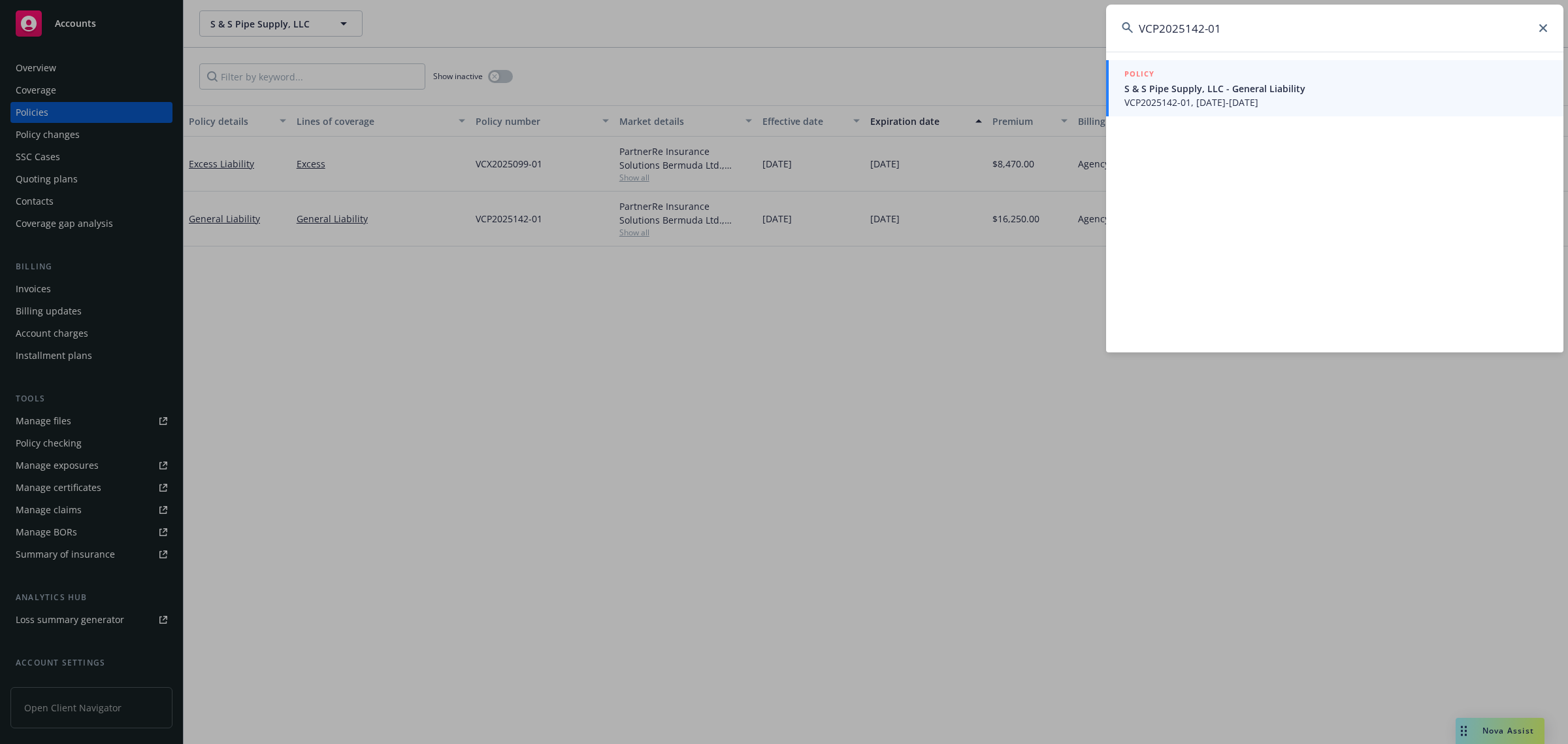
type input "VCP2025142-01"
click at [1181, 96] on span "VCP2025142-01, [DATE]-[DATE]" at bounding box center [1336, 103] width 424 height 14
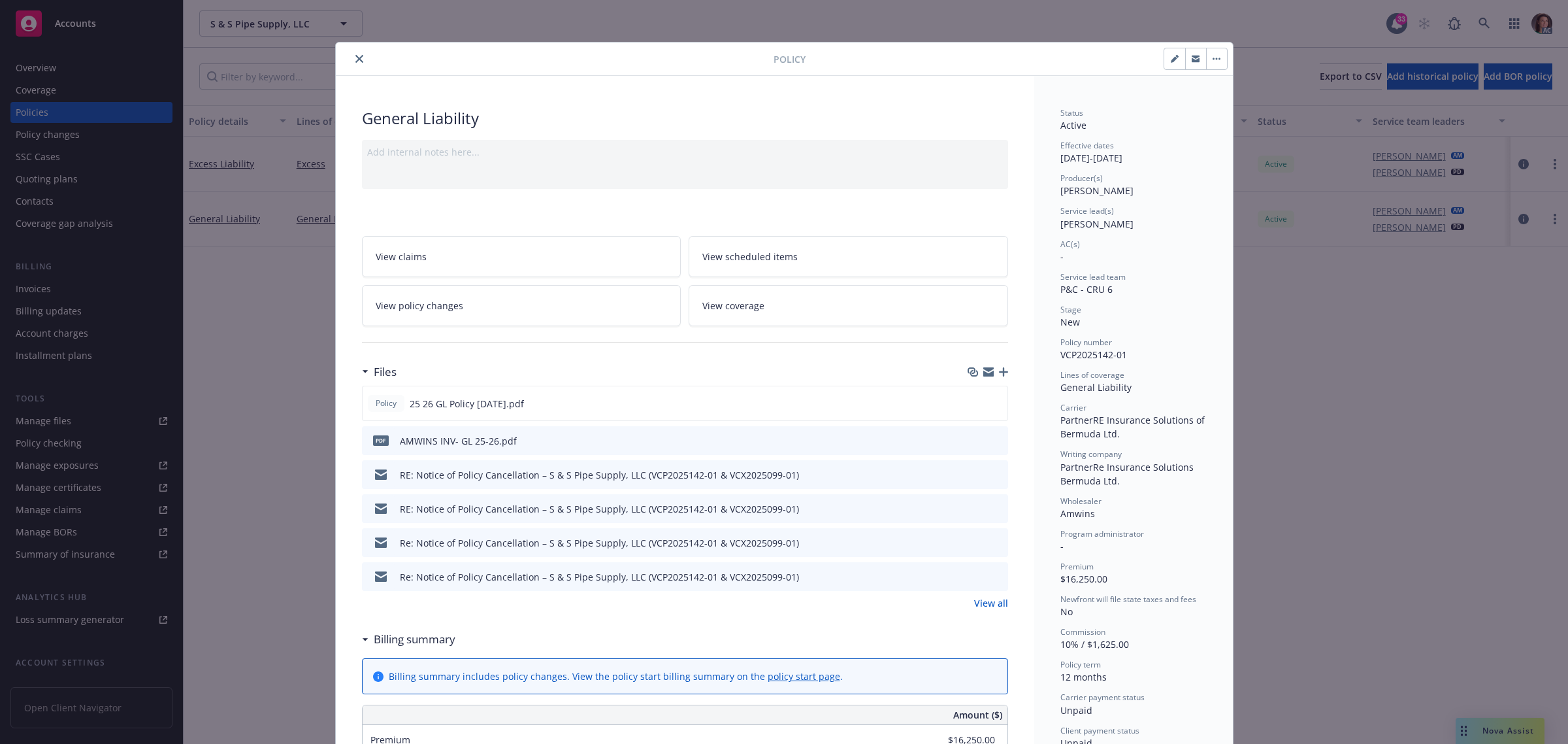
click at [355, 57] on icon "close" at bounding box center [359, 58] width 8 height 8
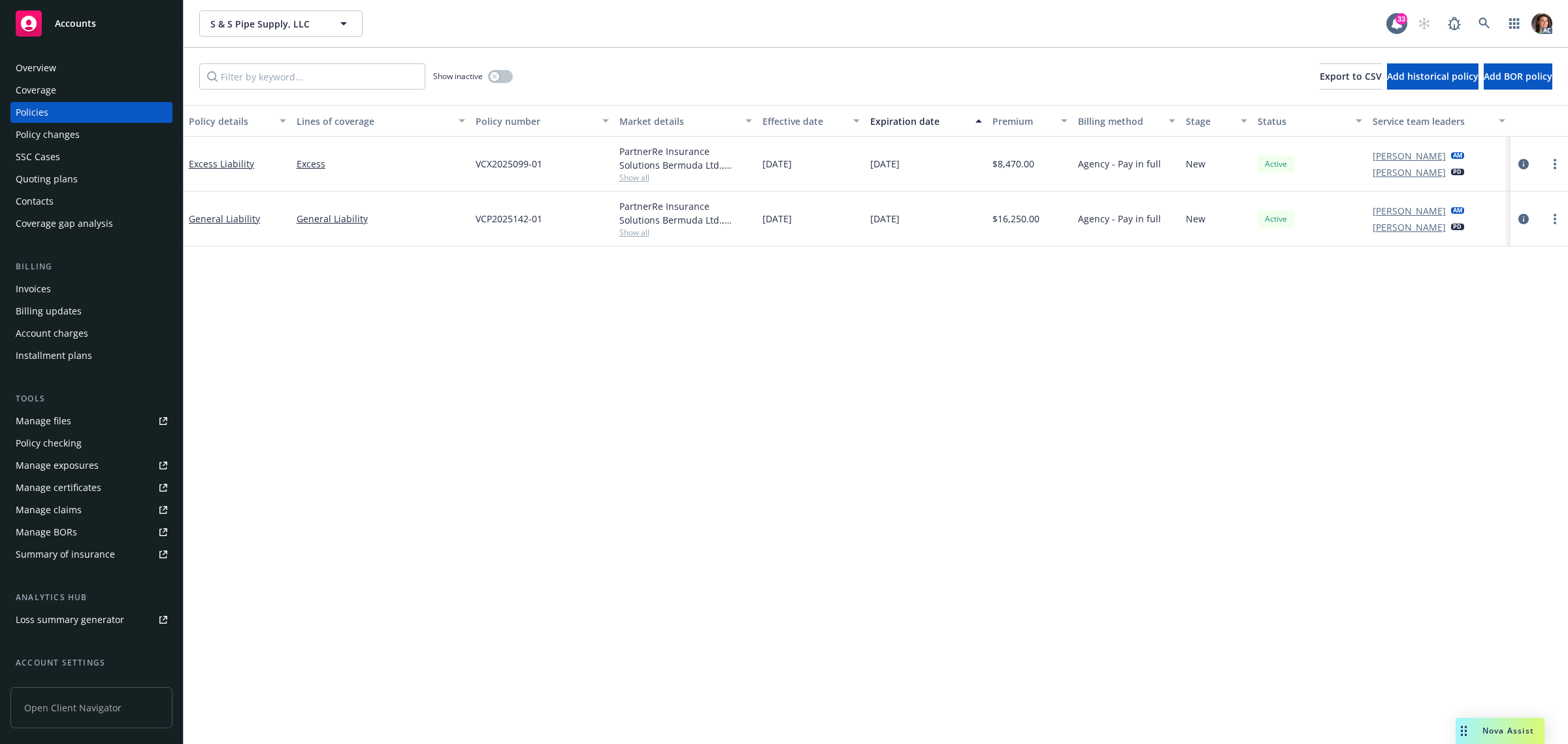
click at [34, 288] on div "Invoices" at bounding box center [33, 289] width 35 height 21
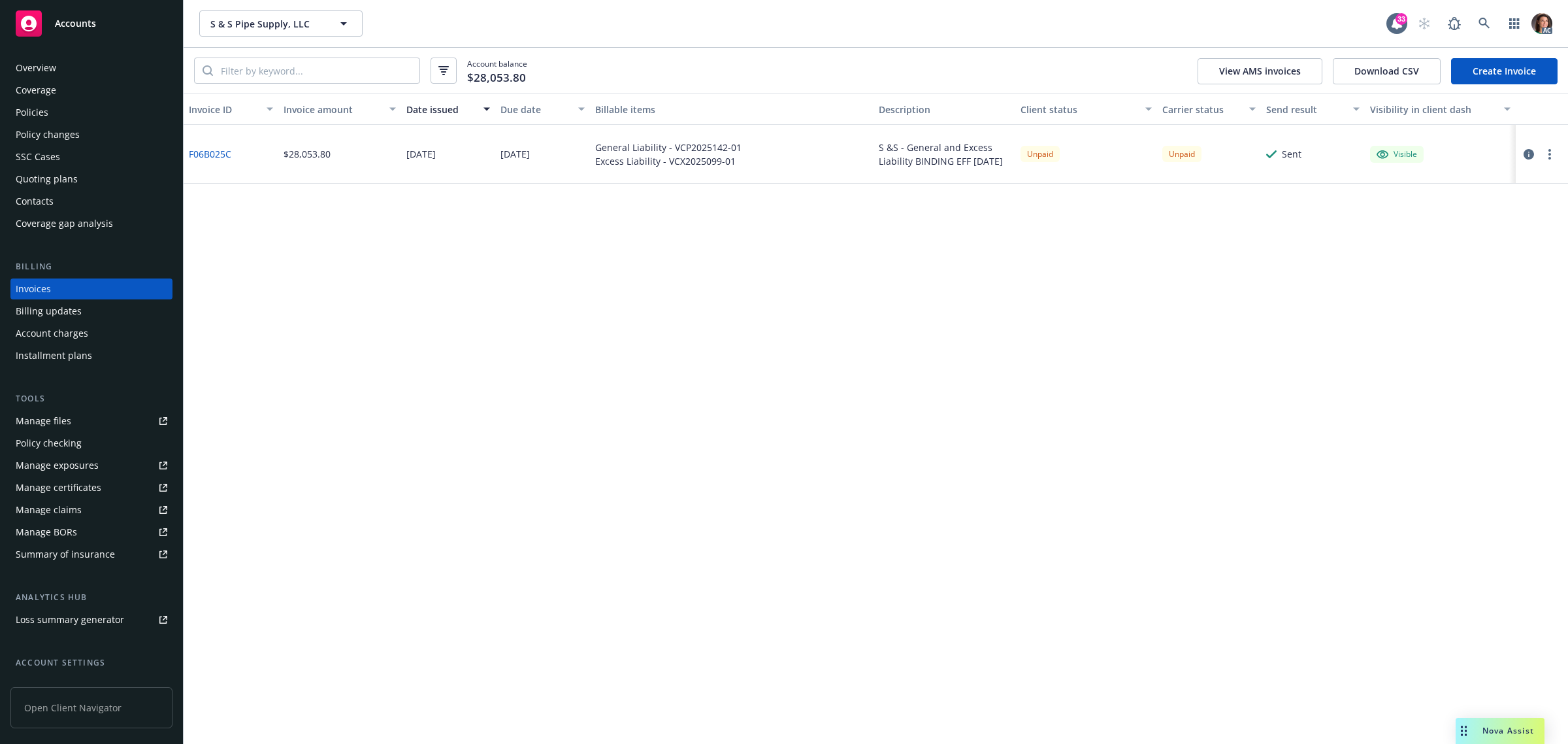
click at [1529, 158] on icon "button" at bounding box center [1529, 154] width 11 height 11
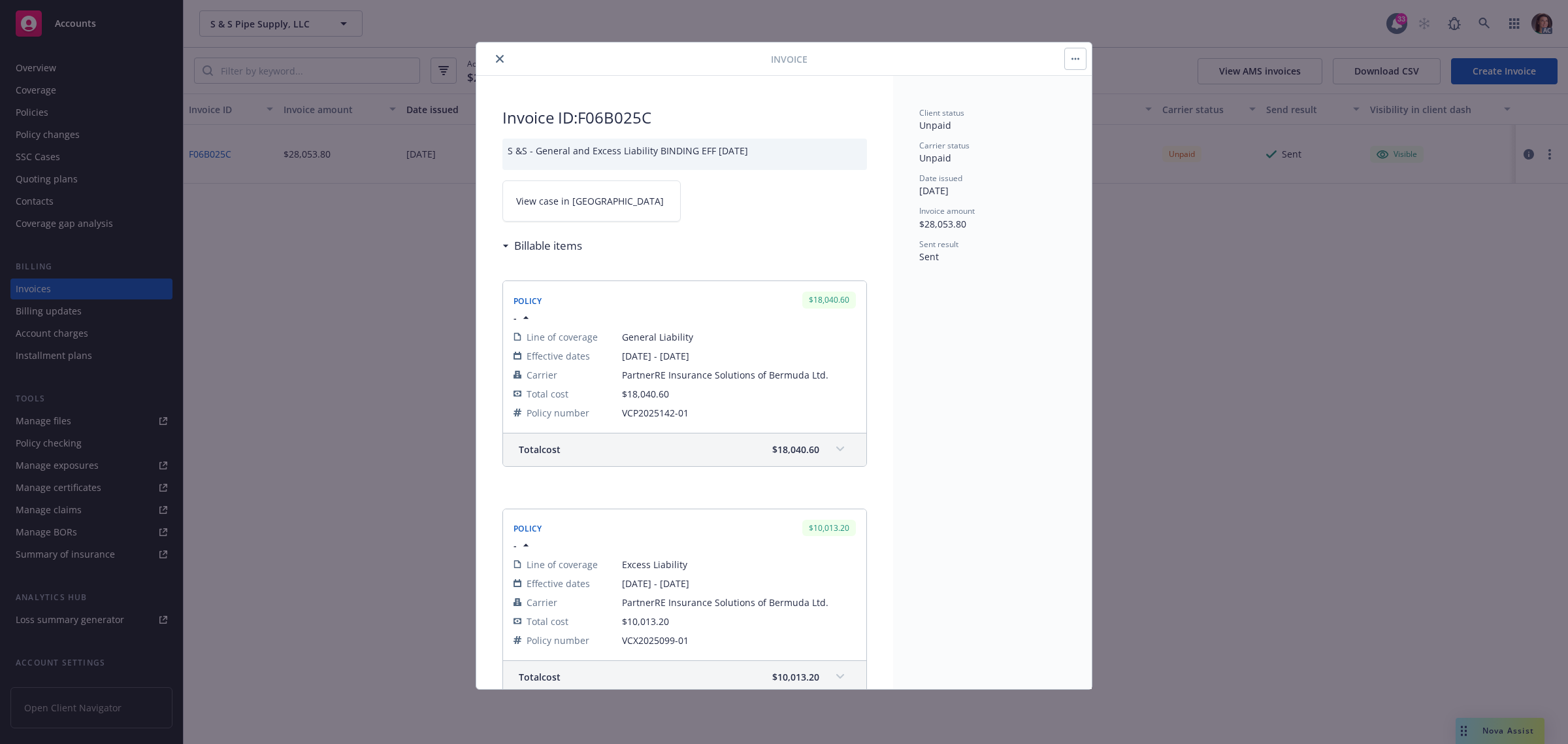
click at [583, 207] on span "View case in [GEOGRAPHIC_DATA]" at bounding box center [590, 201] width 148 height 14
